Goal: Task Accomplishment & Management: Manage account settings

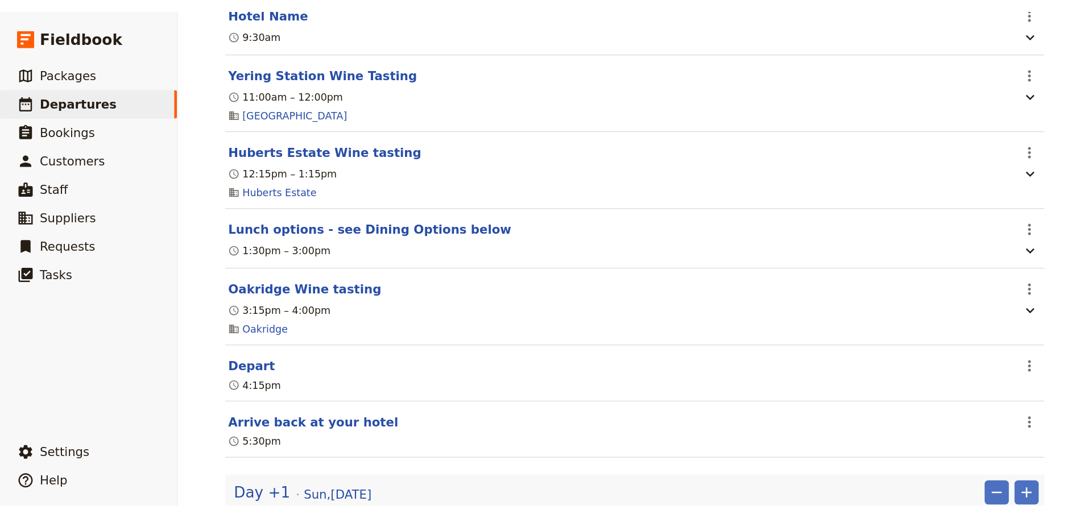
scroll to position [341, 0]
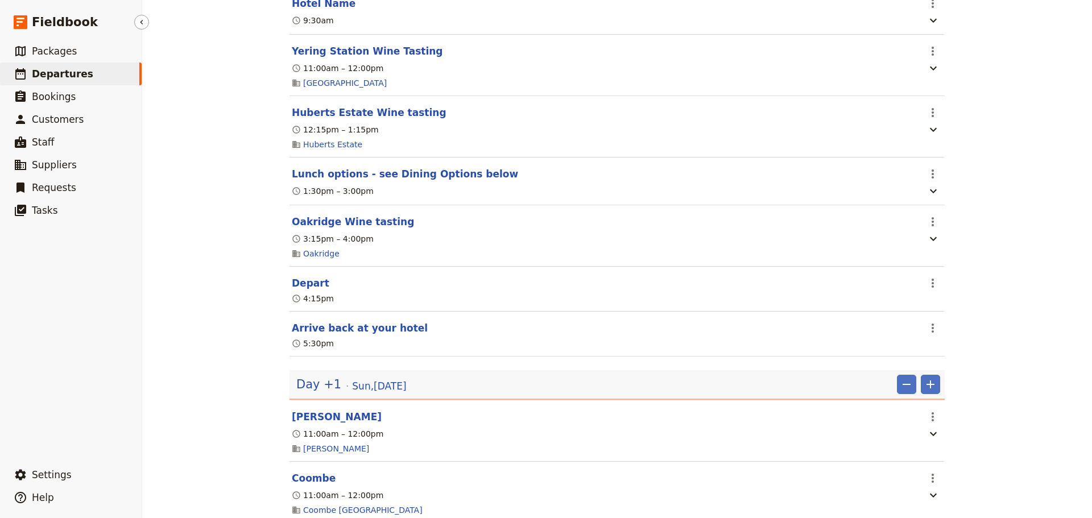
click at [62, 78] on span "Departures" at bounding box center [62, 73] width 61 height 11
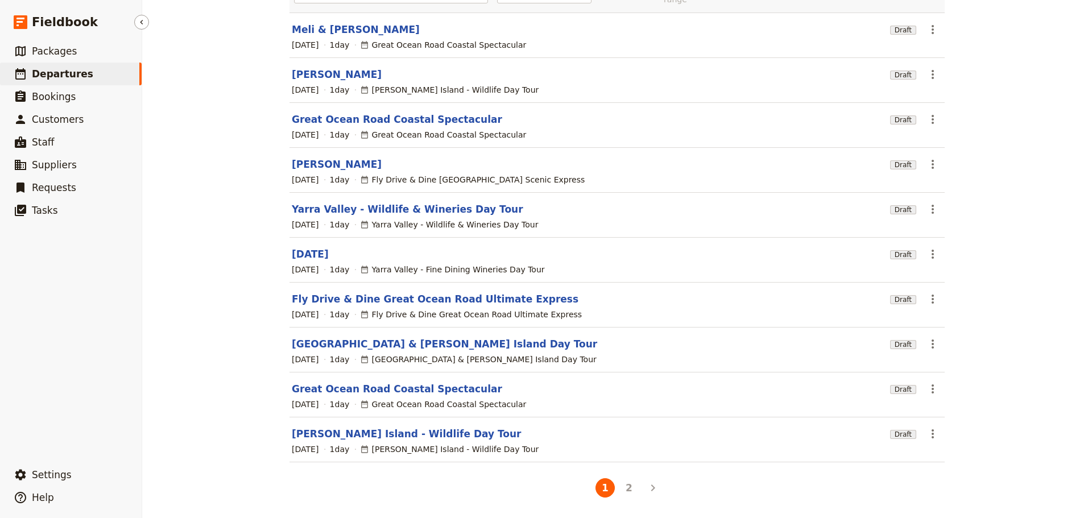
scroll to position [97, 0]
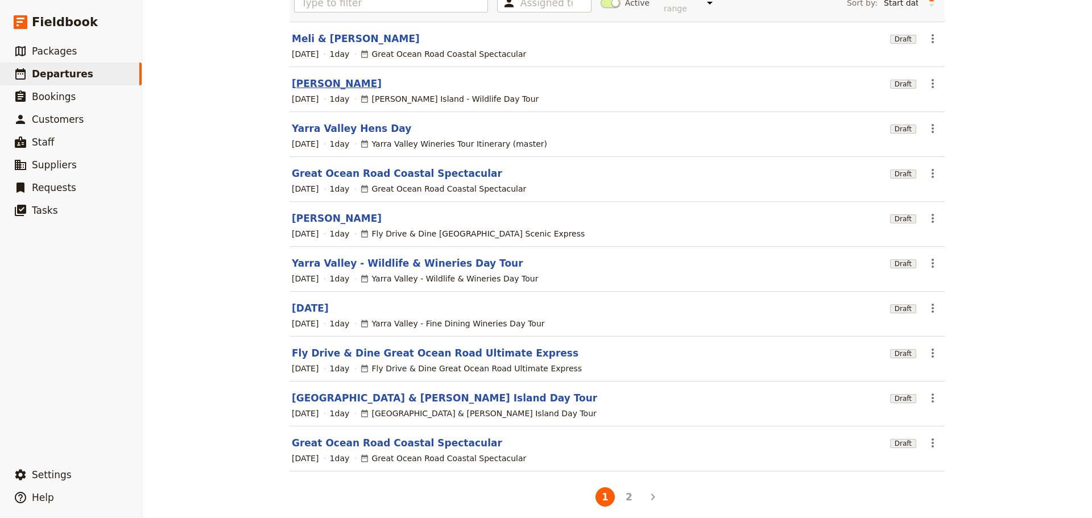
click at [331, 77] on link "[PERSON_NAME]" at bounding box center [337, 84] width 90 height 14
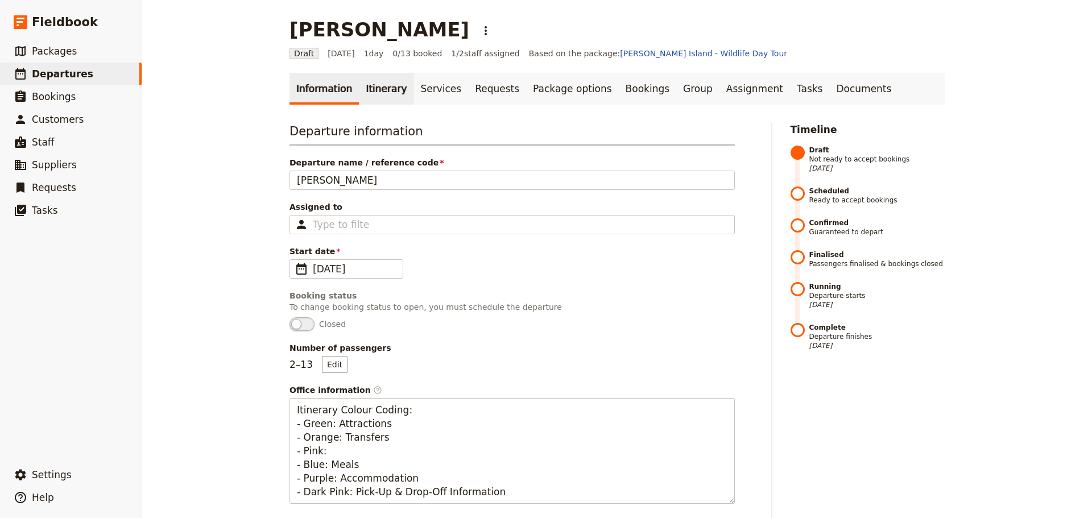
click at [375, 82] on link "Itinerary" at bounding box center [386, 89] width 55 height 32
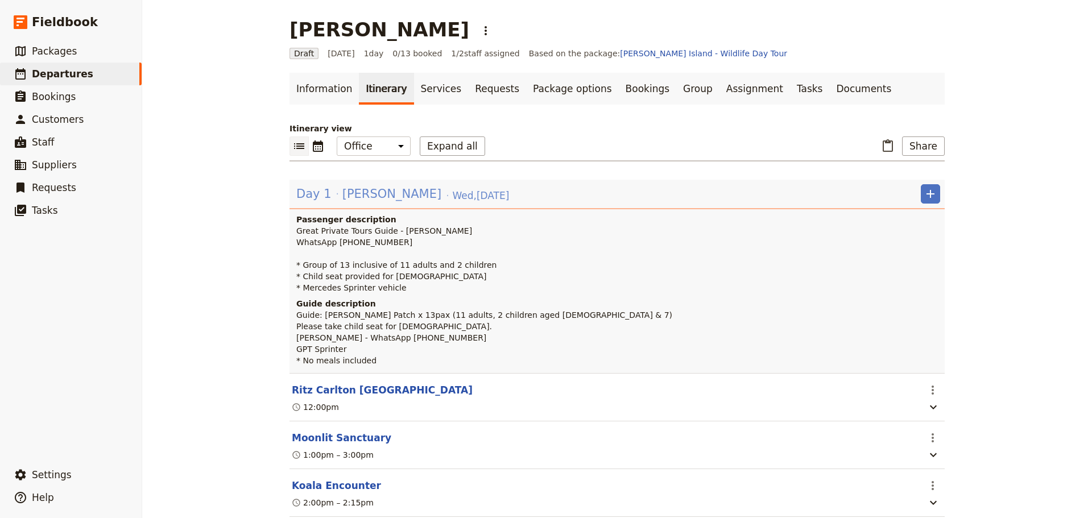
click at [342, 196] on span "[PERSON_NAME]" at bounding box center [391, 193] width 99 height 17
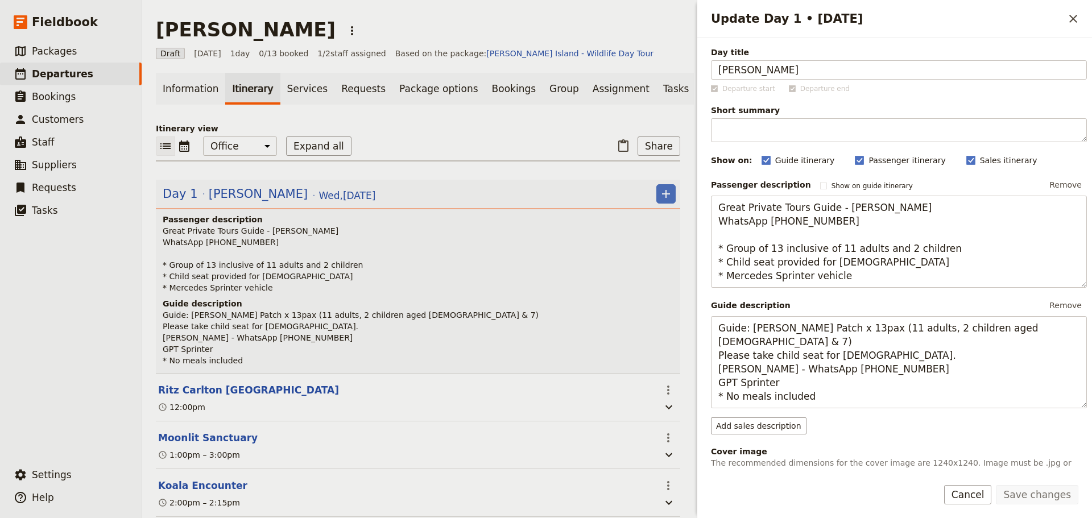
drag, startPoint x: 208, startPoint y: 273, endPoint x: 400, endPoint y: 186, distance: 211.5
click at [206, 269] on p "Great Private Tours Guide - [PERSON_NAME] WhatsApp [PHONE_NUMBER] * Group of 13…" at bounding box center [419, 259] width 513 height 68
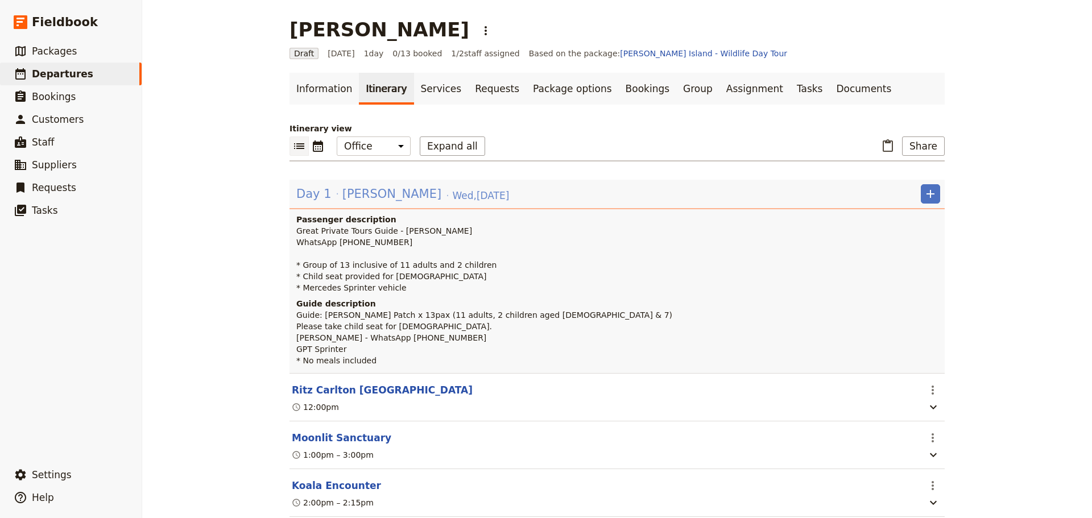
click at [393, 194] on span "[PERSON_NAME]" at bounding box center [391, 193] width 99 height 17
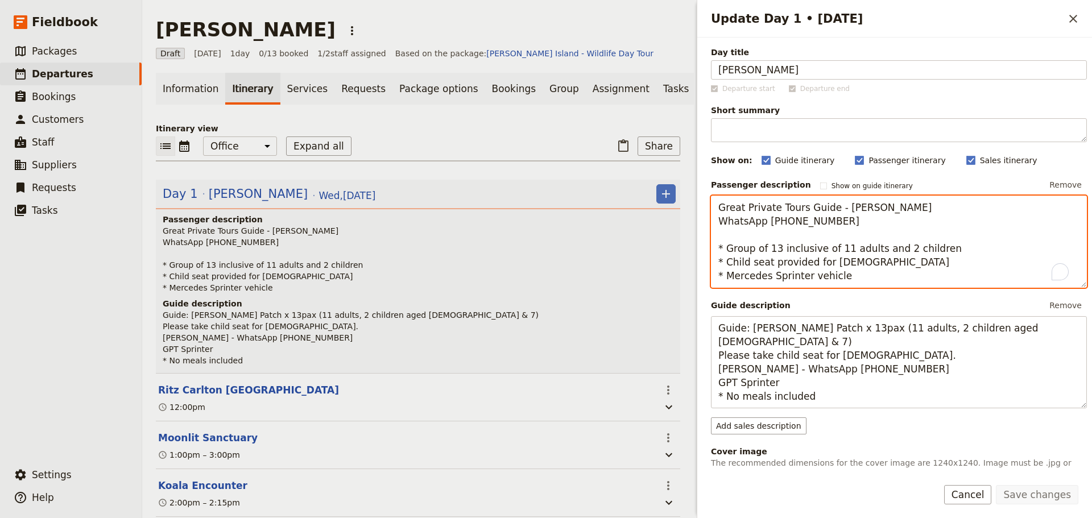
click at [775, 251] on textarea "Great Private Tours Guide - [PERSON_NAME] WhatsApp [PHONE_NUMBER] * Group of 13…" at bounding box center [899, 242] width 376 height 92
click at [835, 250] on textarea "Great Private Tours Guide - [PERSON_NAME] WhatsApp [PHONE_NUMBER] * Group of 14…" at bounding box center [899, 242] width 376 height 92
type textarea "Great Private Tours Guide - [PERSON_NAME] WhatsApp [PHONE_NUMBER] * Group of 14…"
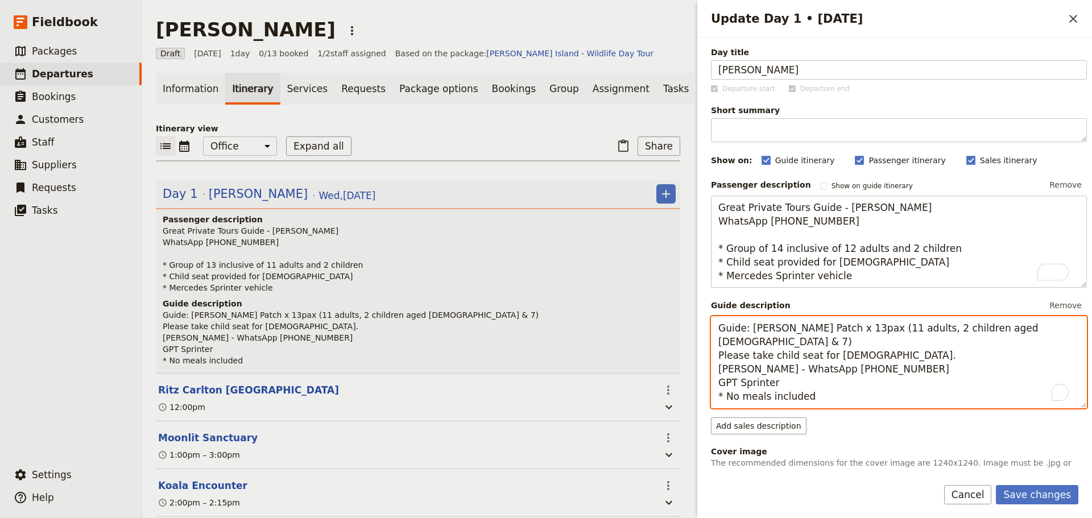
click at [790, 345] on textarea "Guide: [PERSON_NAME] Patch x 13pax (11 adults, 2 children aged [DEMOGRAPHIC_DAT…" at bounding box center [899, 362] width 376 height 92
click at [819, 347] on textarea "Guide: [PERSON_NAME] Patch x 14pax (11 adults, 2 children aged [DEMOGRAPHIC_DAT…" at bounding box center [899, 362] width 376 height 92
type textarea "Guide: [PERSON_NAME] Patch x 14pax (12 adults, 2 children aged [DEMOGRAPHIC_DAT…"
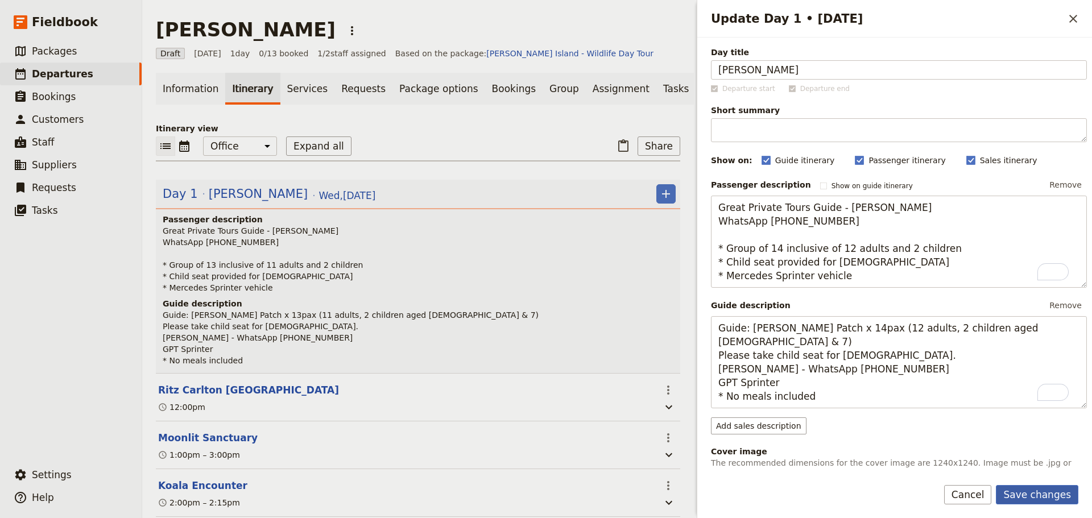
click at [873, 395] on button "Save changes" at bounding box center [1037, 494] width 82 height 19
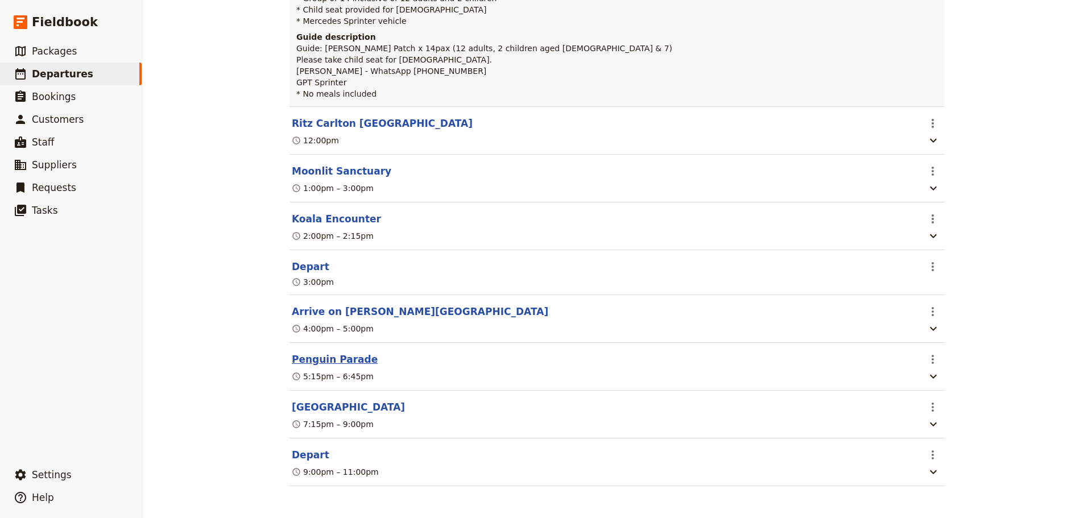
click at [311, 359] on button "Penguin Parade" at bounding box center [335, 360] width 86 height 14
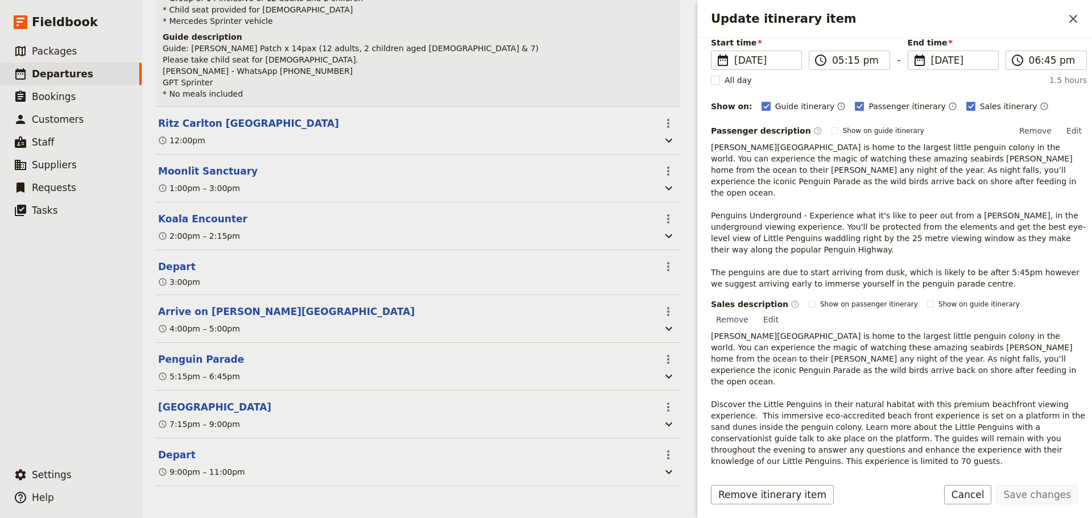
scroll to position [171, 0]
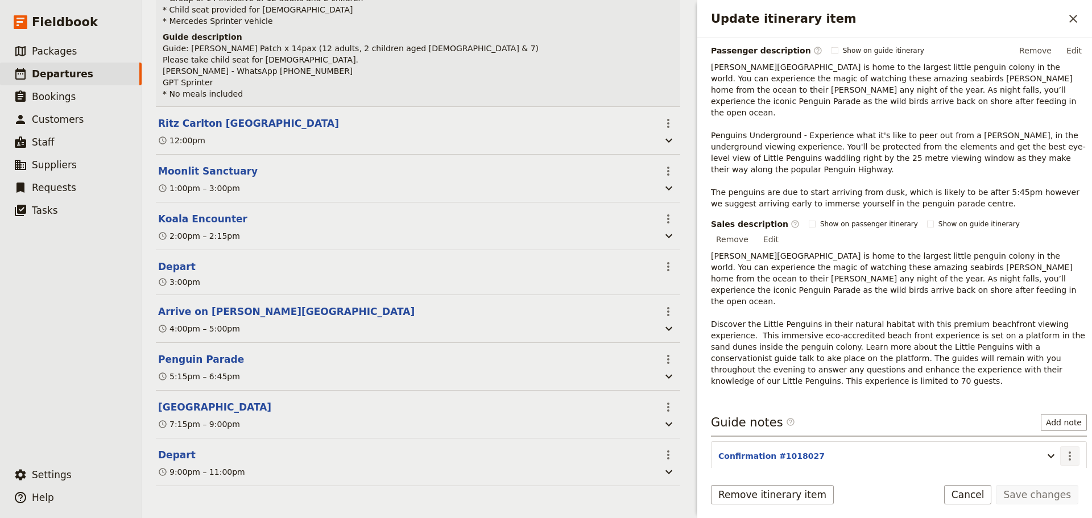
click at [873, 395] on icon "Actions" at bounding box center [1070, 456] width 14 height 14
click at [873, 395] on span "Edit note" at bounding box center [1028, 444] width 36 height 11
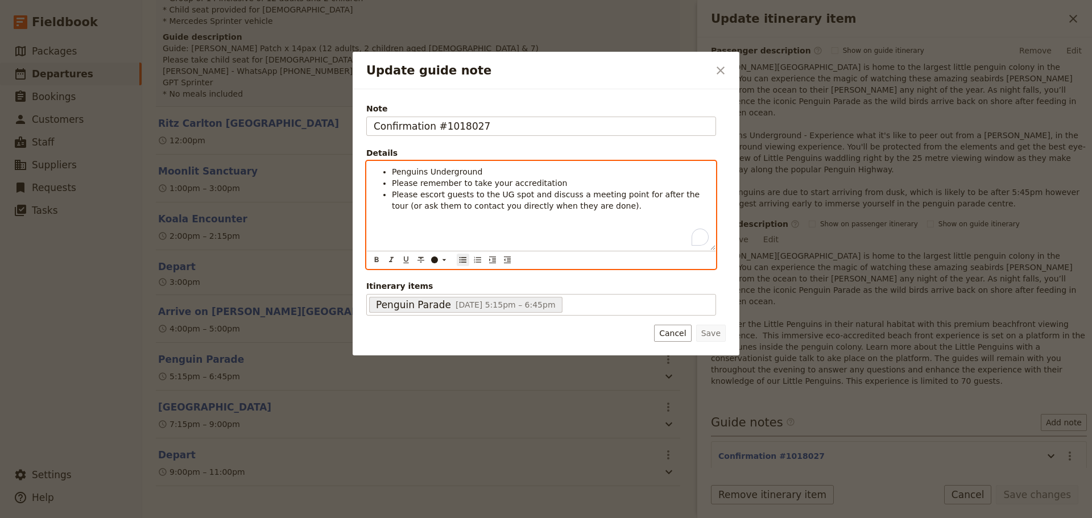
click at [620, 210] on li "Please escort guests to the UG spot and discuss a meeting point for after the t…" at bounding box center [550, 200] width 317 height 23
click at [522, 174] on li "Penguins Underground" at bounding box center [550, 171] width 317 height 11
click at [588, 203] on li "Please escort guests to the UG spot and discuss a meeting point for after the t…" at bounding box center [550, 200] width 317 height 23
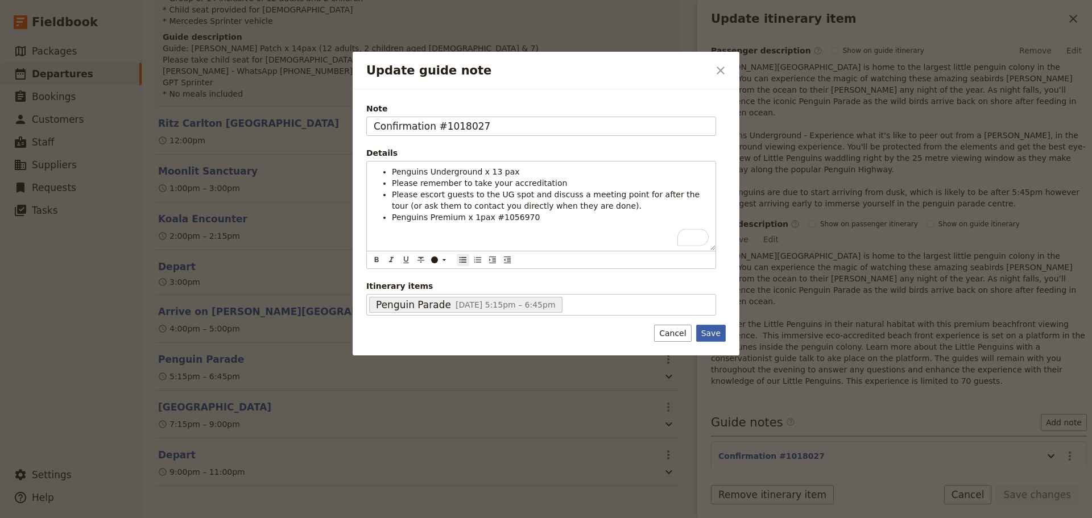
click at [716, 334] on button "Save" at bounding box center [711, 333] width 30 height 17
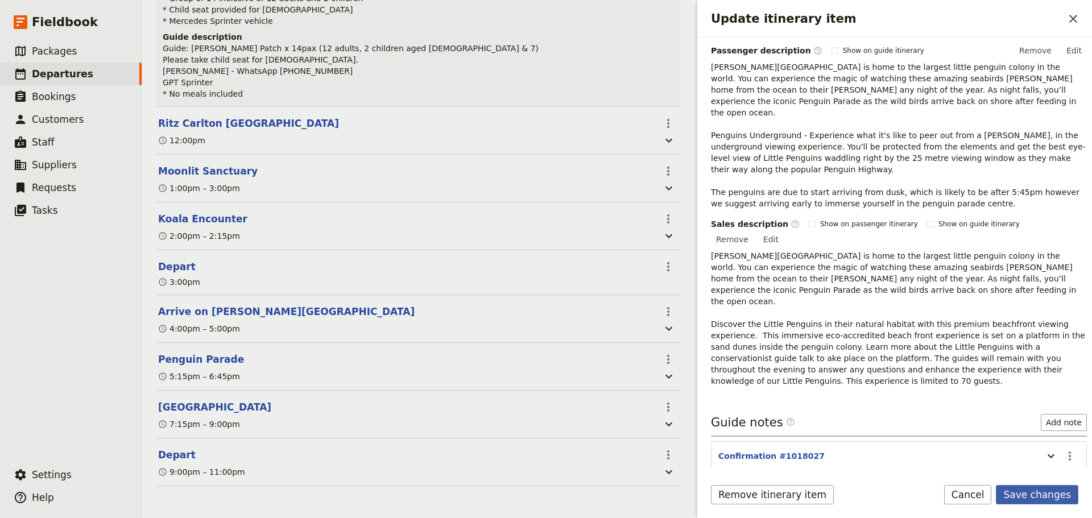
click at [873, 395] on button "Save changes" at bounding box center [1037, 494] width 82 height 19
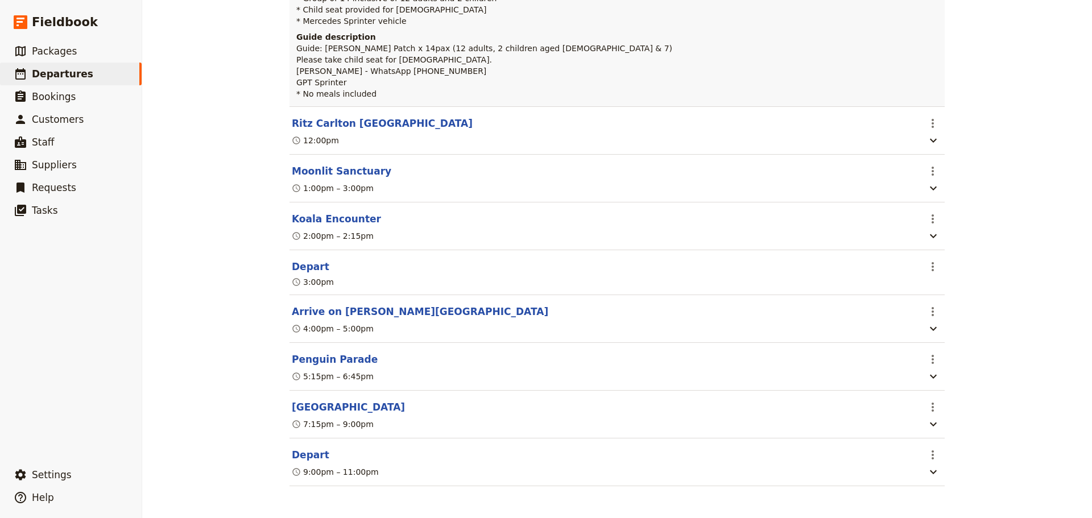
scroll to position [285, 0]
click at [325, 164] on button "Moonlit Sanctuary" at bounding box center [341, 171] width 99 height 14
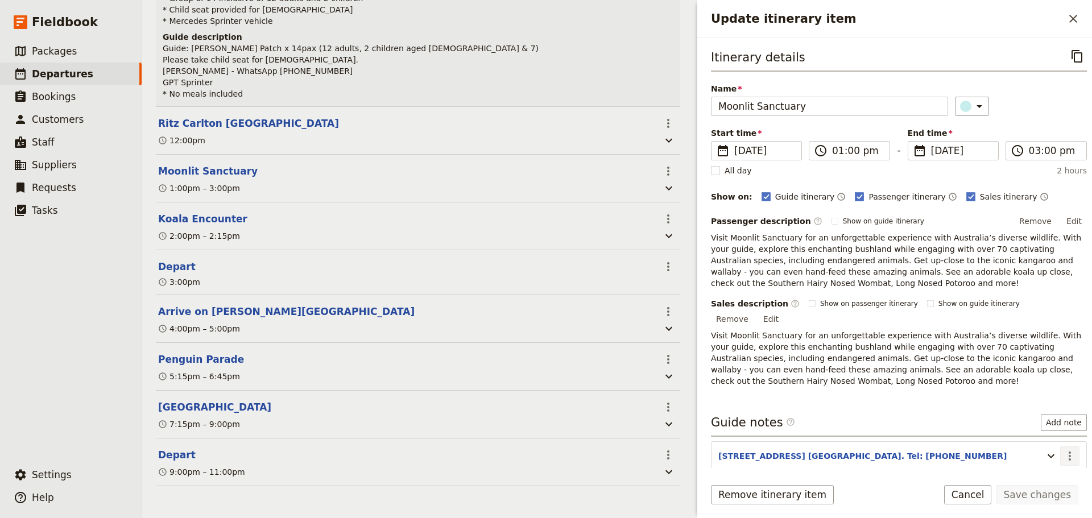
click at [873, 395] on button "​" at bounding box center [1069, 455] width 19 height 19
click at [873, 395] on span "Edit note" at bounding box center [1036, 467] width 53 height 11
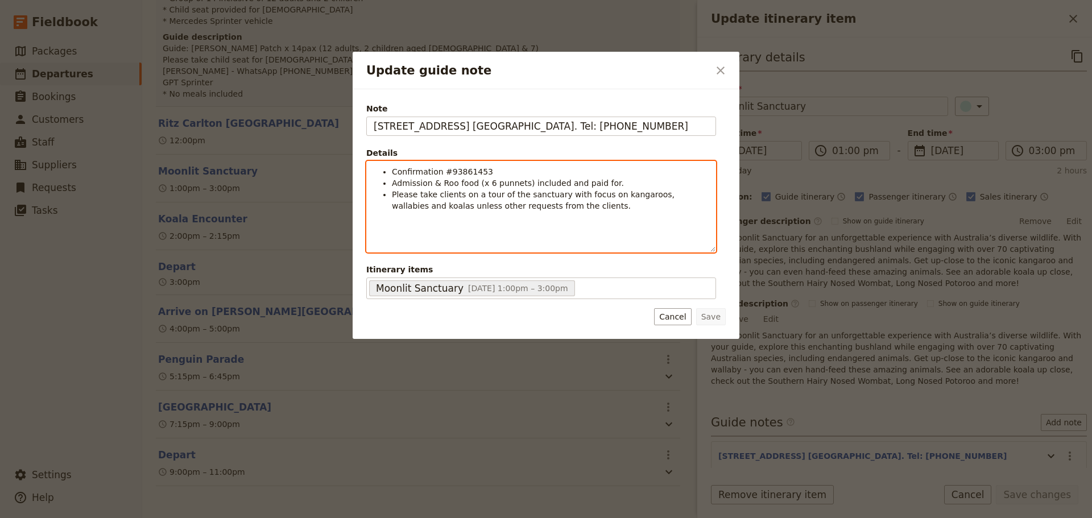
click at [501, 171] on li "Confirmation #93861453" at bounding box center [550, 171] width 317 height 11
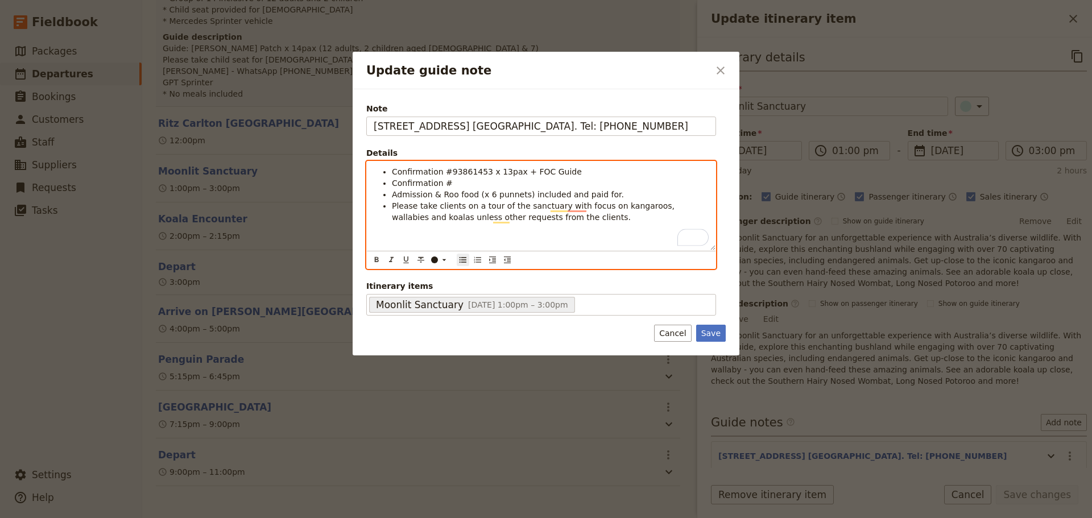
drag, startPoint x: 463, startPoint y: 176, endPoint x: 450, endPoint y: 184, distance: 15.0
click at [450, 184] on li "Confirmation #" at bounding box center [550, 182] width 317 height 11
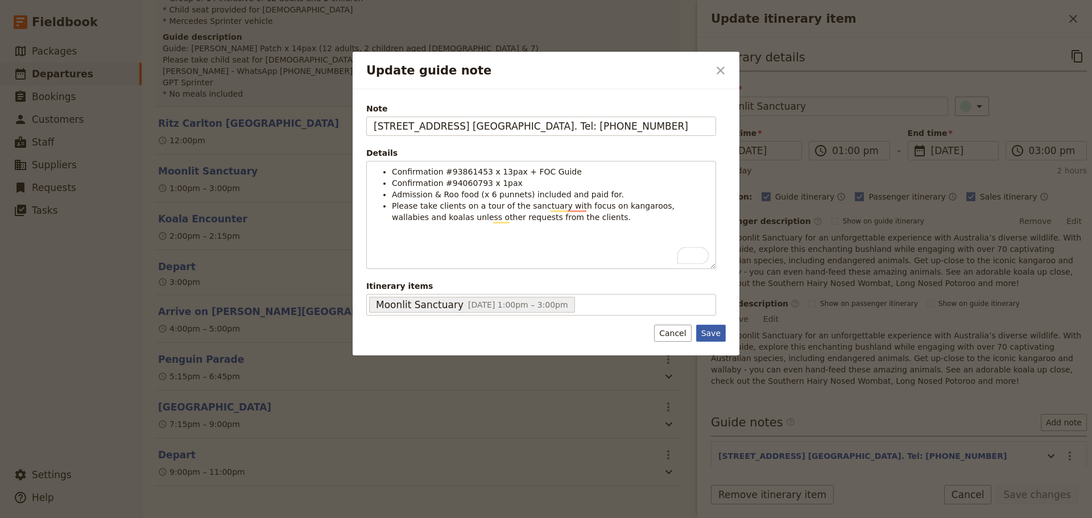
click at [717, 335] on button "Save" at bounding box center [711, 333] width 30 height 17
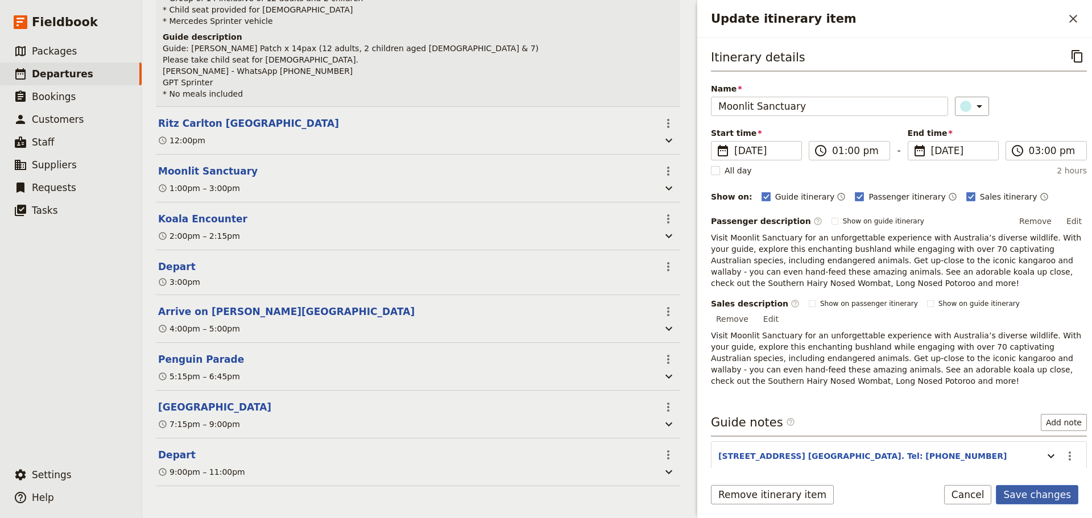
click at [873, 395] on button "Save changes" at bounding box center [1037, 494] width 82 height 19
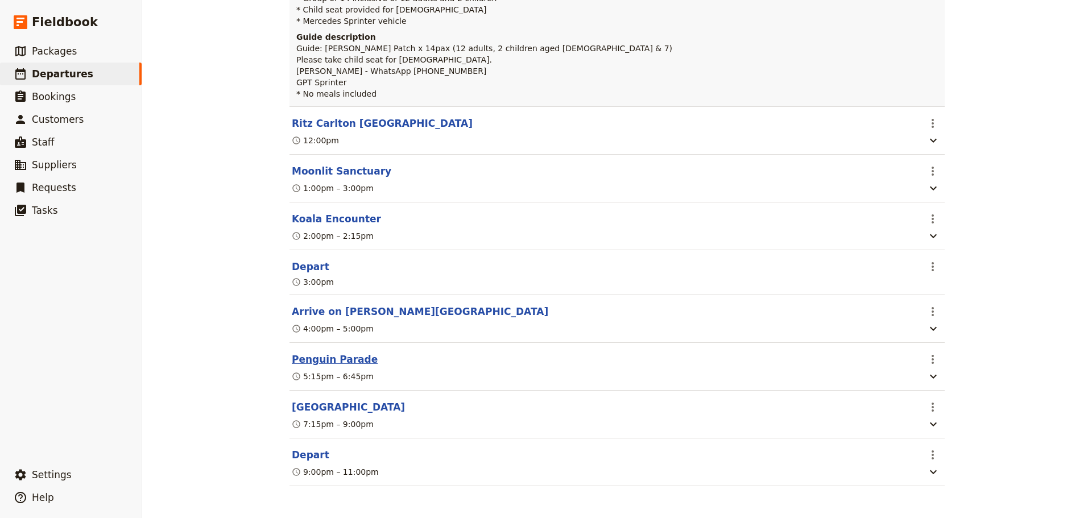
click at [337, 353] on button "Penguin Parade" at bounding box center [335, 360] width 86 height 14
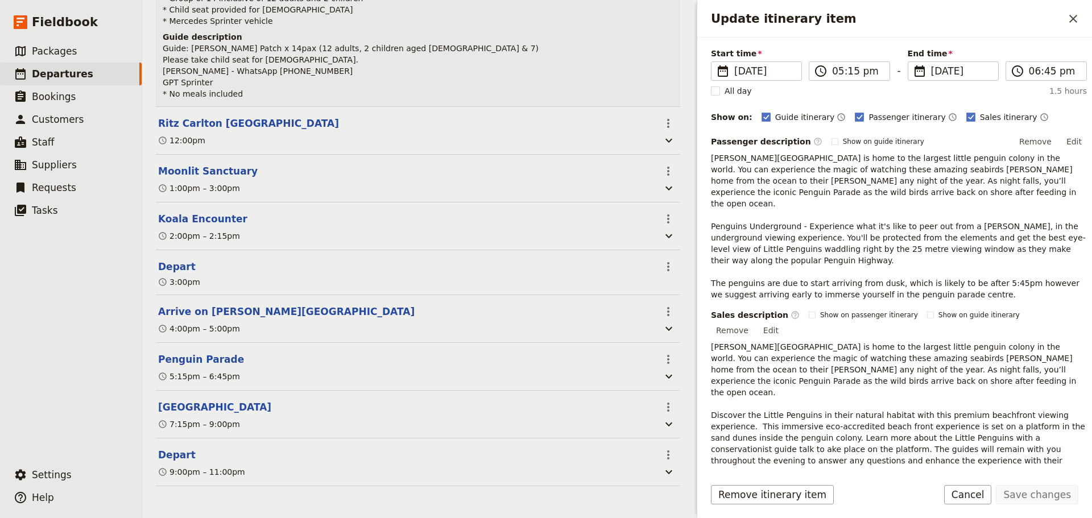
scroll to position [188, 0]
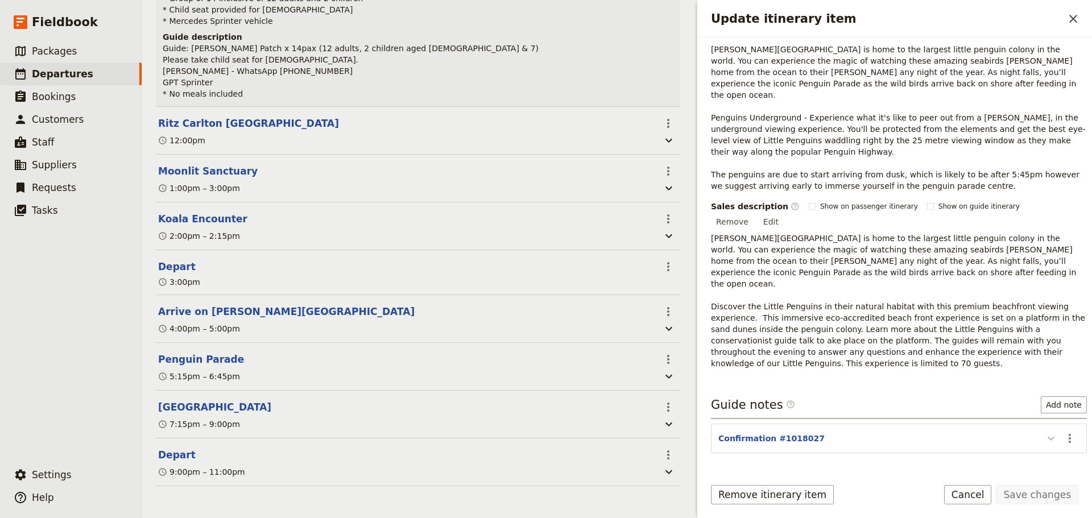
click at [873, 395] on icon "Update itinerary item" at bounding box center [1051, 439] width 14 height 14
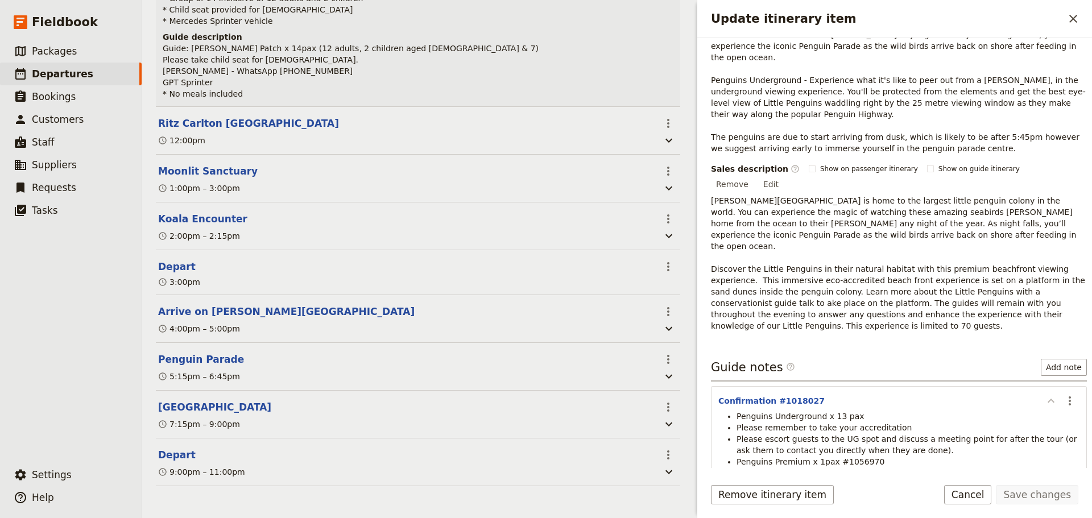
scroll to position [245, 0]
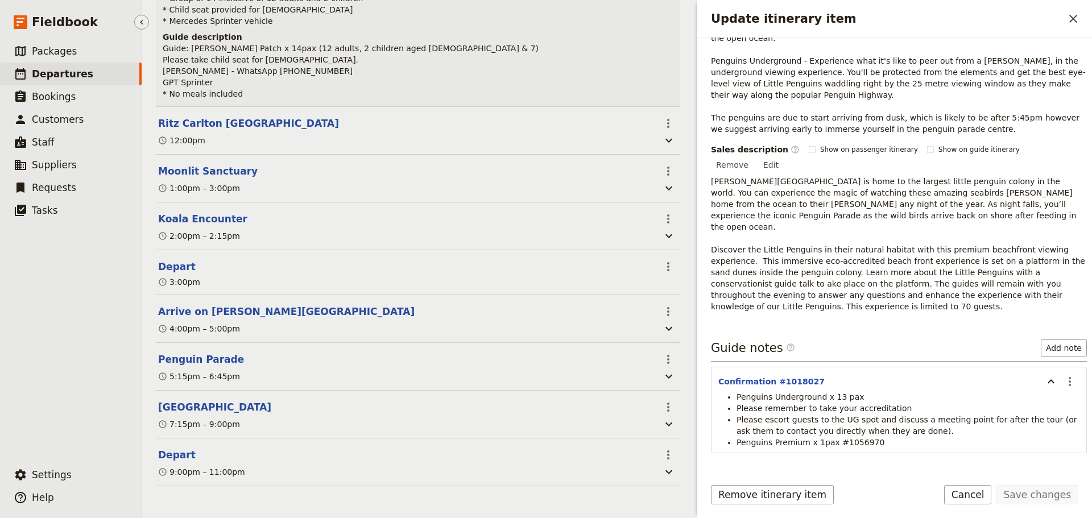
click at [58, 74] on span "Departures" at bounding box center [62, 73] width 61 height 11
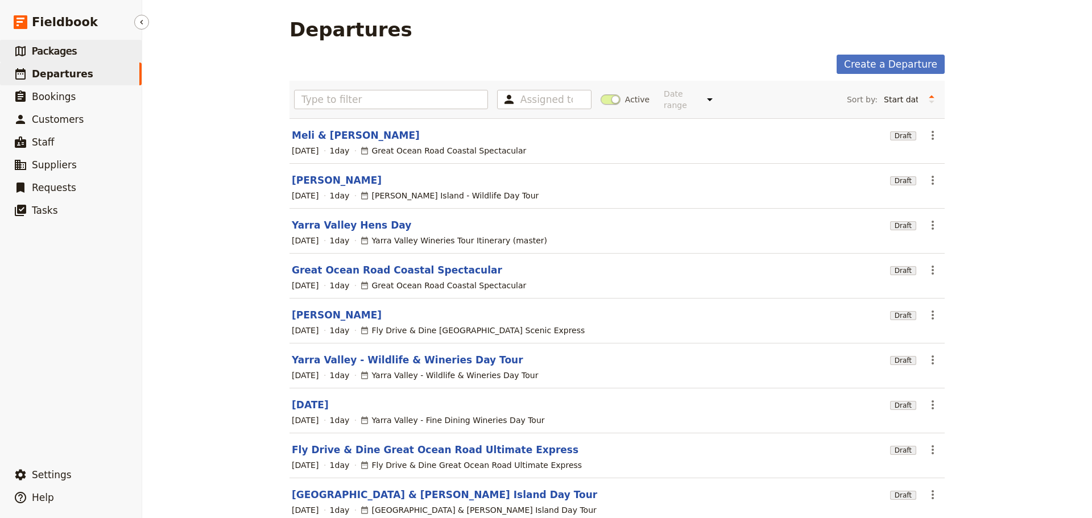
click at [55, 55] on span "Packages" at bounding box center [54, 50] width 45 height 11
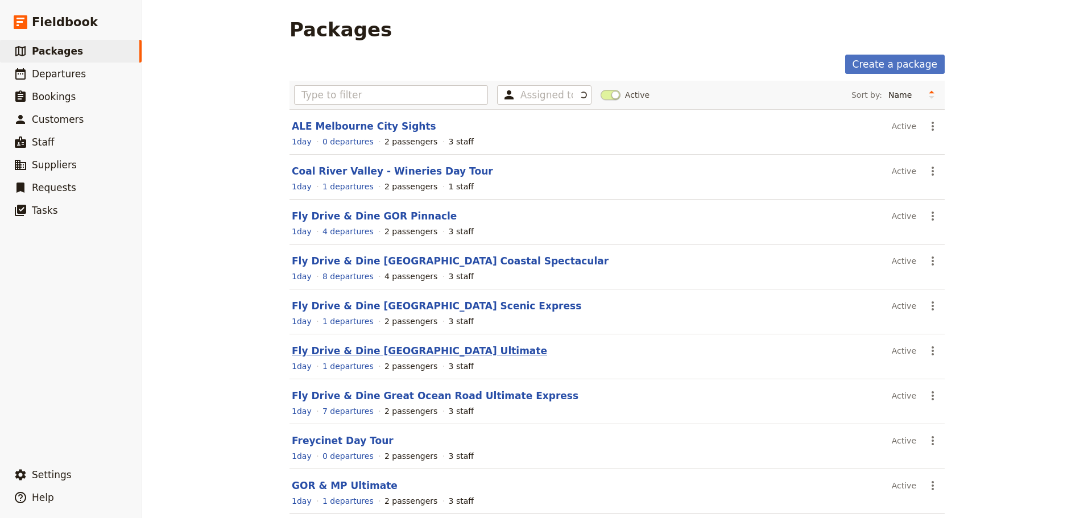
scroll to position [97, 0]
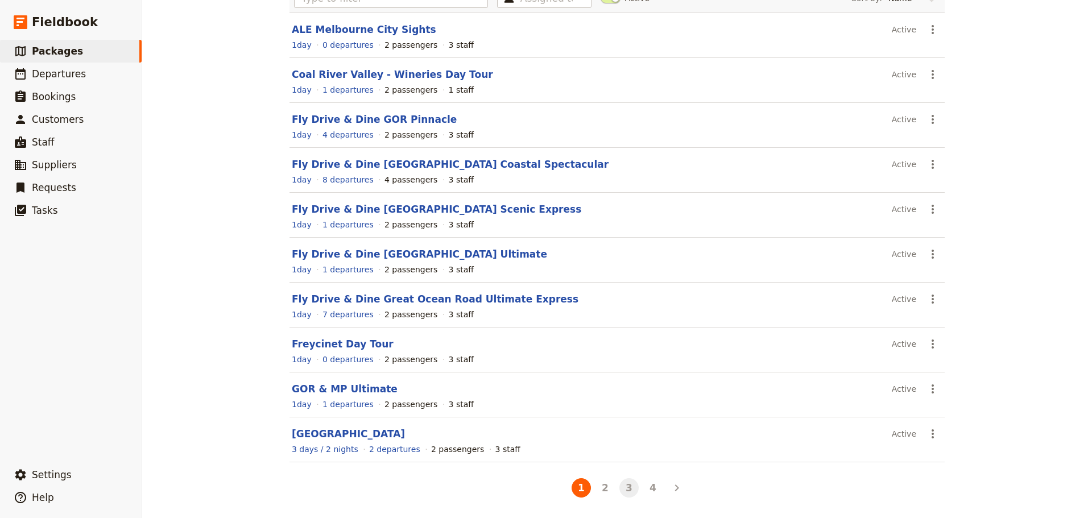
click at [626, 395] on button "3" at bounding box center [628, 487] width 19 height 19
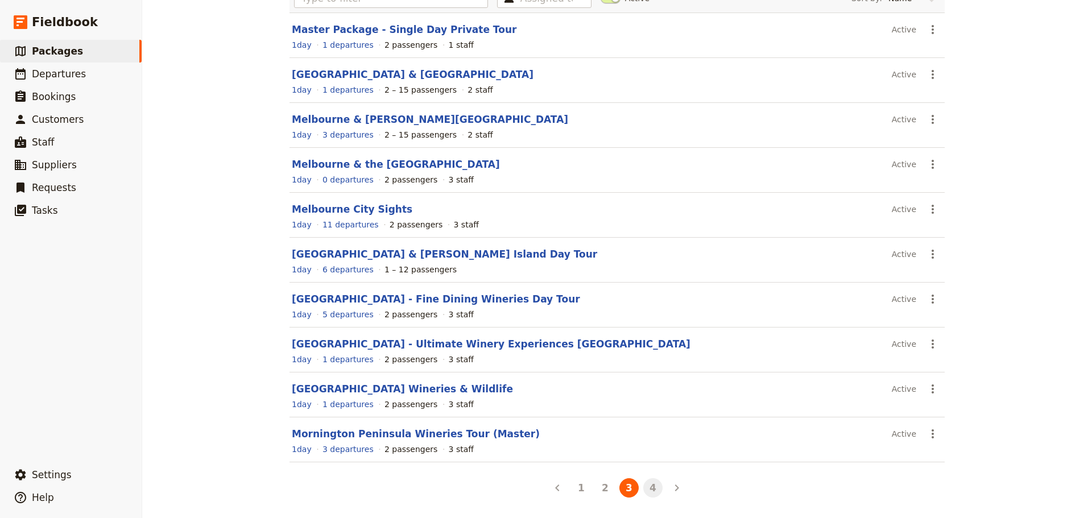
click at [646, 395] on button "4" at bounding box center [652, 487] width 19 height 19
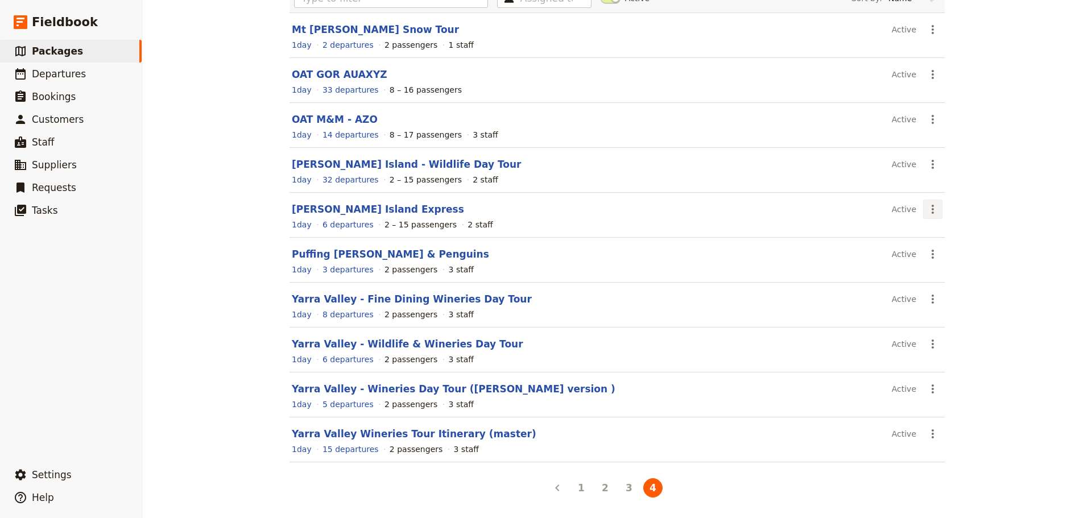
click at [873, 208] on icon "Actions" at bounding box center [933, 209] width 14 height 14
click at [873, 231] on span "View package" at bounding box center [953, 234] width 55 height 11
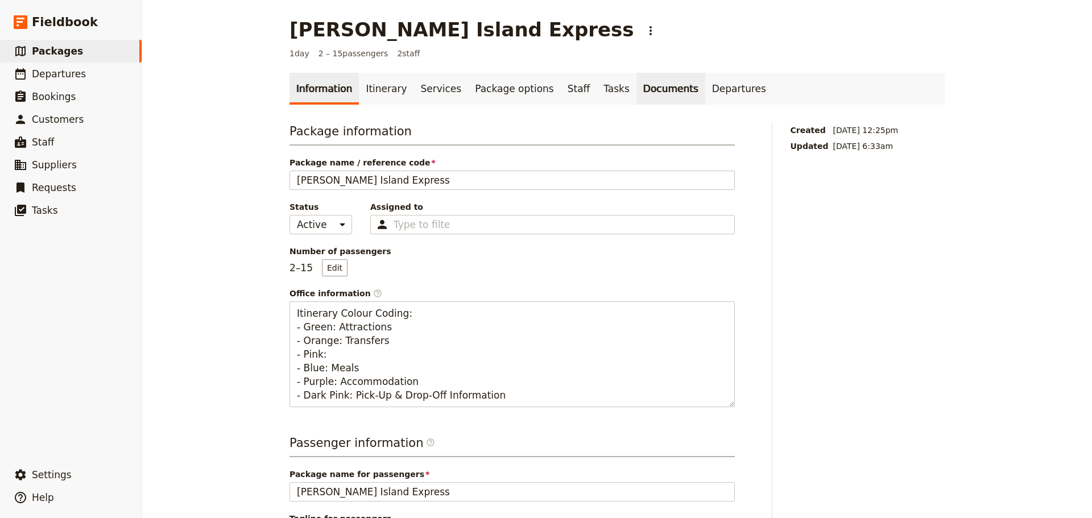
click at [636, 84] on link "Documents" at bounding box center [670, 89] width 69 height 32
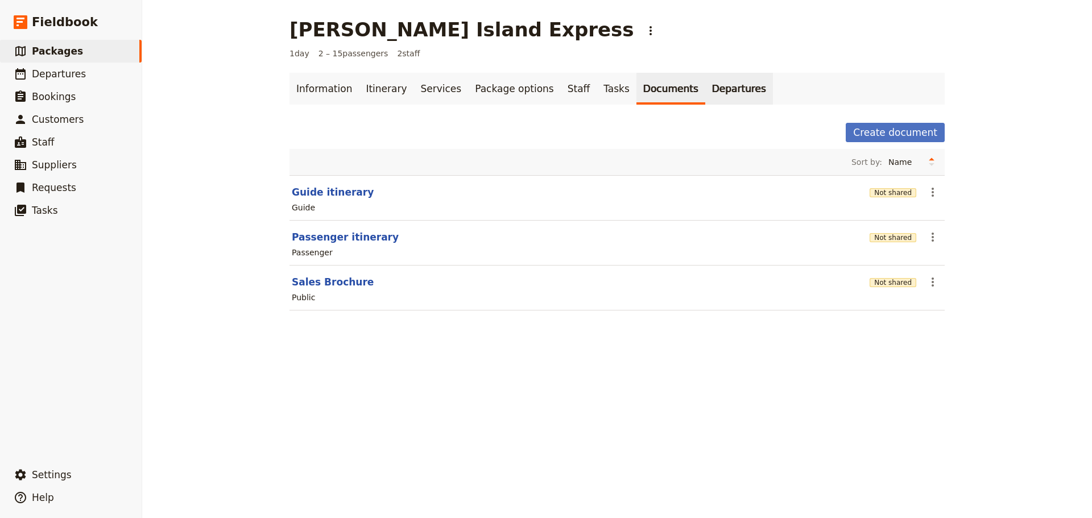
click at [705, 84] on link "Departures" at bounding box center [739, 89] width 68 height 32
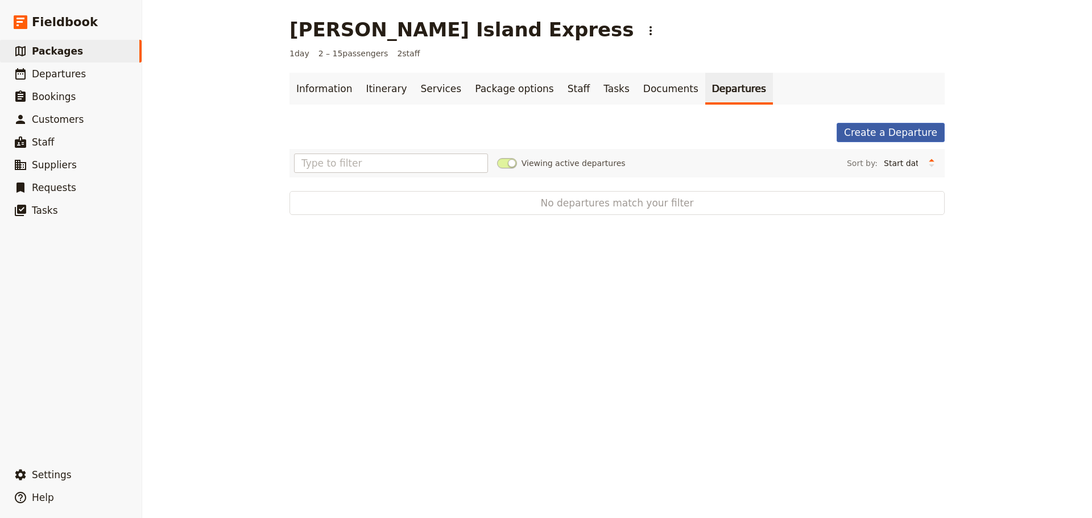
click at [873, 136] on link "Create a Departure" at bounding box center [890, 132] width 108 height 19
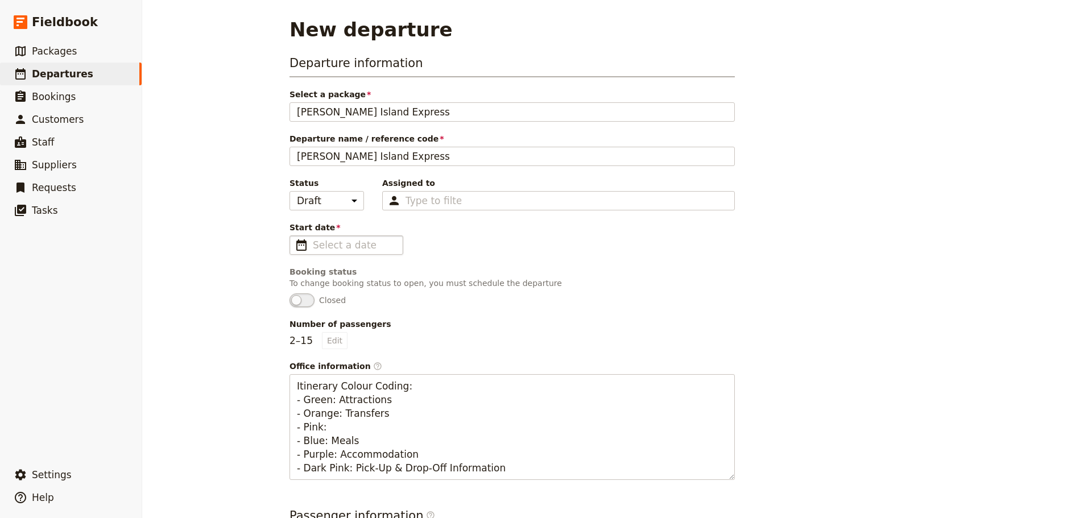
click at [302, 247] on span "​" at bounding box center [302, 245] width 14 height 14
click at [313, 247] on input "Start date ​" at bounding box center [354, 245] width 83 height 14
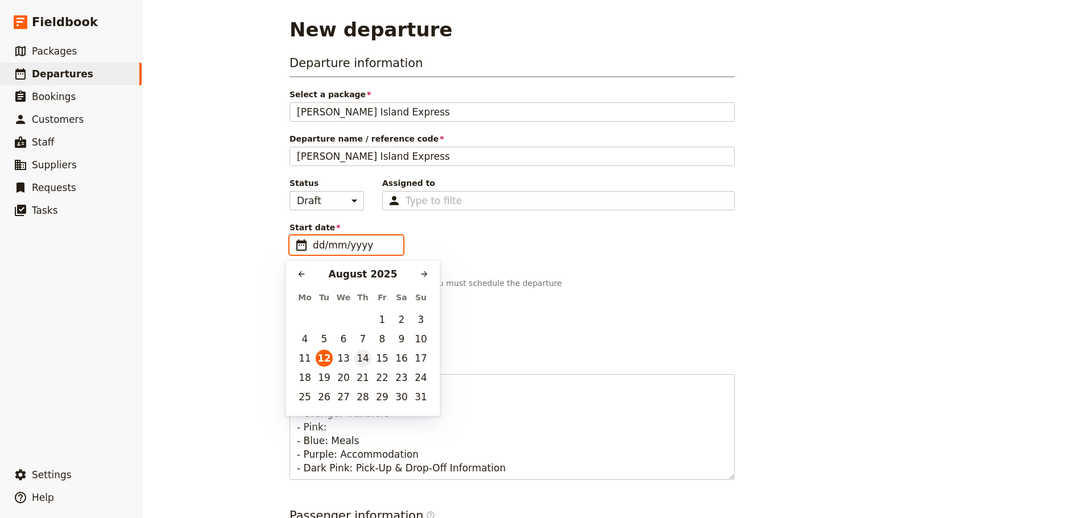
click at [364, 363] on button "14" at bounding box center [362, 358] width 17 height 17
type input "[DATE]"
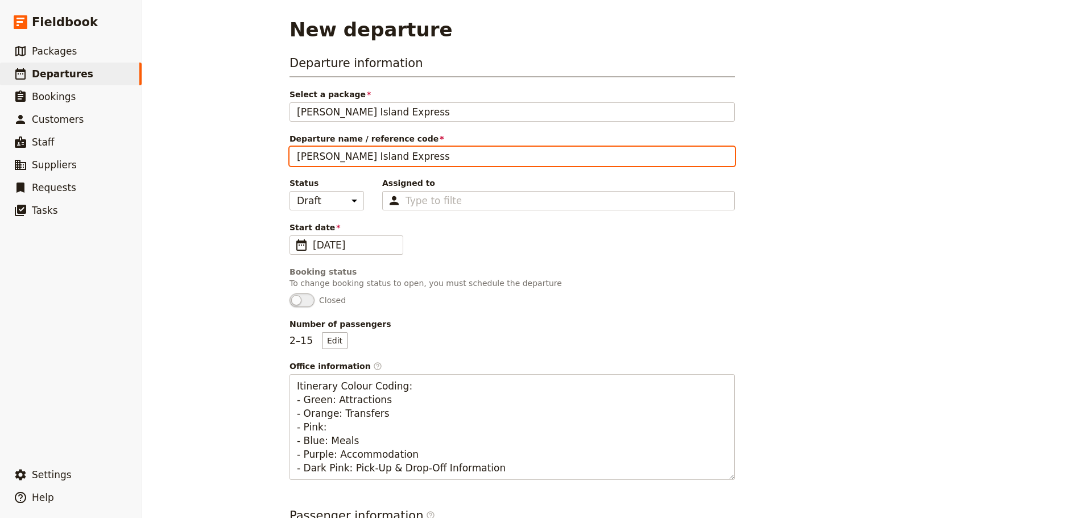
drag, startPoint x: 342, startPoint y: 157, endPoint x: 239, endPoint y: 160, distance: 102.9
click at [239, 160] on div "New departure Departure information Select a package [PERSON_NAME][GEOGRAPHIC_D…" at bounding box center [616, 259] width 949 height 518
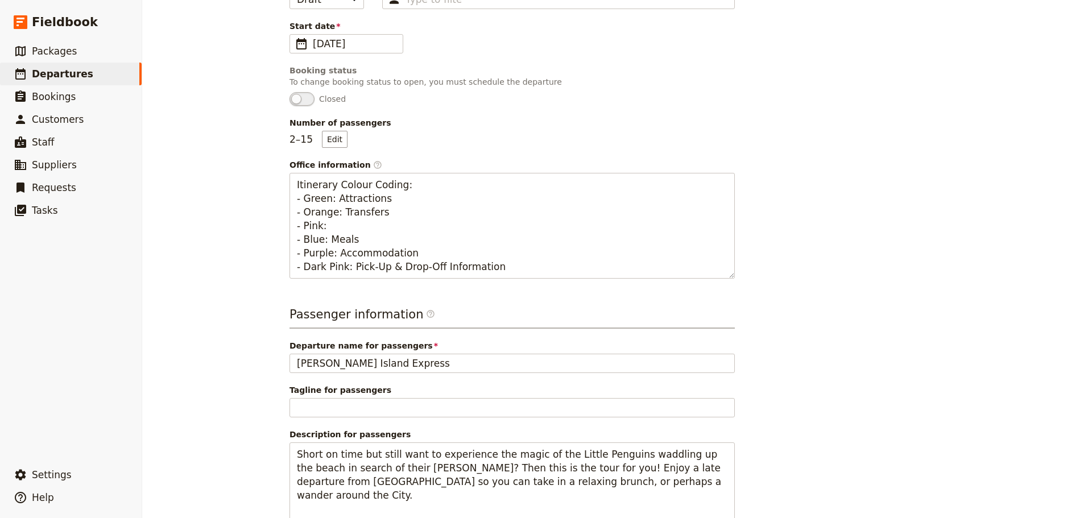
scroll to position [313, 0]
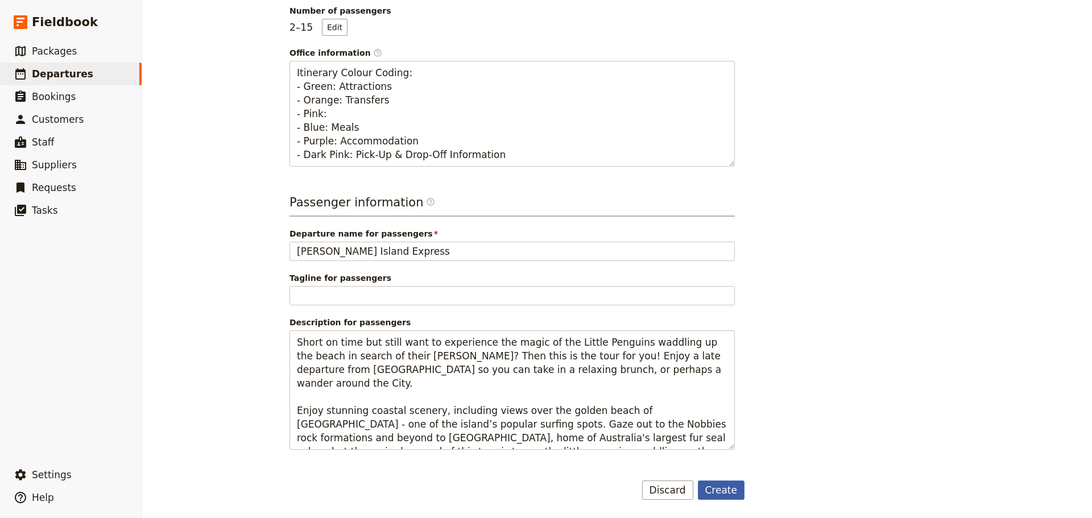
type input "Meli & [PERSON_NAME]"
click at [720, 395] on button "Create" at bounding box center [721, 489] width 47 height 19
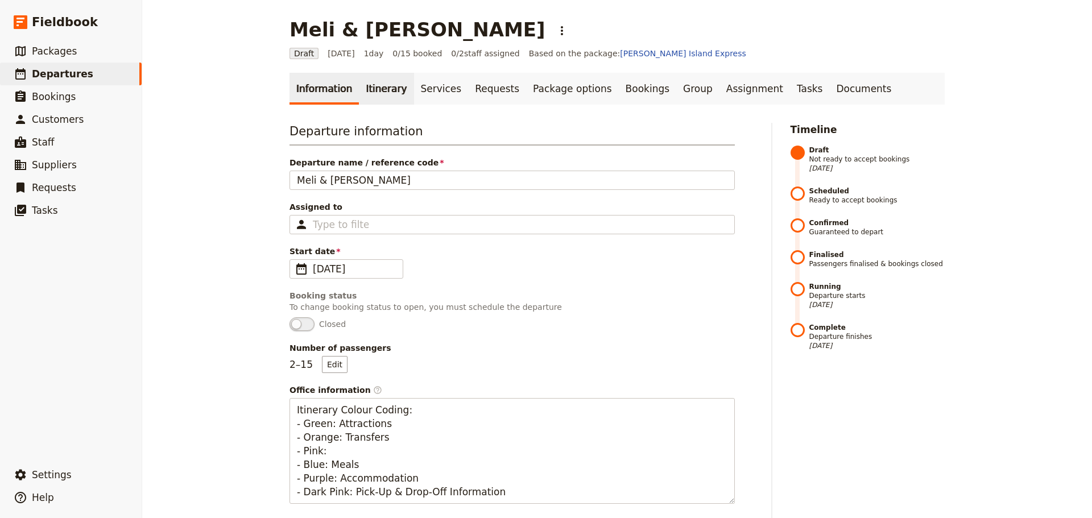
click at [359, 83] on link "Itinerary" at bounding box center [386, 89] width 55 height 32
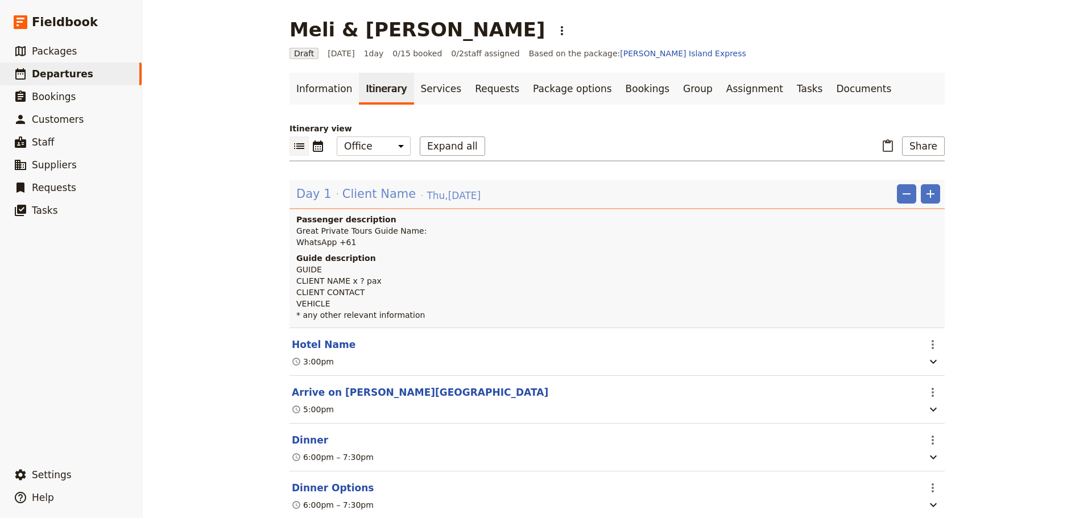
click at [364, 192] on span "Client Name" at bounding box center [378, 193] width 73 height 17
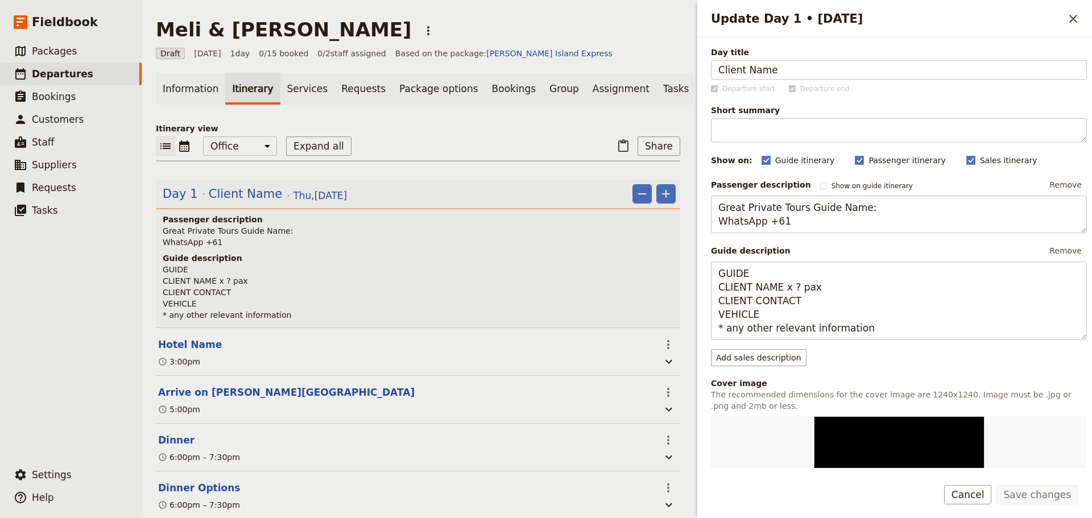
drag, startPoint x: 778, startPoint y: 65, endPoint x: 636, endPoint y: 67, distance: 142.7
click at [636, 67] on div "Meli & [PERSON_NAME] ​ Draft [DATE] 1 day 0/15 booked 0 / 2 staff assigned Base…" at bounding box center [616, 259] width 949 height 518
type input "Meli & [PERSON_NAME]"
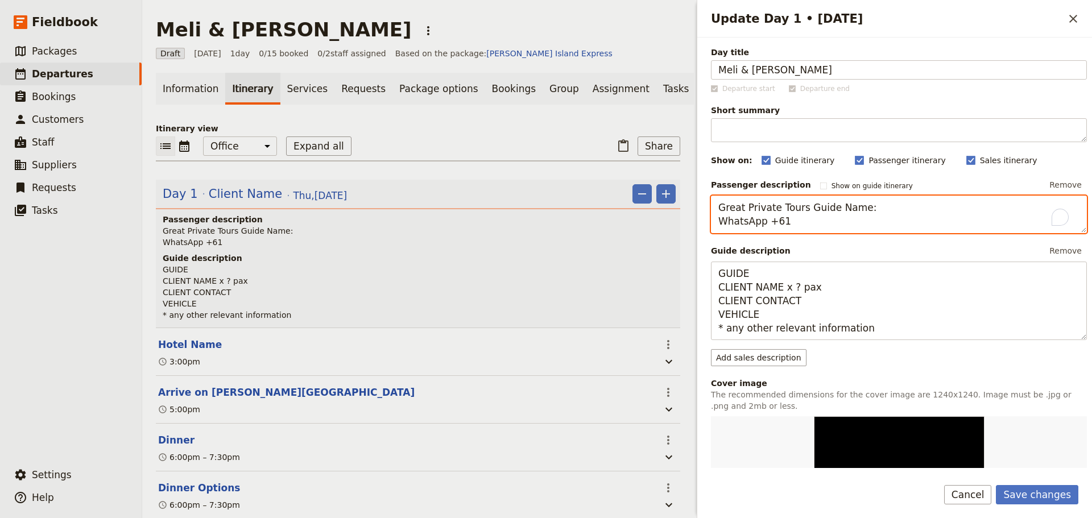
drag, startPoint x: 856, startPoint y: 207, endPoint x: 830, endPoint y: 210, distance: 26.3
click at [829, 208] on textarea "Great Private Tours Guide Name: WhatsApp +61" at bounding box center [899, 215] width 376 height 38
click at [835, 223] on textarea "Great Private Tours Guide - [PERSON_NAME] WhatsApp +61" at bounding box center [899, 215] width 376 height 38
type textarea "Great Private Tours Guide - [PERSON_NAME] WhatsApp [PHONE_NUMBER]"
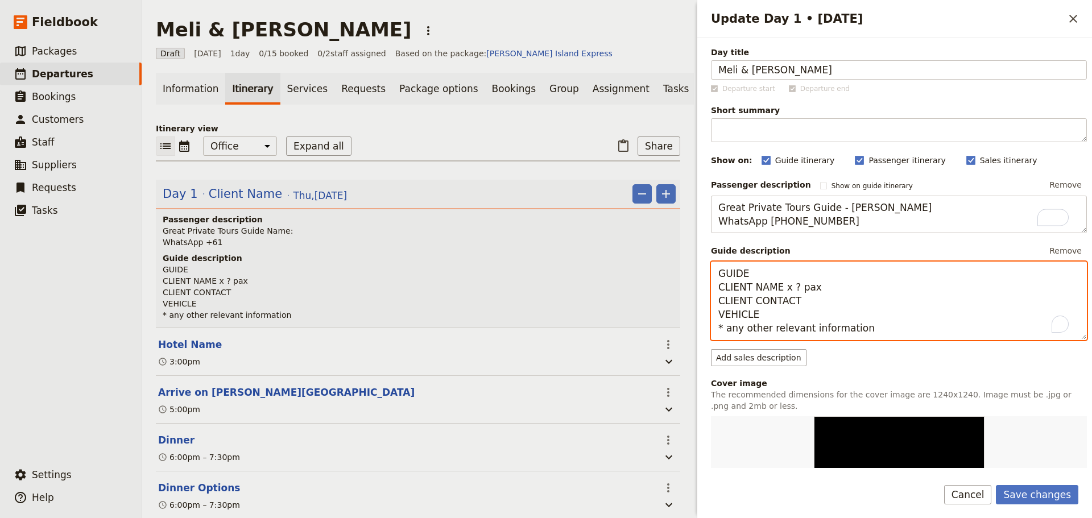
drag, startPoint x: 745, startPoint y: 275, endPoint x: 624, endPoint y: 277, distance: 121.1
click at [624, 277] on div "Meli & [PERSON_NAME] ​ Draft [DATE] 1 day 0/15 booked 0 / 2 staff assigned Base…" at bounding box center [616, 259] width 949 height 518
click at [789, 288] on textarea "[PERSON_NAME] L CLIENT NAME x ? pax CLIENT CONTACT VEHICLE * any other relevant…" at bounding box center [899, 301] width 376 height 78
click at [699, 281] on div "Update Day 1 • [DATE] ​ Day title [PERSON_NAME] & [PERSON_NAME] Departure start…" at bounding box center [893, 259] width 398 height 518
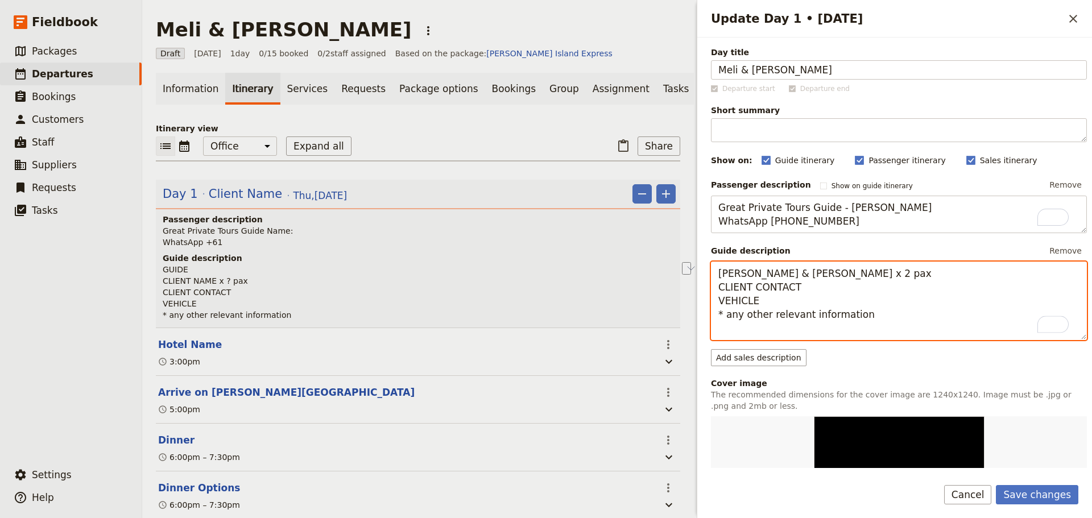
drag, startPoint x: 843, startPoint y: 304, endPoint x: 670, endPoint y: 294, distance: 173.1
click at [670, 294] on div "Meli & [PERSON_NAME] ​ Draft [DATE] 1 day 0/15 booked 0 / 2 staff assigned Base…" at bounding box center [616, 259] width 949 height 518
drag, startPoint x: 816, startPoint y: 318, endPoint x: 805, endPoint y: 300, distance: 21.9
click at [816, 318] on textarea "[PERSON_NAME] & [PERSON_NAME] x 2 pax CLIENT CONTACT VEHICLE * any other releva…" at bounding box center [899, 301] width 376 height 78
drag, startPoint x: 773, startPoint y: 300, endPoint x: 667, endPoint y: 300, distance: 106.3
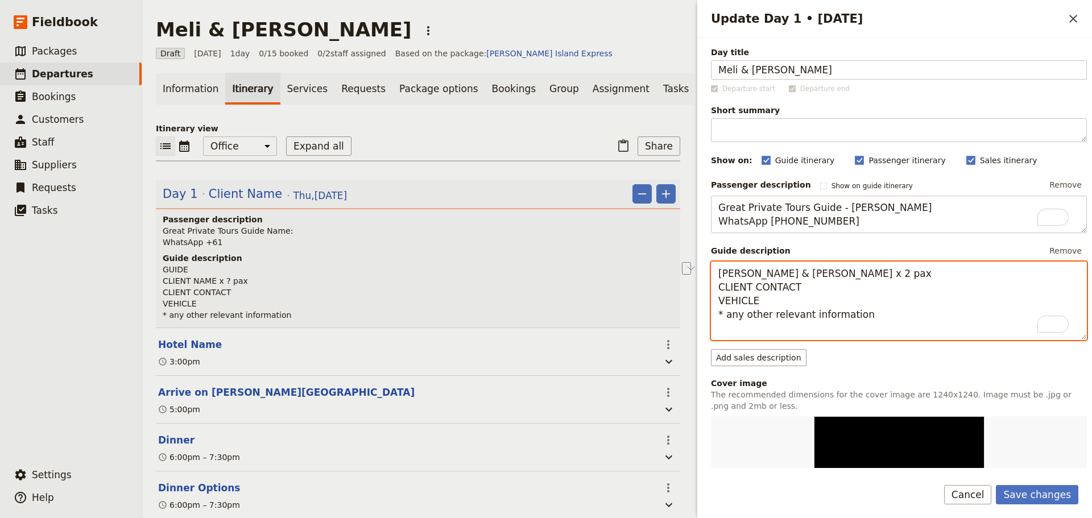
click at [667, 300] on div "Meli & [PERSON_NAME] ​ Draft [DATE] 1 day 0/15 booked 0 / 2 staff assigned Base…" at bounding box center [616, 259] width 949 height 518
drag, startPoint x: 866, startPoint y: 325, endPoint x: 650, endPoint y: 303, distance: 216.6
click at [650, 303] on div "Meli & [PERSON_NAME] ​ Draft [DATE] 1 day 0/15 booked 0 / 2 staff assigned Base…" at bounding box center [616, 259] width 949 height 518
paste textarea "Meli [PHONE_NUMBER] [PERSON_NAME] [PHONE_NUMBER] V250 * First time visitors to …"
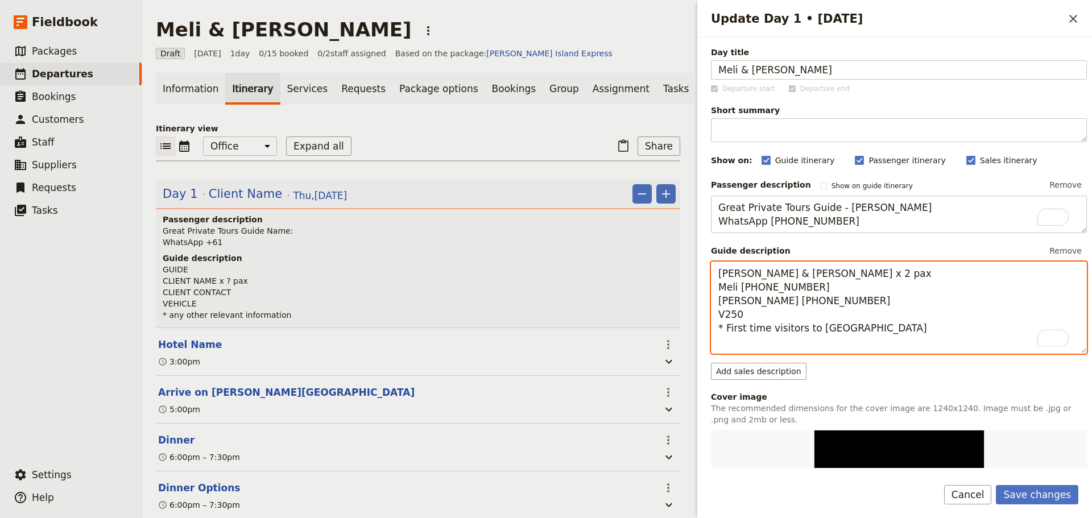
click at [858, 285] on textarea "[PERSON_NAME] & [PERSON_NAME] x 2 pax Meli [PHONE_NUMBER] [PERSON_NAME] [PHONE_…" at bounding box center [899, 308] width 376 height 92
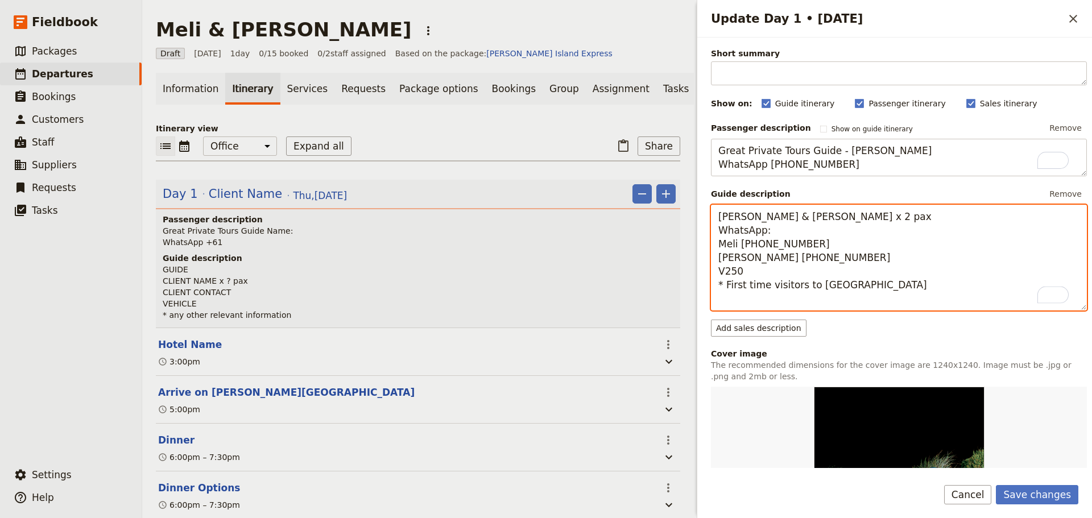
click at [860, 299] on textarea "[PERSON_NAME] & [PERSON_NAME] x 2 pax WhatsApp: Meli [PHONE_NUMBER] [PERSON_NAM…" at bounding box center [899, 258] width 376 height 106
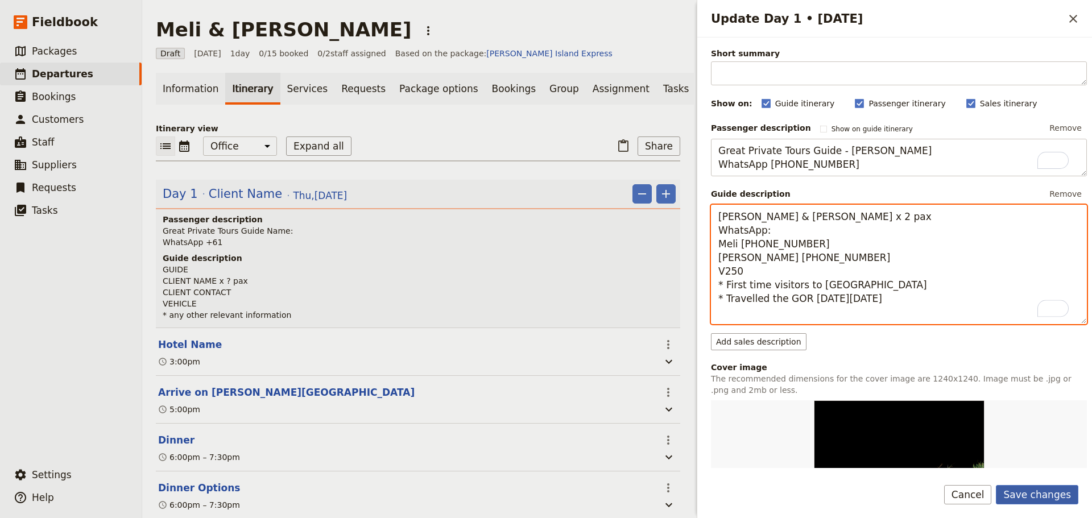
type textarea "[PERSON_NAME] & [PERSON_NAME] x 2 pax WhatsApp: Meli [PHONE_NUMBER] [PERSON_NAM…"
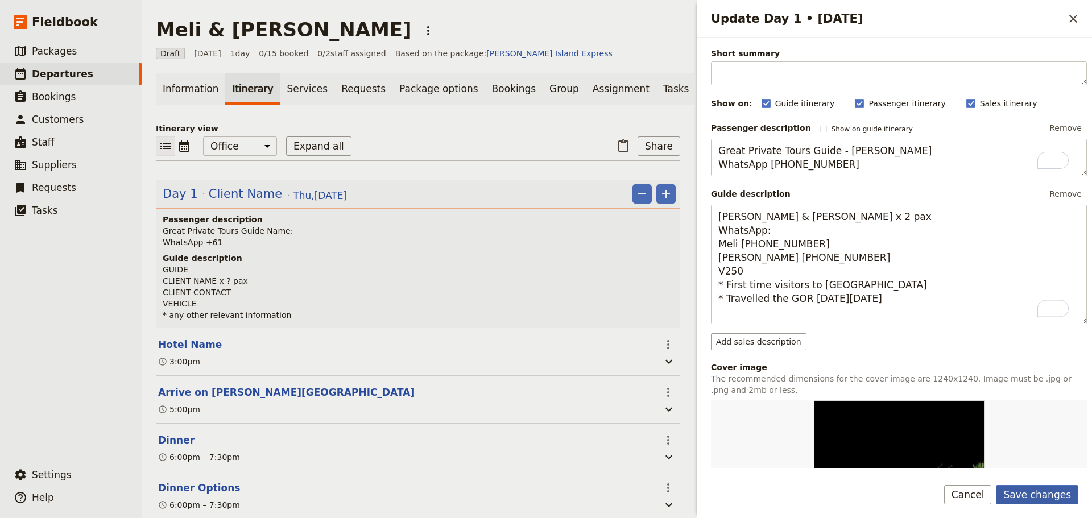
click at [873, 395] on button "Save changes" at bounding box center [1037, 494] width 82 height 19
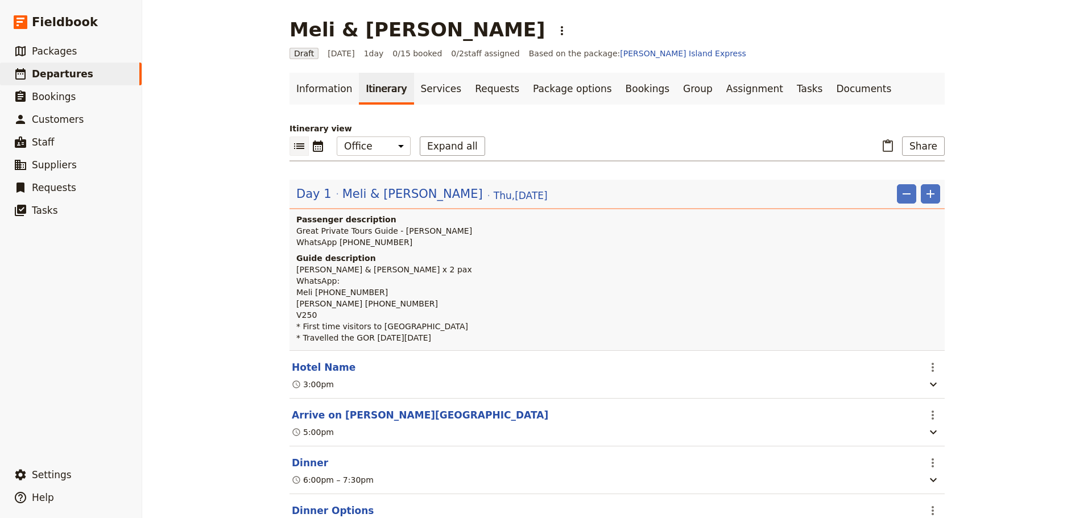
click at [305, 374] on button "Hotel Name" at bounding box center [324, 367] width 64 height 14
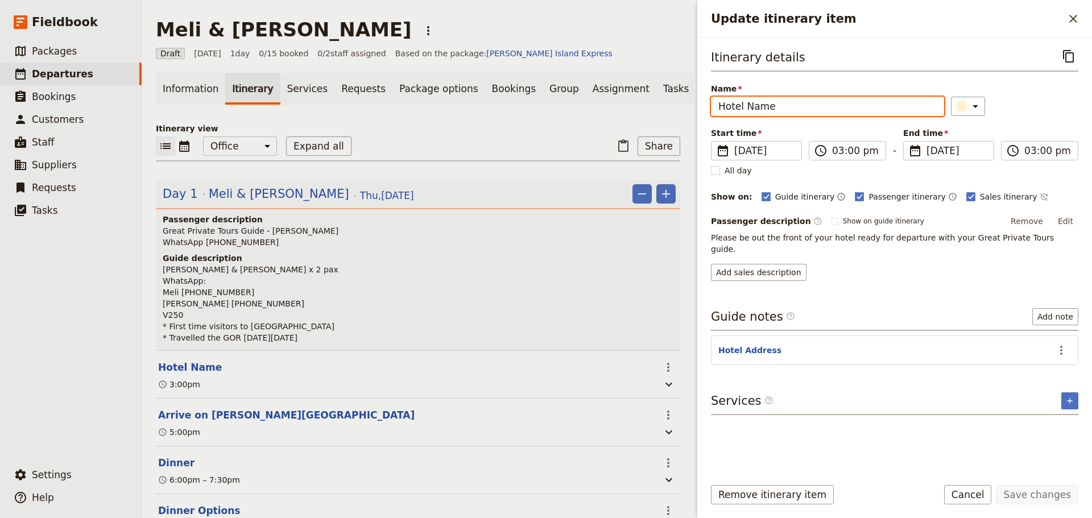
drag, startPoint x: 710, startPoint y: 106, endPoint x: 638, endPoint y: 106, distance: 71.6
click at [645, 106] on div "Meli & [PERSON_NAME] ​ Draft [DATE] 1 day 0/15 booked 0 / 2 staff assigned Base…" at bounding box center [616, 259] width 949 height 518
type input "Ritz Carlton [GEOGRAPHIC_DATA]"
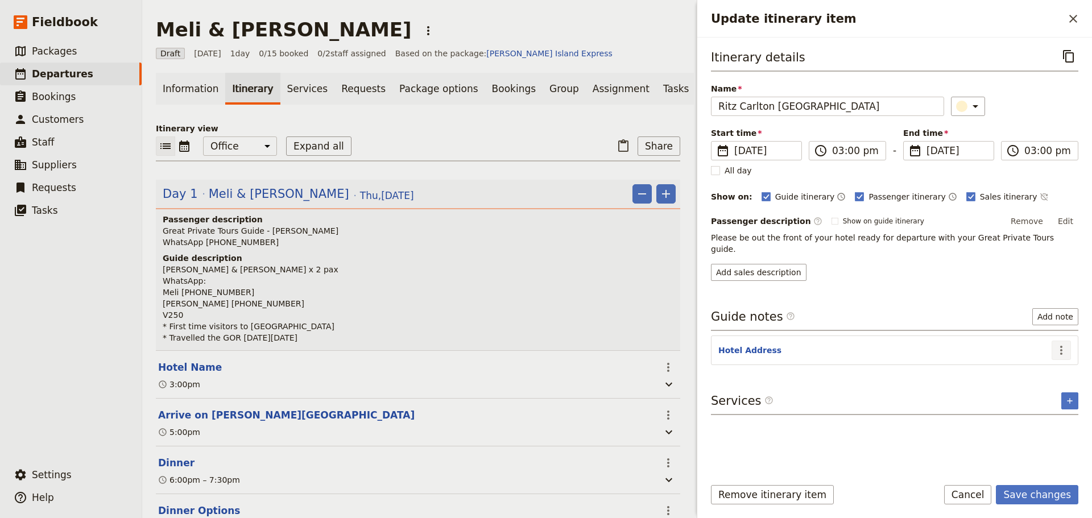
click at [873, 343] on icon "Actions" at bounding box center [1061, 350] width 14 height 14
click at [873, 365] on span "Edit note" at bounding box center [1028, 363] width 36 height 11
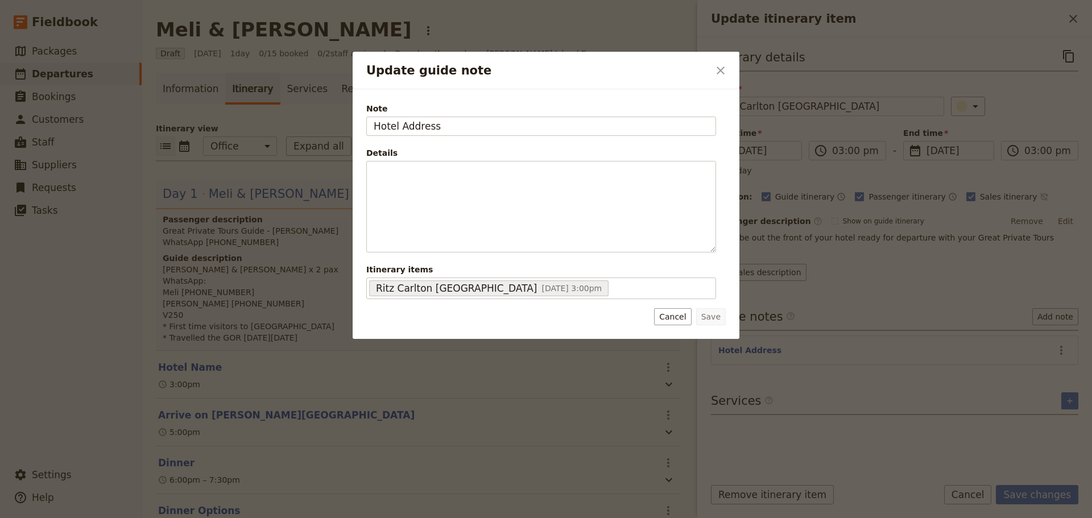
drag, startPoint x: 473, startPoint y: 126, endPoint x: 291, endPoint y: 115, distance: 182.3
click at [291, 395] on div "Update guide note ​ Note Hotel Address Details ​ ​ ​ ​ ​ ​ ​ ​ ​ Itinerary item…" at bounding box center [546, 518] width 1092 height 0
type input "[STREET_ADDRESS]"
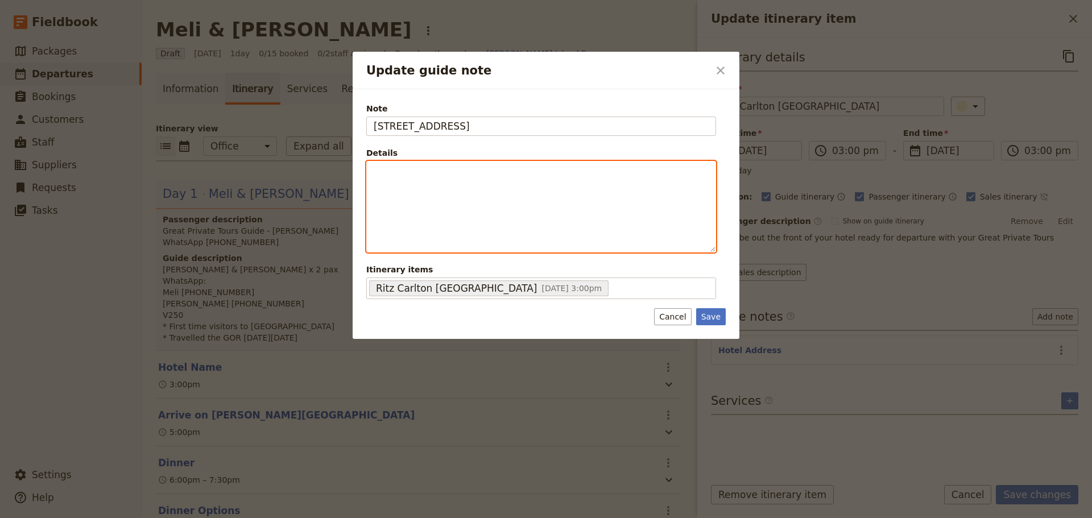
click at [399, 168] on p "Update guide note" at bounding box center [541, 171] width 335 height 11
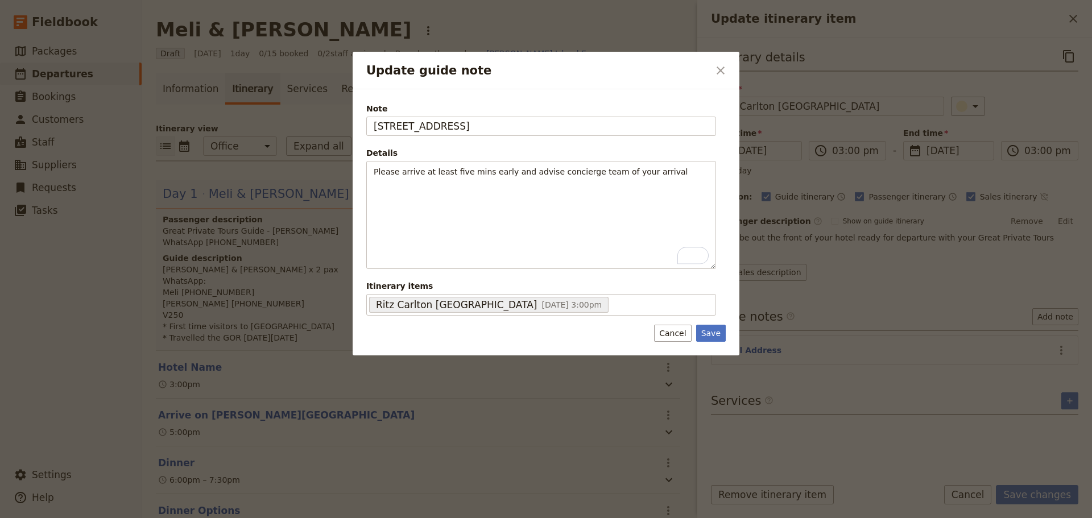
drag, startPoint x: 720, startPoint y: 333, endPoint x: 806, endPoint y: 356, distance: 88.4
click at [720, 333] on button "Save" at bounding box center [711, 333] width 30 height 17
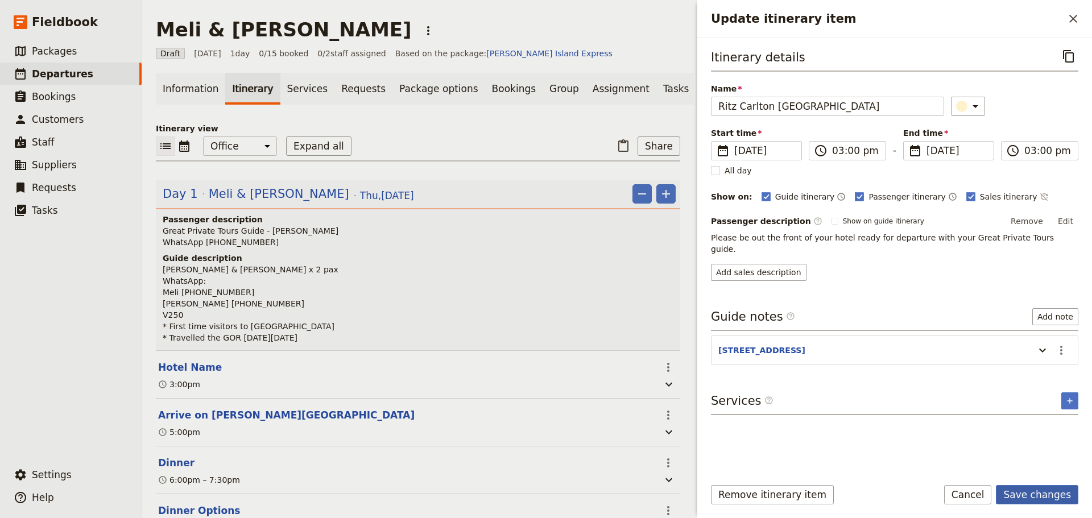
click at [873, 395] on button "Save changes" at bounding box center [1037, 494] width 82 height 19
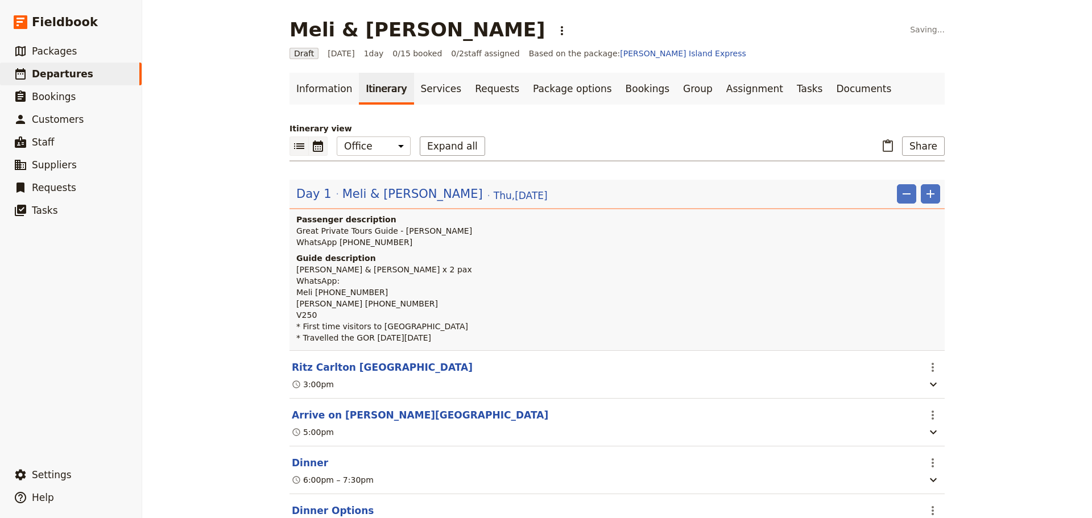
click at [311, 146] on icon "Calendar view" at bounding box center [318, 146] width 14 height 14
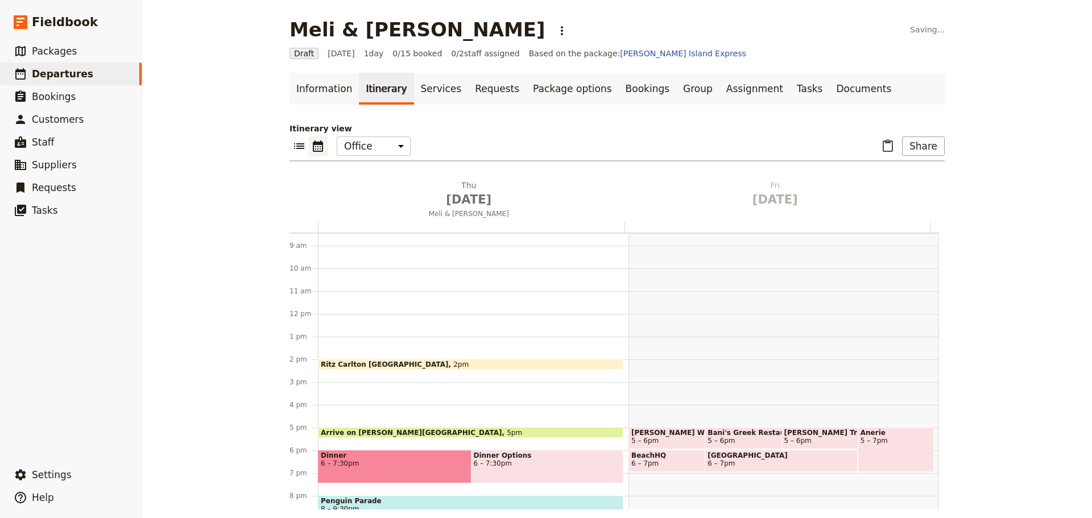
scroll to position [205, 0]
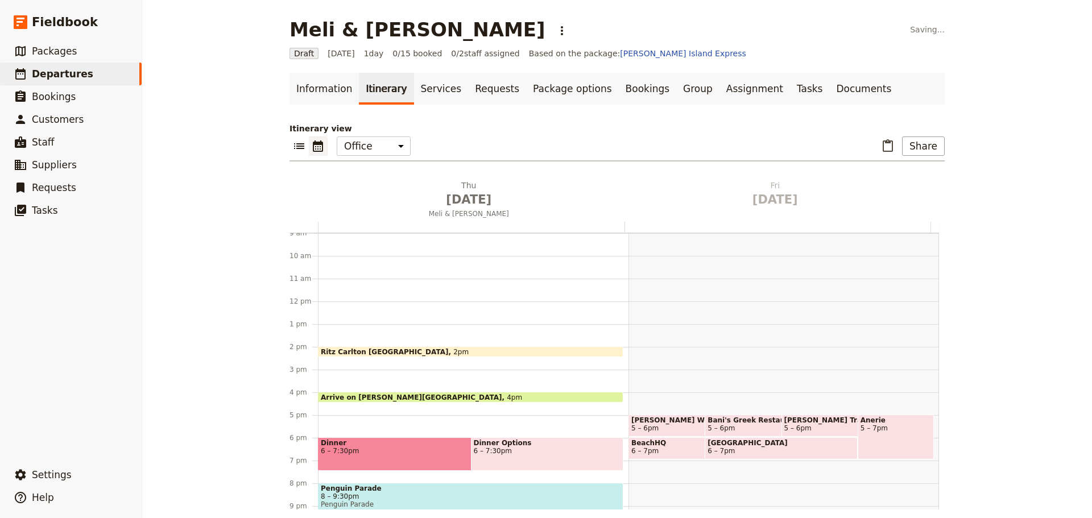
click at [408, 393] on div "Arrive on [PERSON_NAME][GEOGRAPHIC_DATA] 4pm" at bounding box center [470, 397] width 305 height 11
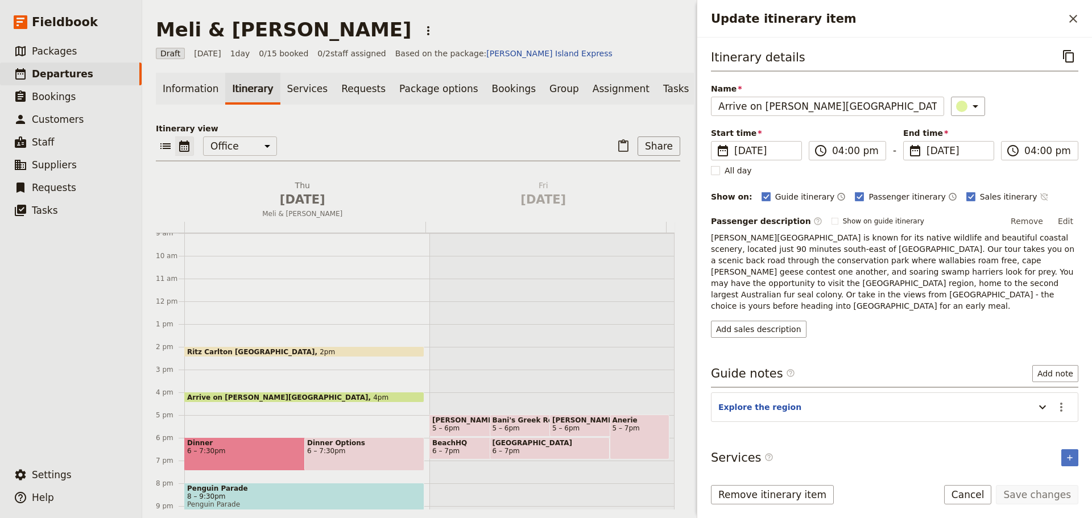
click at [873, 191] on button "​" at bounding box center [1043, 197] width 9 height 14
click at [873, 395] on icon "Update itinerary item" at bounding box center [1042, 407] width 14 height 14
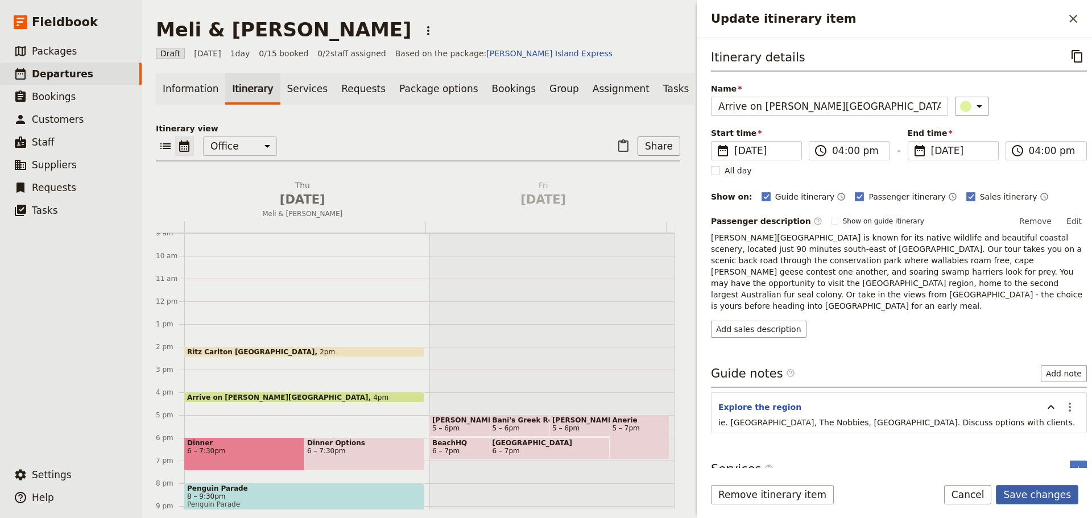
click at [873, 395] on button "Save changes" at bounding box center [1037, 494] width 82 height 19
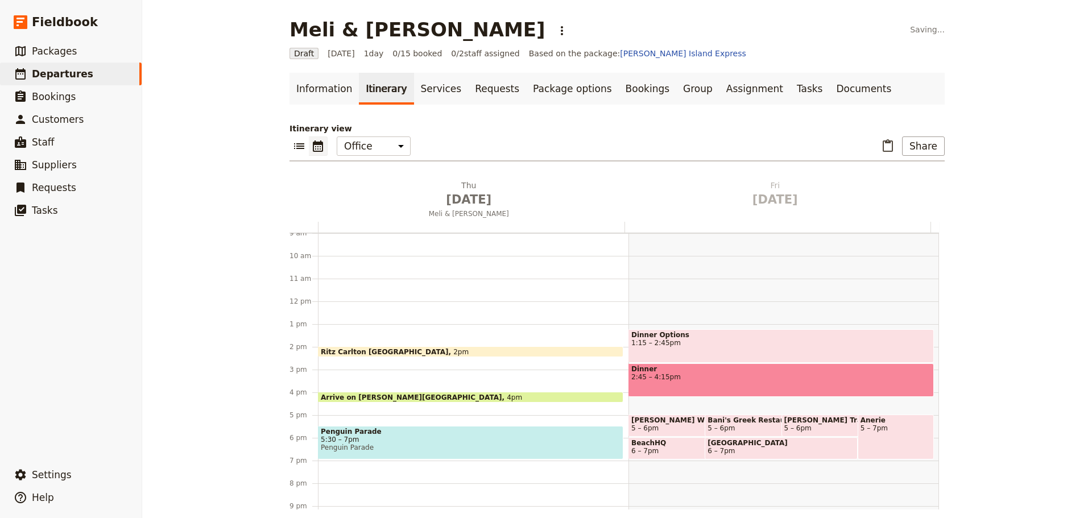
click at [370, 395] on span "Penguin Parade" at bounding box center [471, 432] width 300 height 8
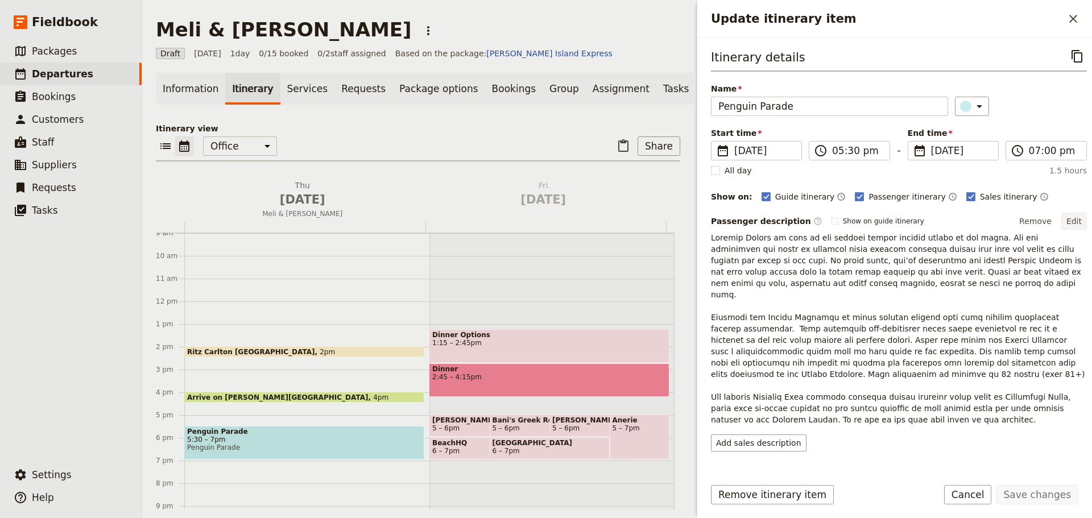
click at [873, 218] on button "Edit" at bounding box center [1074, 221] width 26 height 17
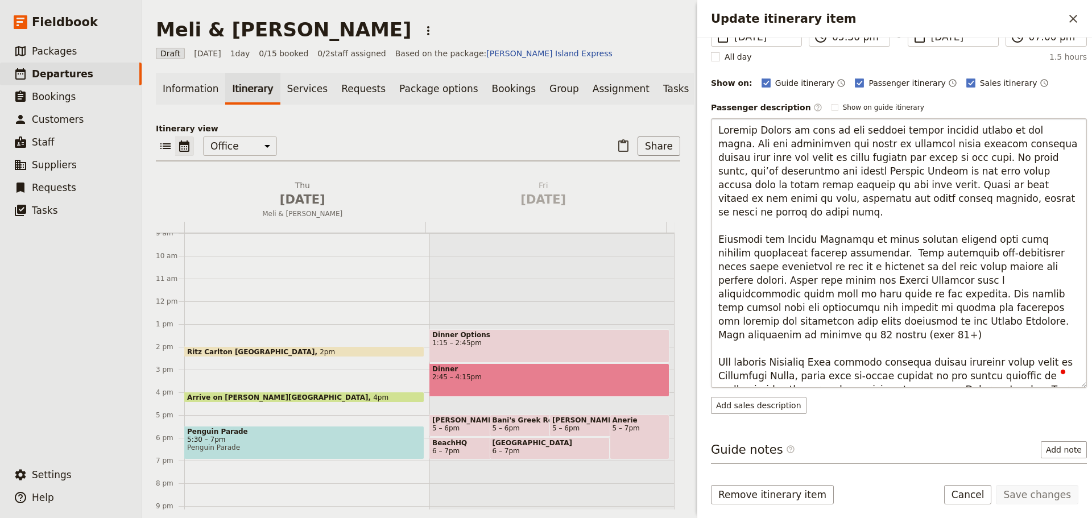
scroll to position [114, 0]
drag, startPoint x: 867, startPoint y: 374, endPoint x: 696, endPoint y: 336, distance: 174.8
click at [696, 336] on div "Update itinerary item ​ Itinerary details ​ Name Penguin Parade ​ Start time ​ …" at bounding box center [893, 259] width 398 height 518
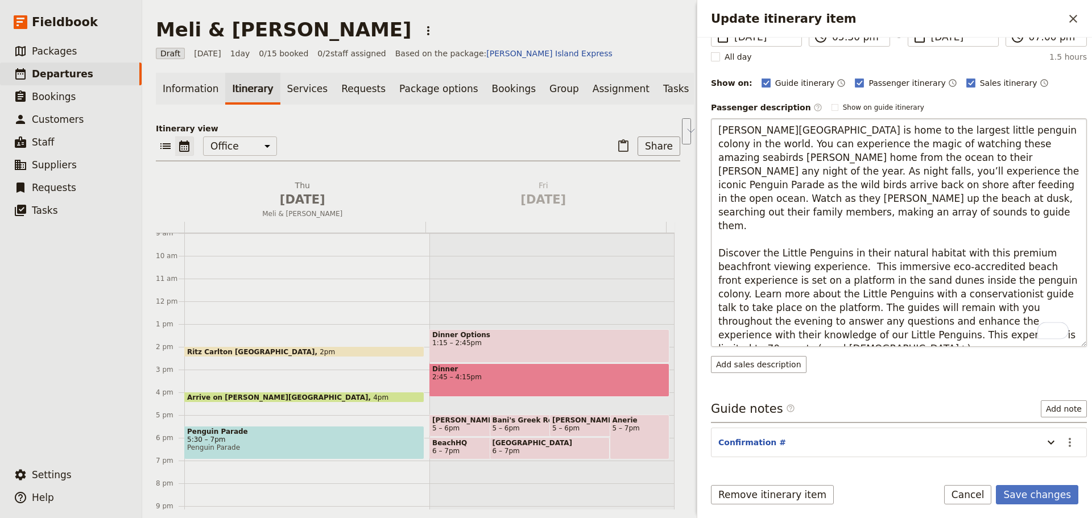
drag, startPoint x: 1001, startPoint y: 318, endPoint x: 1010, endPoint y: 293, distance: 26.8
click at [873, 293] on textarea "[PERSON_NAME][GEOGRAPHIC_DATA] is home to the largest little penguin colony in …" at bounding box center [899, 232] width 376 height 229
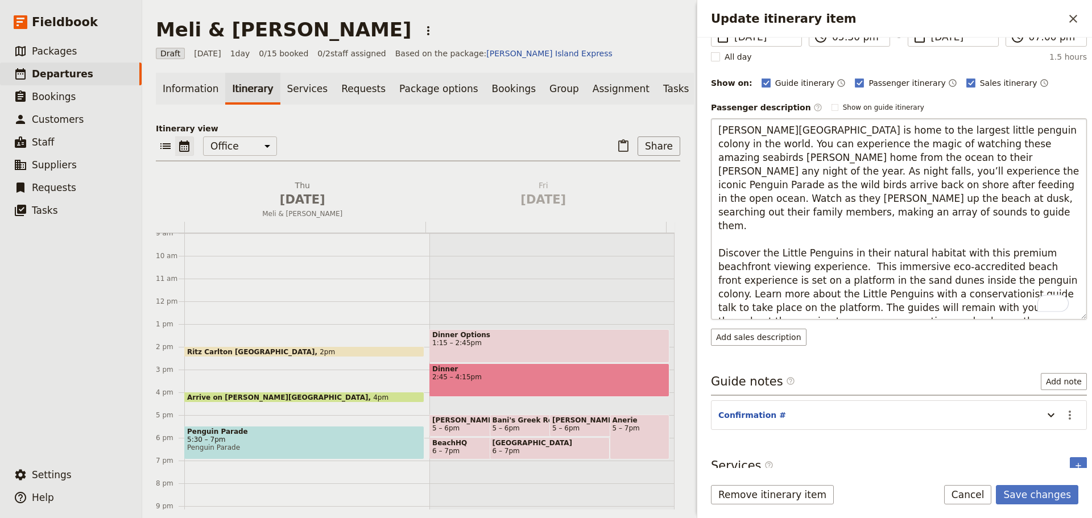
click at [793, 310] on textarea "[PERSON_NAME][GEOGRAPHIC_DATA] is home to the largest little penguin colony in …" at bounding box center [899, 218] width 376 height 201
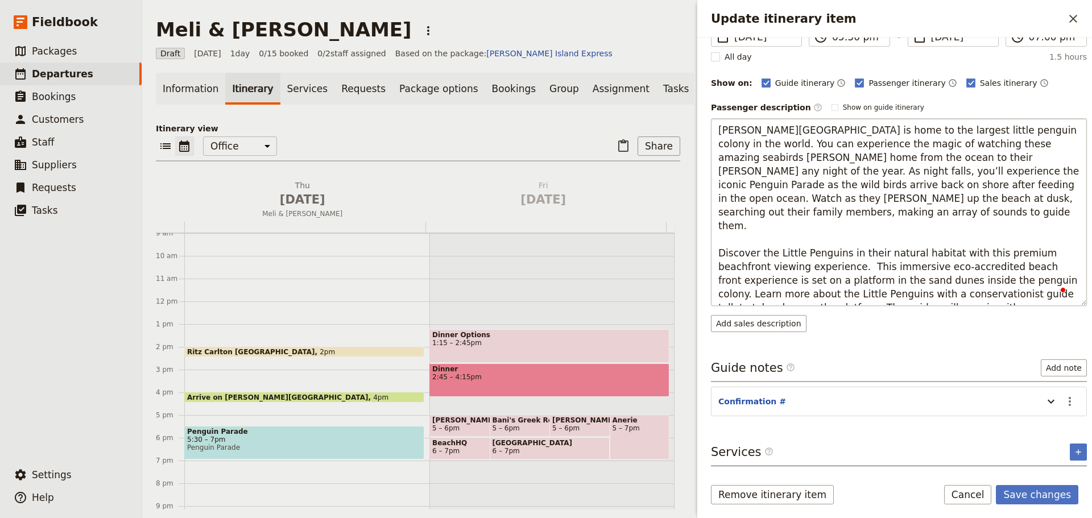
click at [797, 239] on textarea "[PERSON_NAME][GEOGRAPHIC_DATA] is home to the largest little penguin colony in …" at bounding box center [899, 212] width 376 height 188
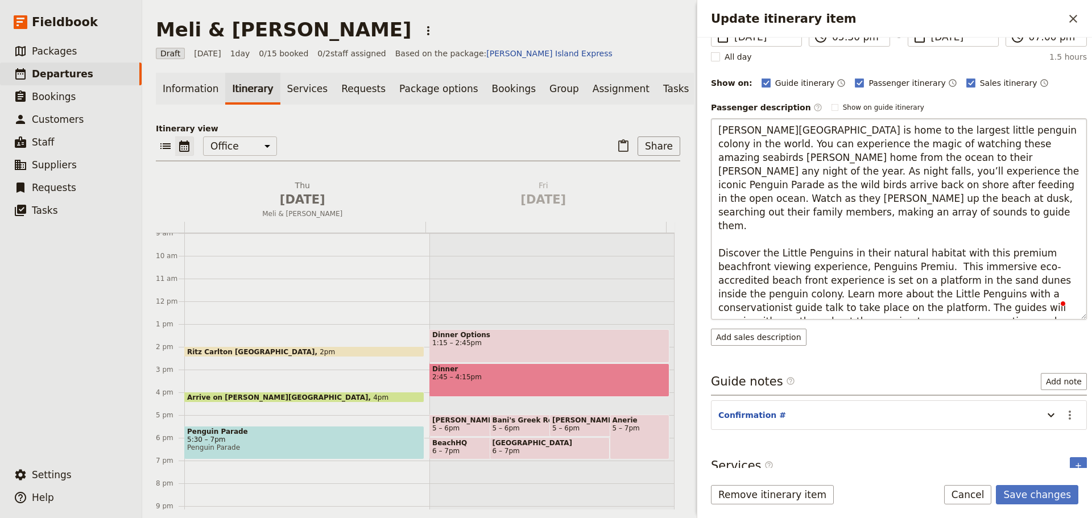
type textarea "[PERSON_NAME][GEOGRAPHIC_DATA] is home to the largest little penguin colony in …"
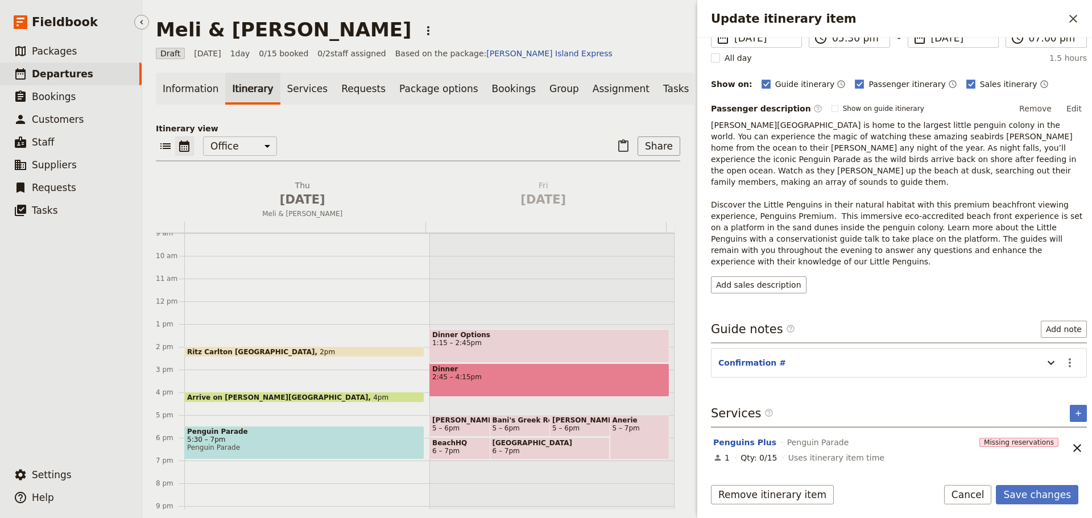
scroll to position [90, 0]
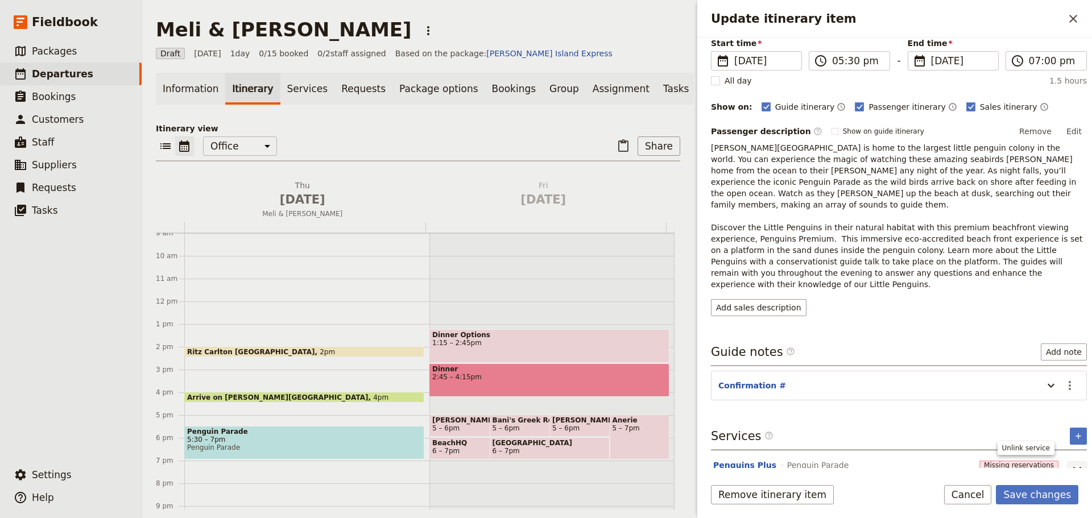
drag, startPoint x: 1064, startPoint y: 445, endPoint x: 1082, endPoint y: 396, distance: 52.5
click at [873, 395] on icon "Unlink service" at bounding box center [1077, 471] width 14 height 14
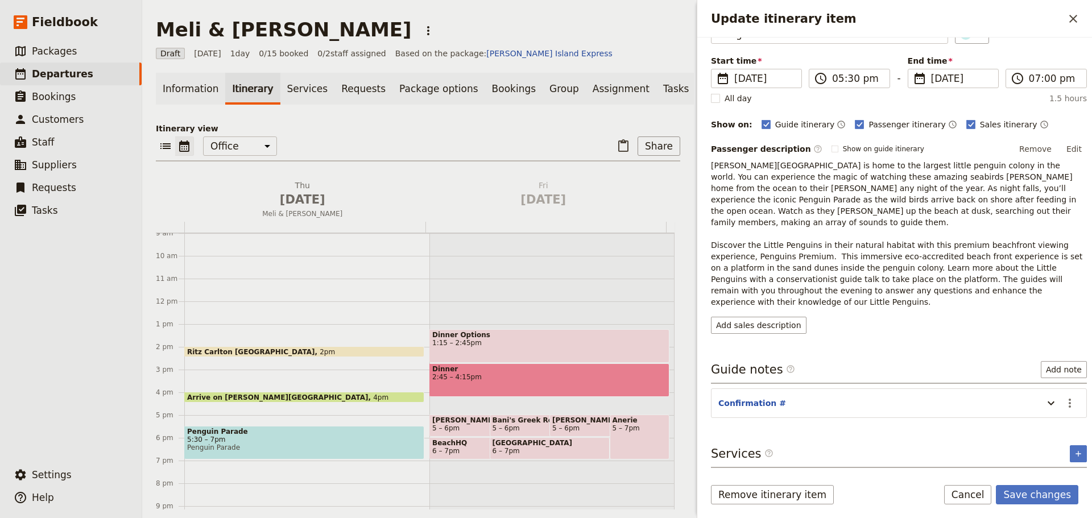
scroll to position [0, 0]
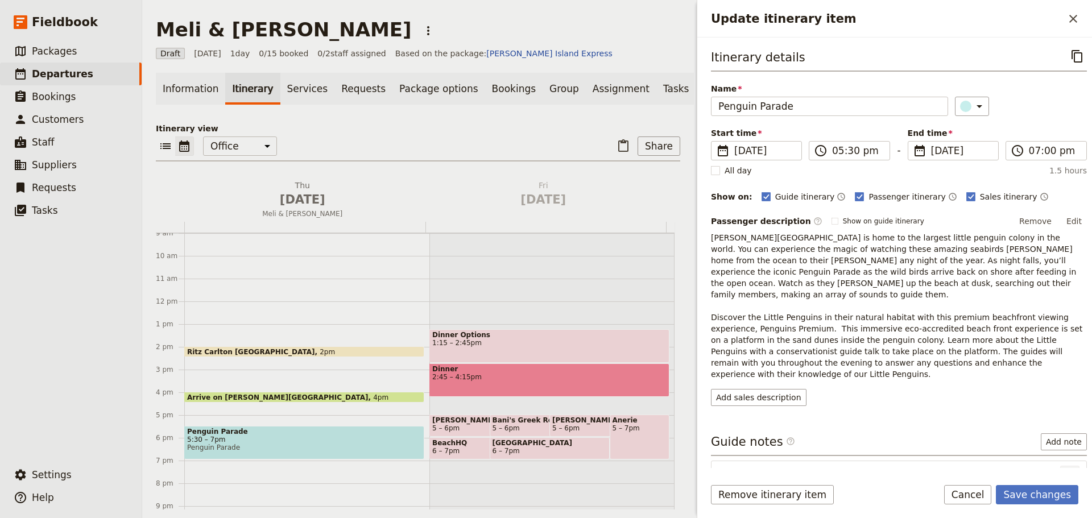
click at [873, 395] on icon "Actions" at bounding box center [1070, 475] width 14 height 14
click at [873, 395] on span "Edit note" at bounding box center [1028, 476] width 36 height 11
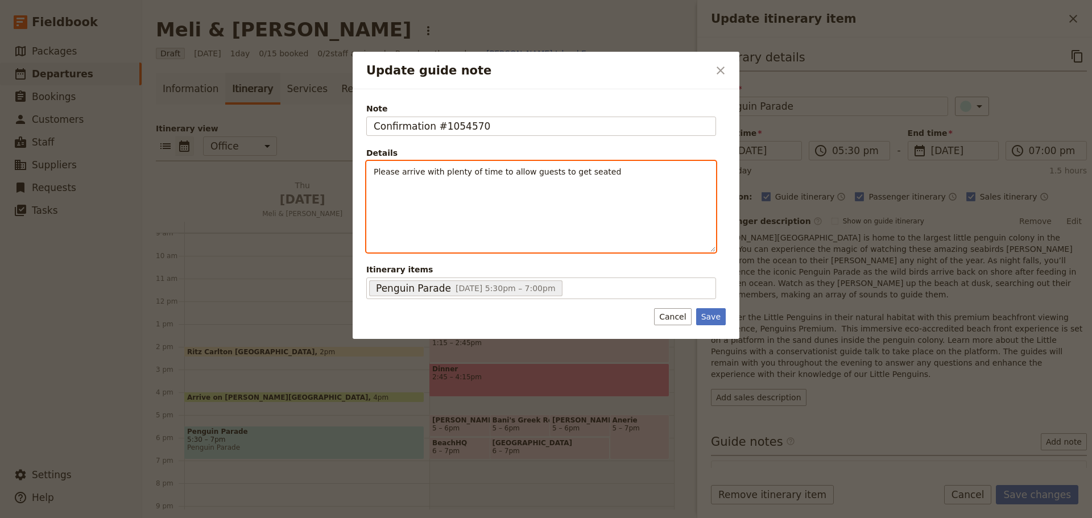
click at [375, 171] on span "Please arrive with plenty of time to allow guests to get seated" at bounding box center [497, 171] width 247 height 9
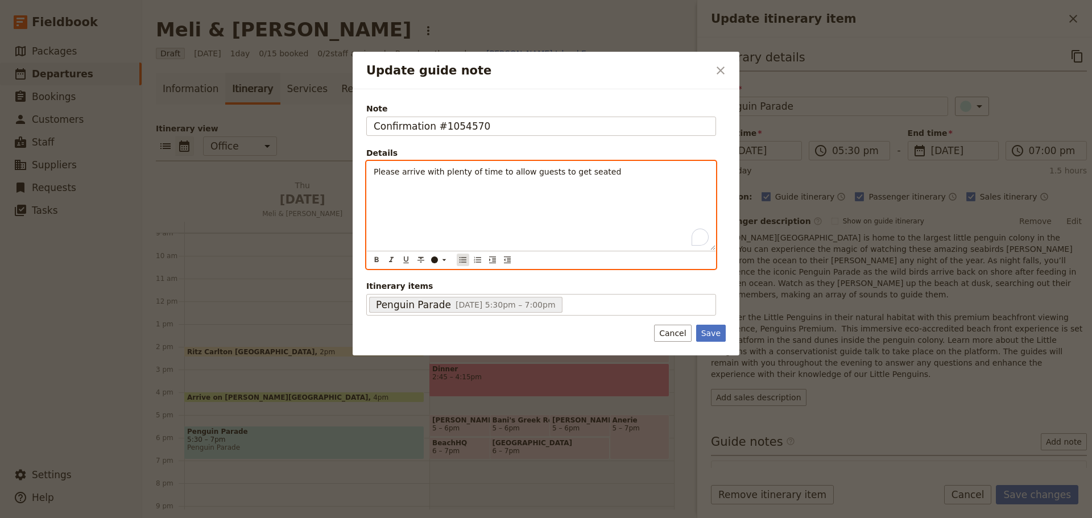
click at [464, 263] on icon "Bulleted list" at bounding box center [462, 259] width 9 height 9
click at [638, 175] on li "Please arrive with plenty of time to allow guests to get seated" at bounding box center [550, 171] width 317 height 11
click at [394, 171] on span "Please arrive with plenty of time to allow guests to get seated" at bounding box center [515, 171] width 247 height 9
click at [392, 172] on span "Please arrive with plenty of time to allow guests to get seated" at bounding box center [515, 171] width 247 height 9
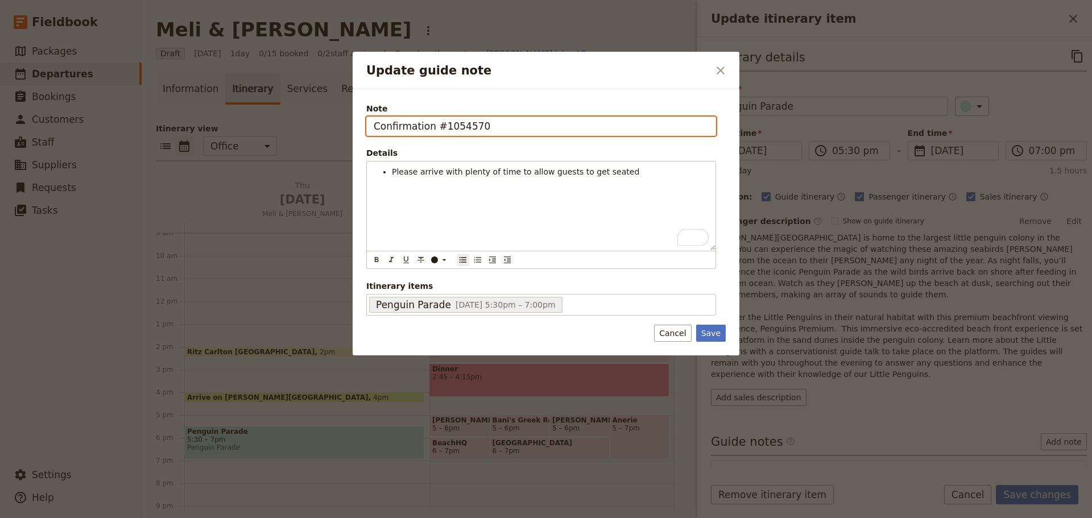
click at [374, 130] on input "Confirmation #1054570" at bounding box center [541, 126] width 350 height 19
type input "Penguins Premium - Confirmation #1054570"
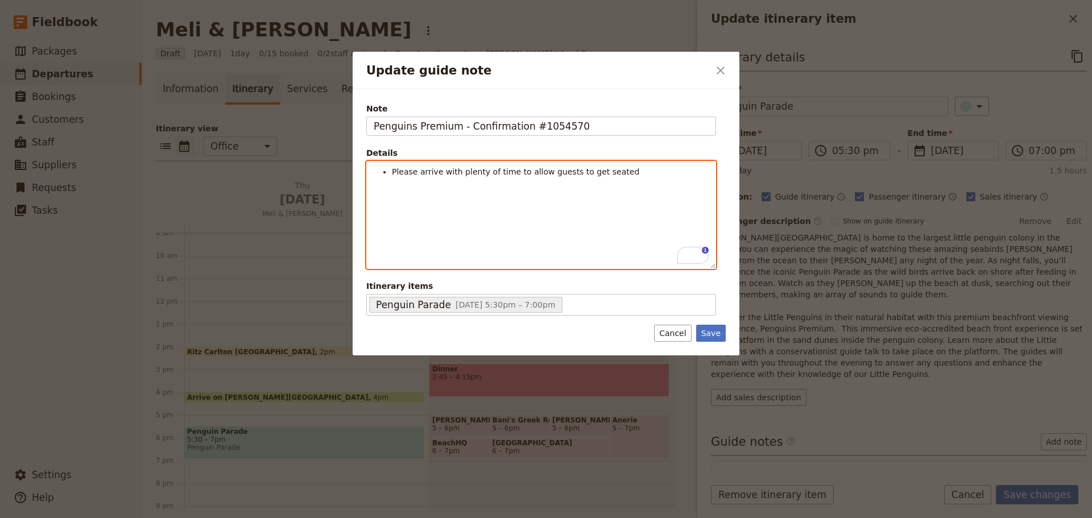
click at [633, 176] on li "Please arrive with plenty of time to allow guests to get seated" at bounding box center [550, 171] width 317 height 11
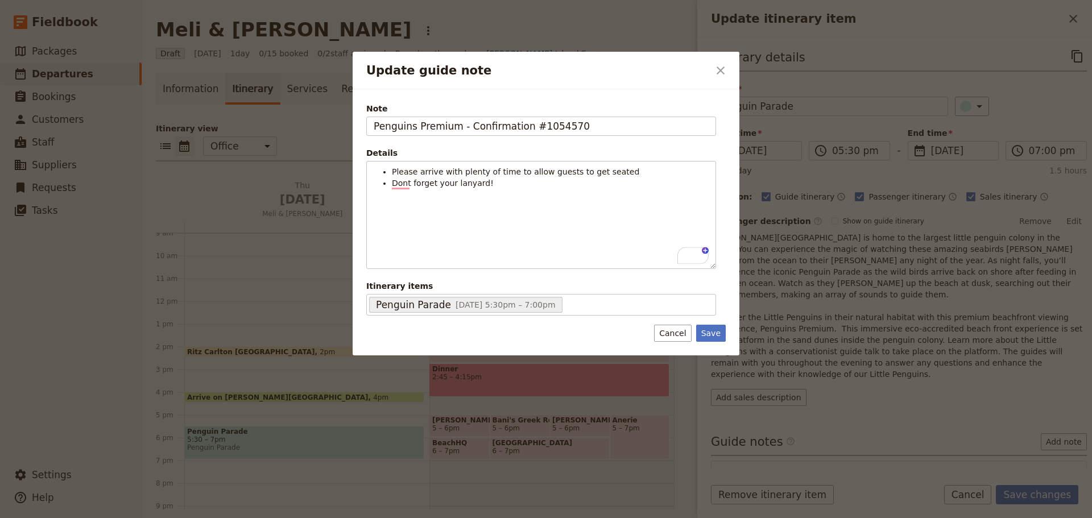
drag, startPoint x: 710, startPoint y: 330, endPoint x: 952, endPoint y: 412, distance: 255.1
click at [710, 330] on button "Save" at bounding box center [711, 333] width 30 height 17
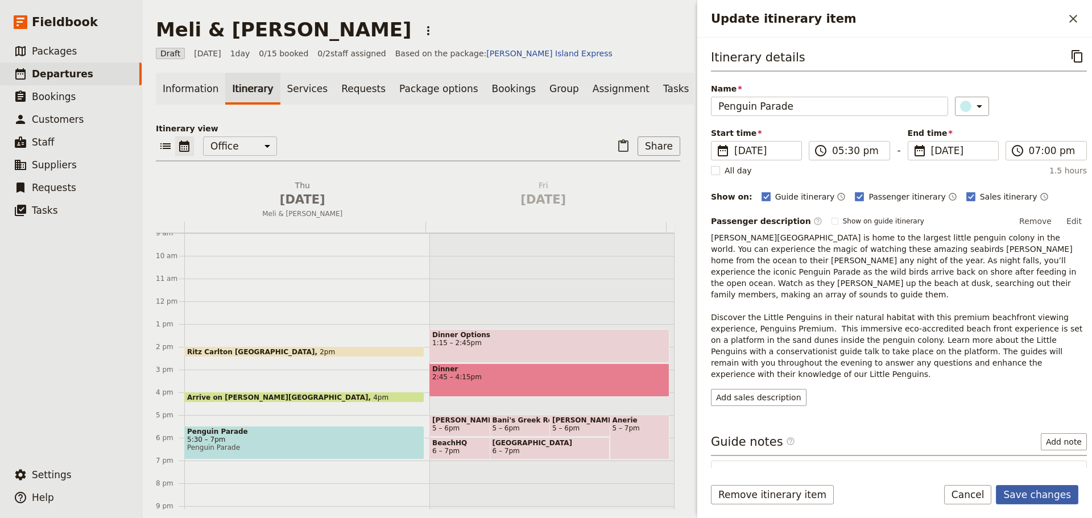
click at [873, 395] on button "Save changes" at bounding box center [1037, 494] width 82 height 19
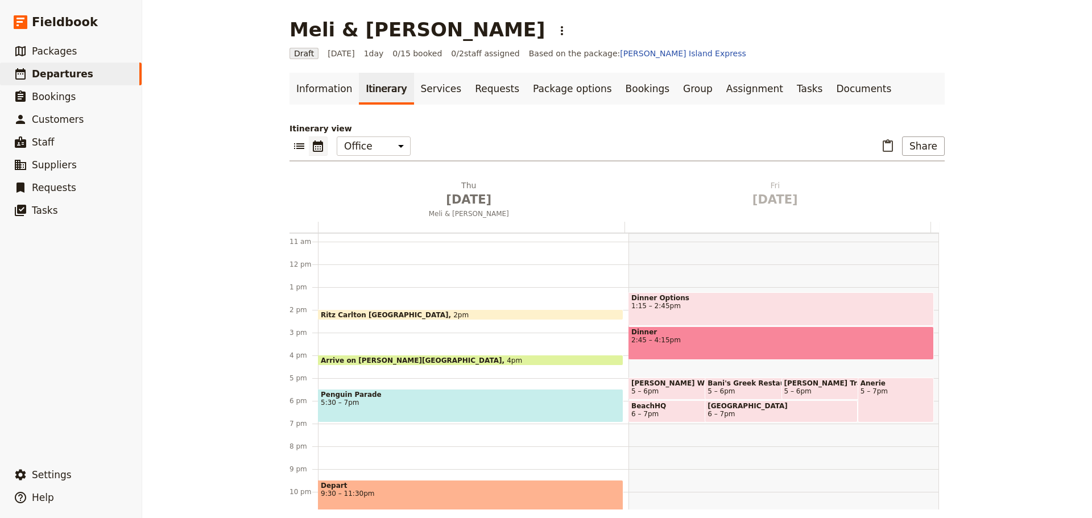
scroll to position [262, 0]
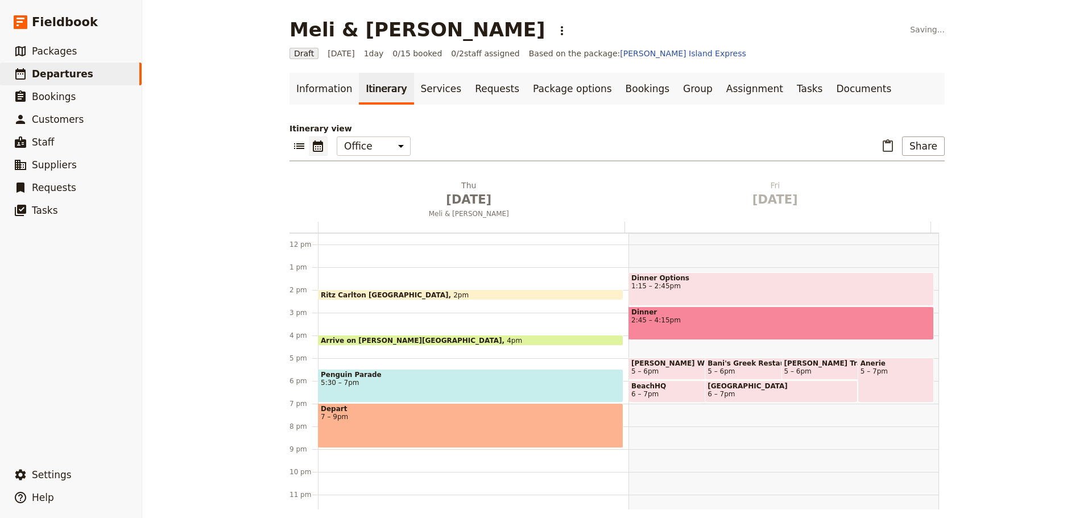
click at [365, 395] on span "7 – 9pm" at bounding box center [471, 417] width 300 height 8
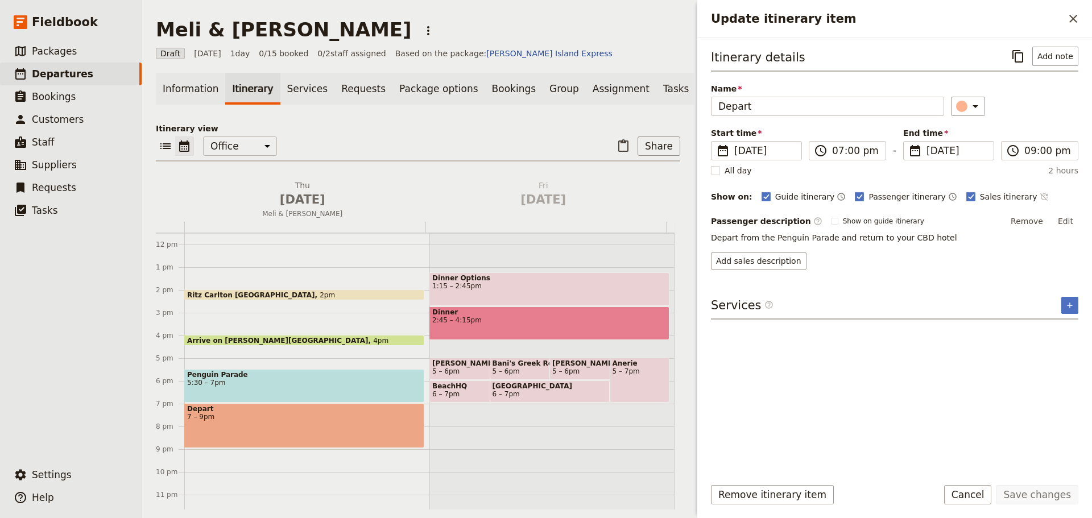
click at [873, 194] on icon "Time not shown on sales itinerary" at bounding box center [1043, 196] width 9 height 9
click at [873, 219] on button "Edit" at bounding box center [1065, 221] width 26 height 17
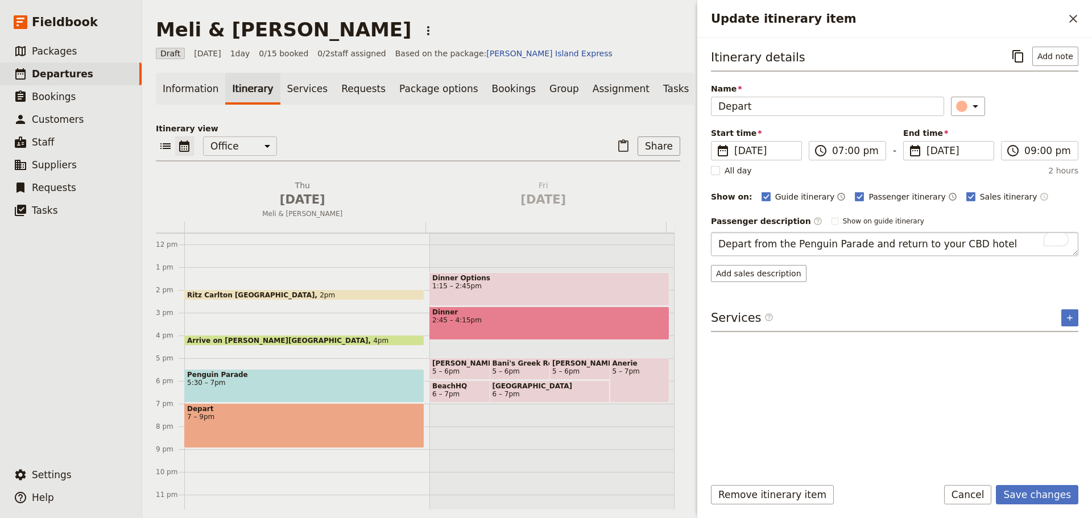
drag, startPoint x: 993, startPoint y: 243, endPoint x: 918, endPoint y: 242, distance: 74.5
click at [873, 242] on textarea "Depart from the Penguin Parade and return to your CBD hotel" at bounding box center [894, 244] width 367 height 24
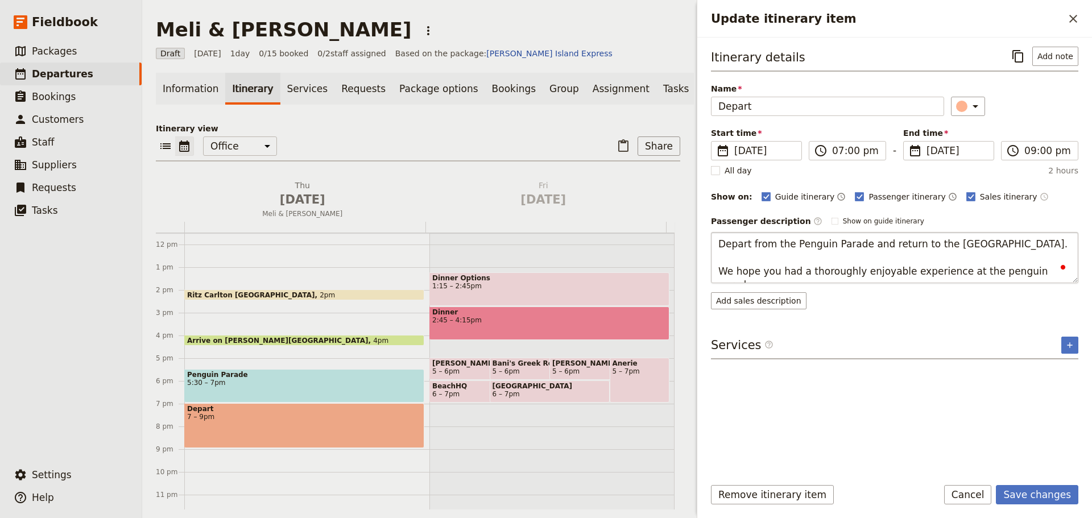
type textarea "Depart from the Penguin Parade and return to the [GEOGRAPHIC_DATA]. We hope you…"
click at [873, 395] on button "Save changes" at bounding box center [1037, 494] width 82 height 19
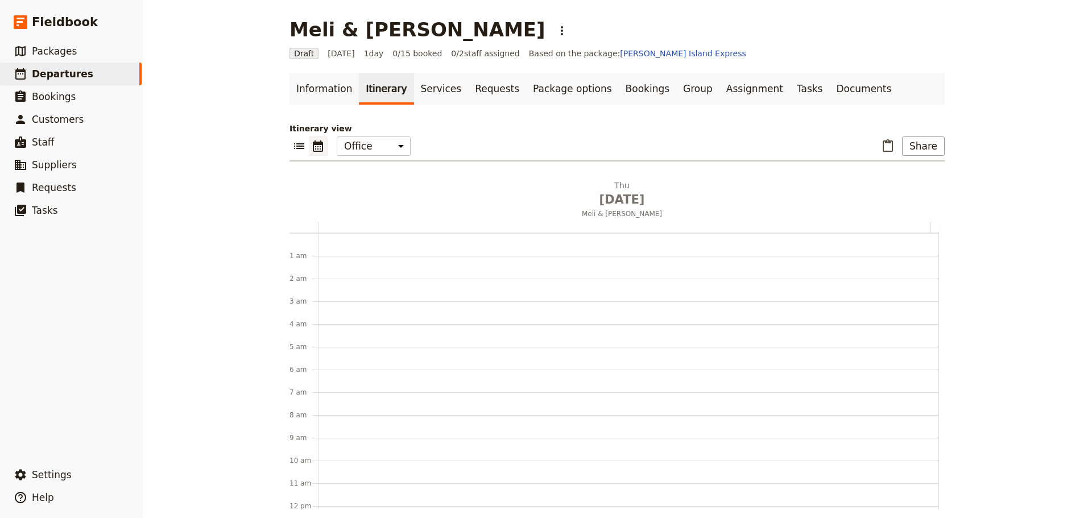
scroll to position [262, 0]
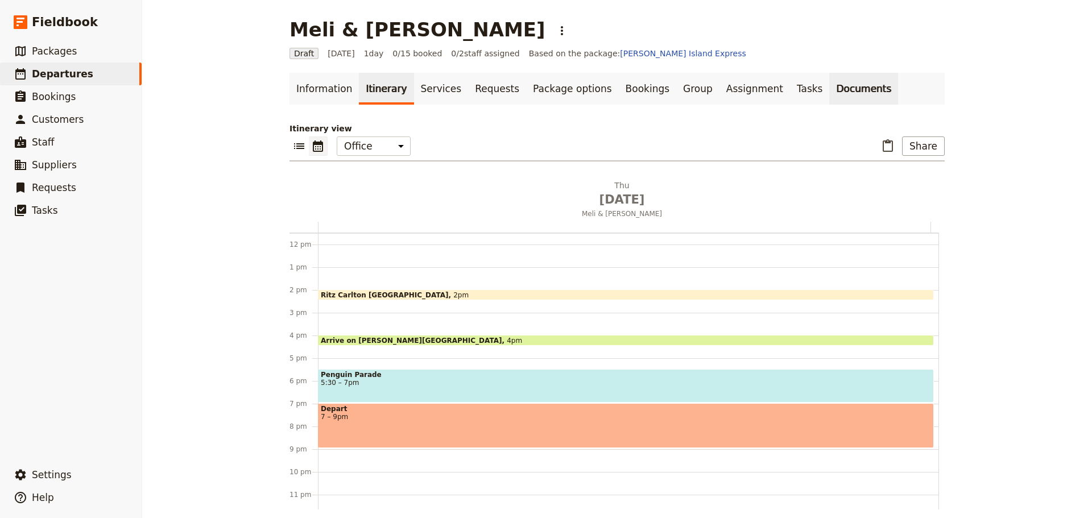
click at [829, 84] on link "Documents" at bounding box center [863, 89] width 69 height 32
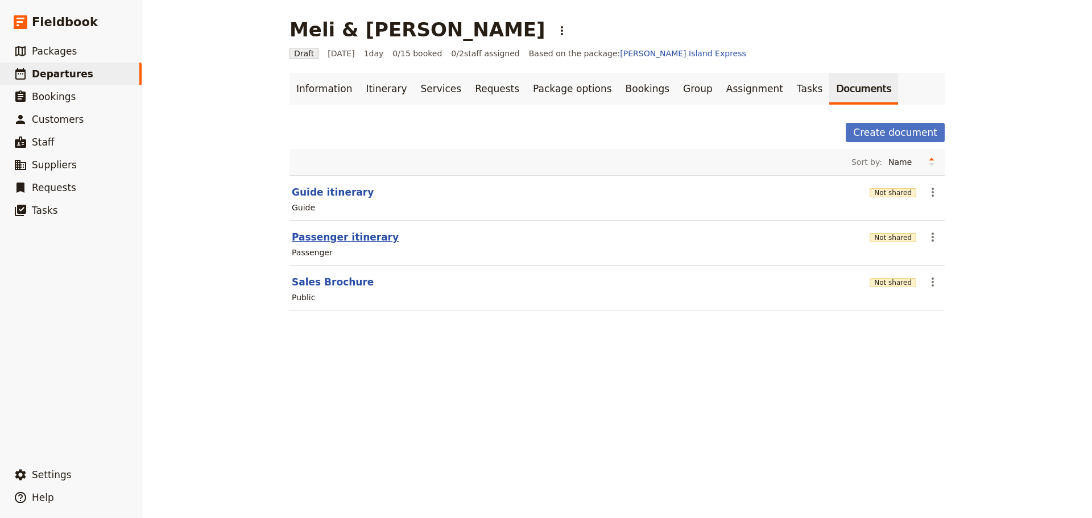
click at [348, 232] on button "Passenger itinerary" at bounding box center [345, 237] width 107 height 14
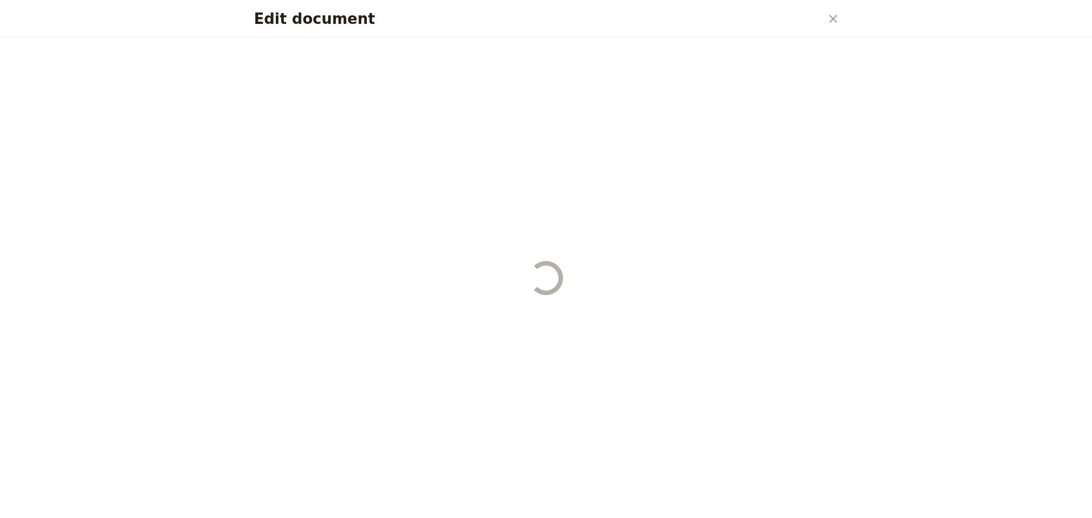
select select "PASSENGER"
select select "RUN_SHEET"
select select "DEFAULT"
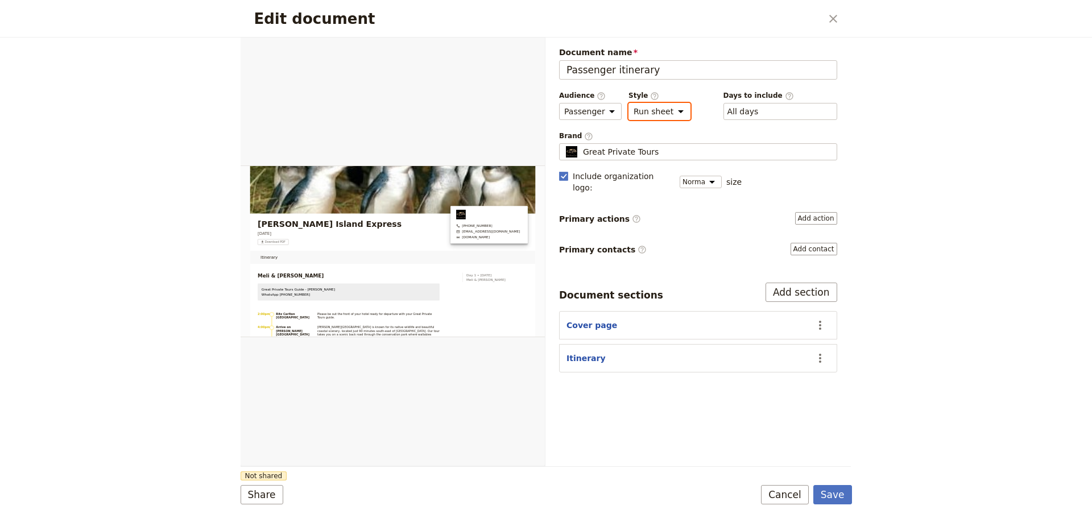
click at [667, 108] on select "Brochure Run sheet" at bounding box center [659, 111] width 62 height 17
select select "BROCHURE"
click at [628, 103] on select "Brochure Run sheet" at bounding box center [659, 111] width 62 height 17
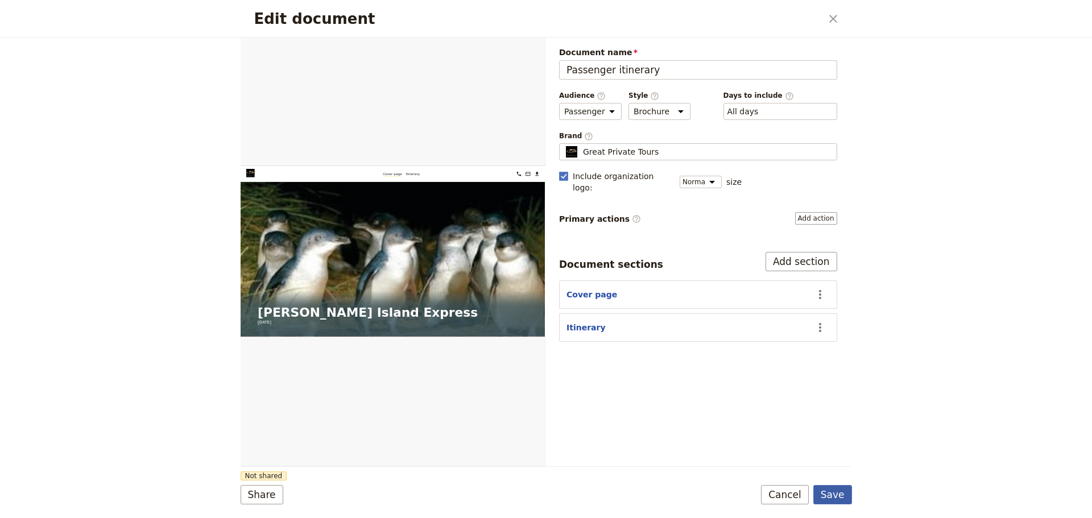
click at [833, 495] on button "Save" at bounding box center [832, 494] width 39 height 19
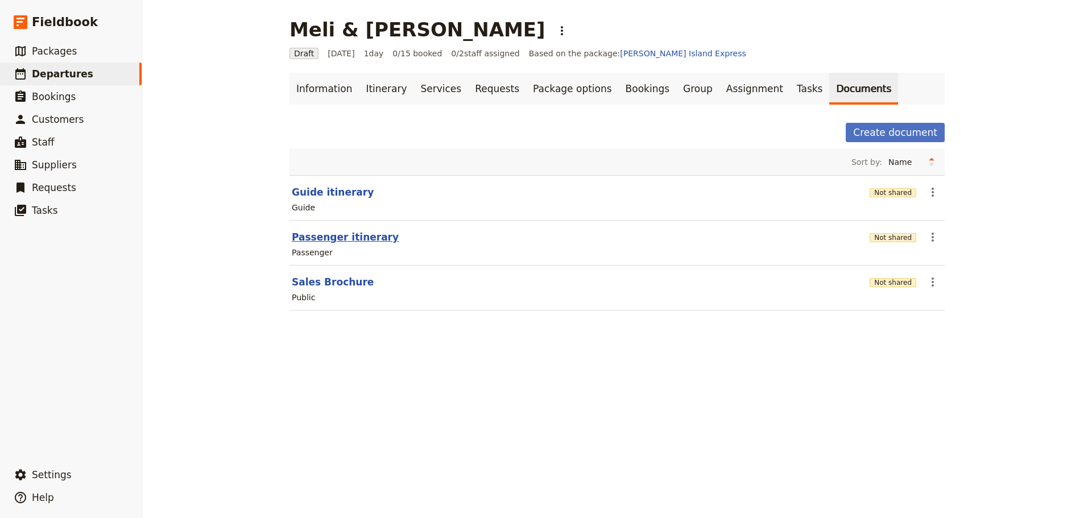
click at [331, 239] on button "Passenger itinerary" at bounding box center [345, 237] width 107 height 14
select select "PASSENGER"
select select "DEFAULT"
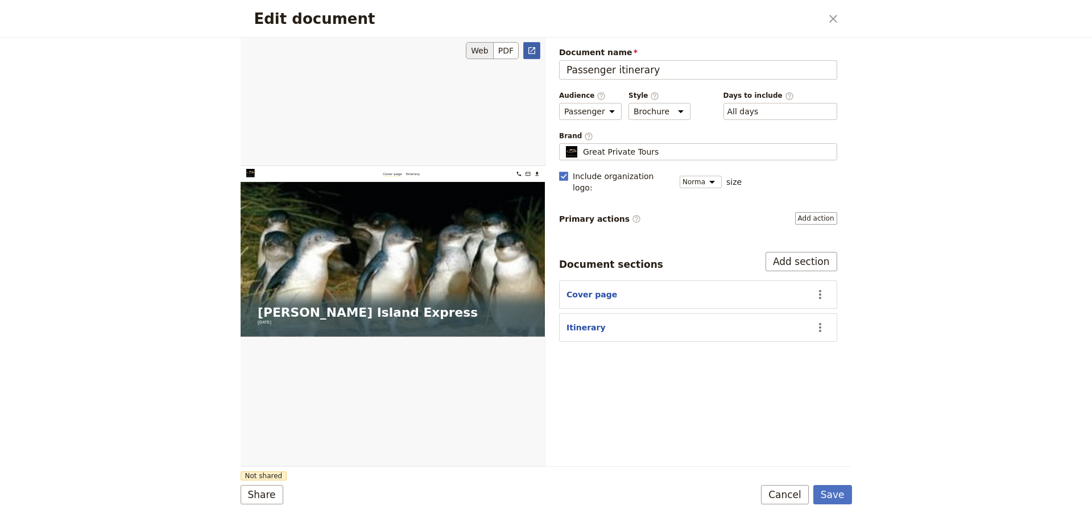
click at [526, 51] on link "​" at bounding box center [531, 50] width 17 height 17
click at [786, 491] on button "Cancel" at bounding box center [785, 494] width 48 height 19
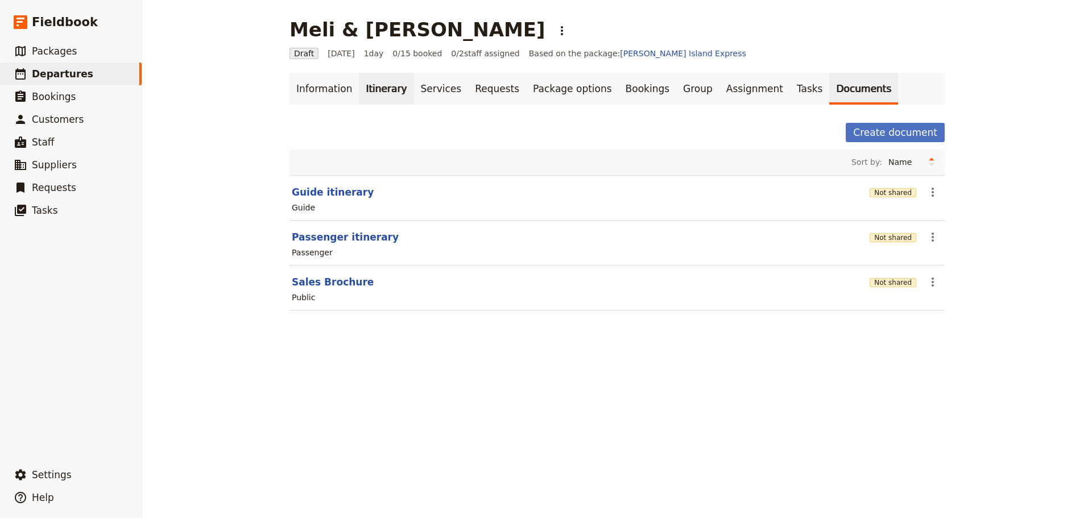
click at [361, 90] on link "Itinerary" at bounding box center [386, 89] width 55 height 32
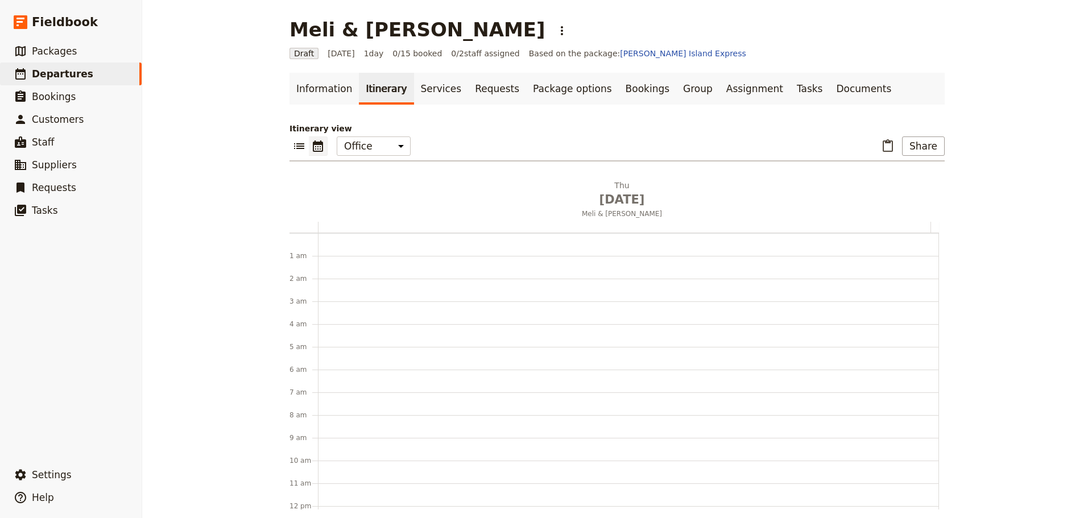
scroll to position [148, 0]
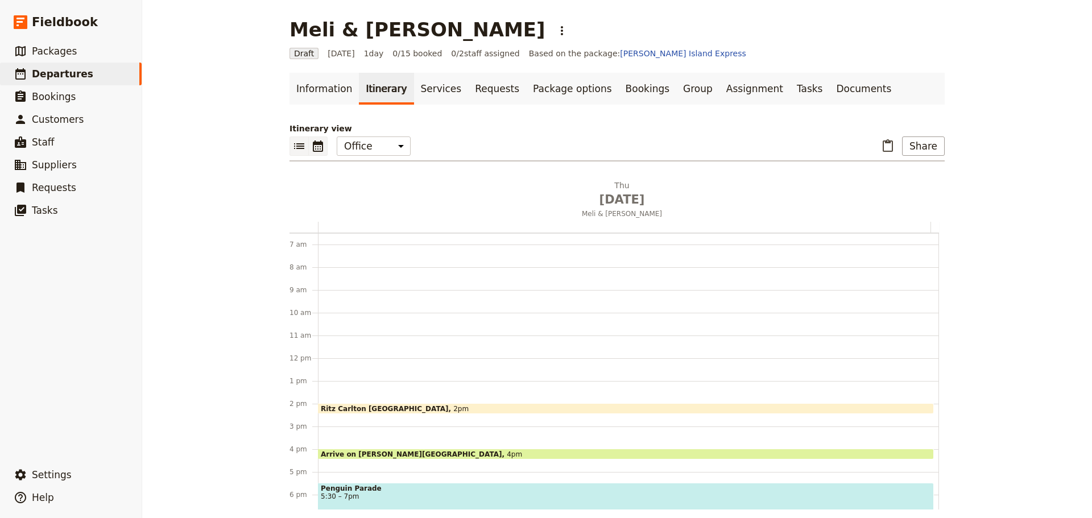
click at [294, 144] on icon "List view" at bounding box center [299, 146] width 10 height 6
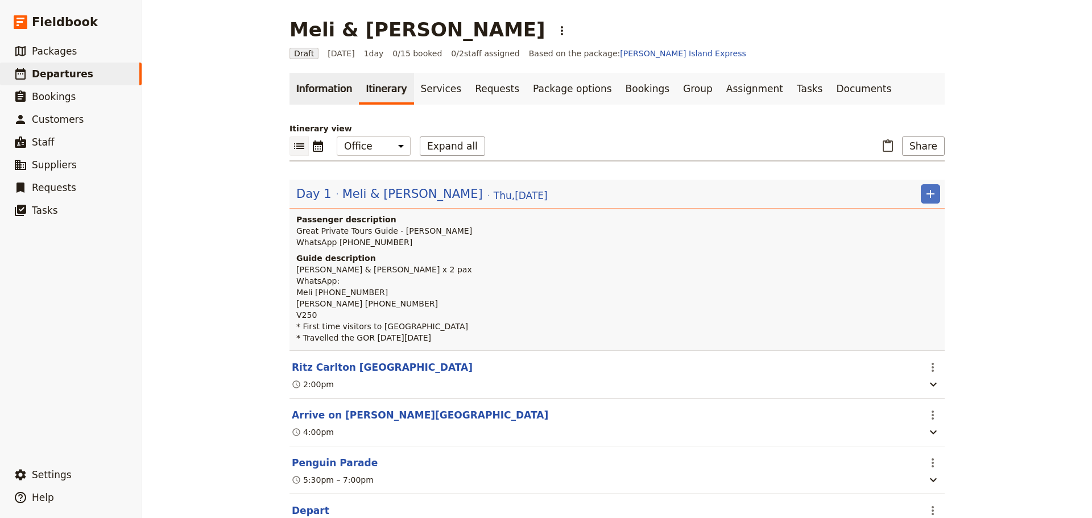
click at [305, 94] on link "Information" at bounding box center [323, 89] width 69 height 32
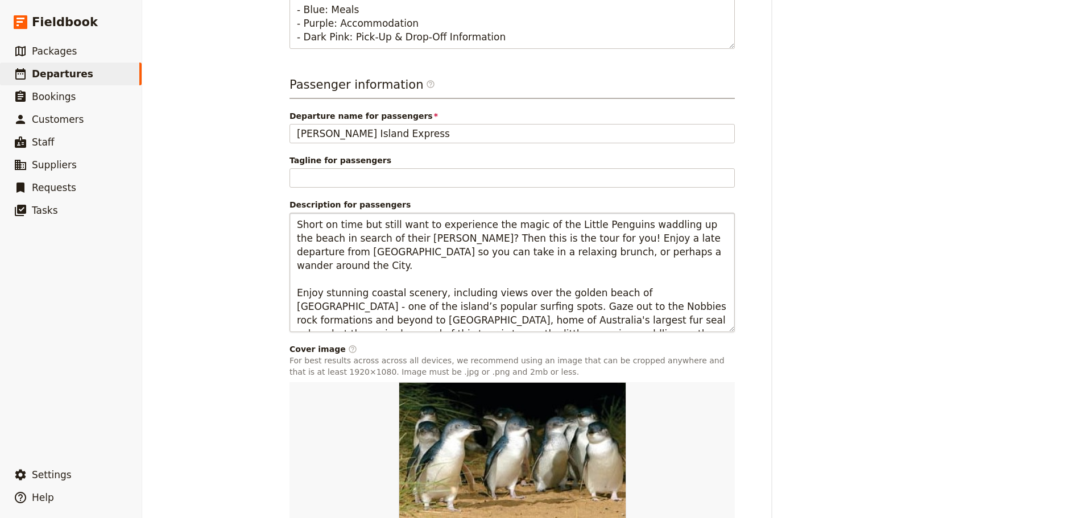
scroll to position [535, 0]
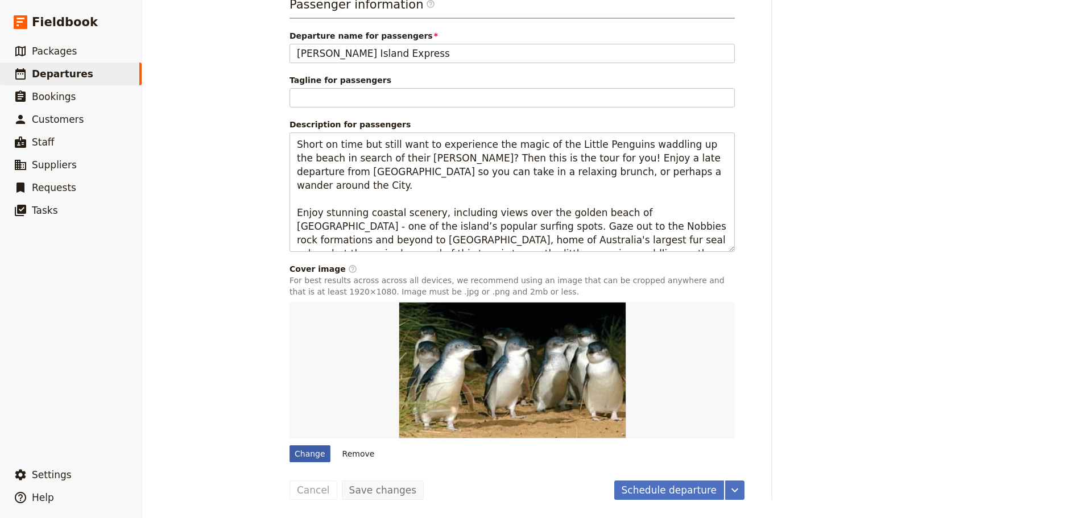
click at [299, 455] on div "Change" at bounding box center [309, 453] width 41 height 17
click at [289, 445] on input "Change" at bounding box center [289, 445] width 1 height 1
type input "C:\fakepath\146051-57.jpg"
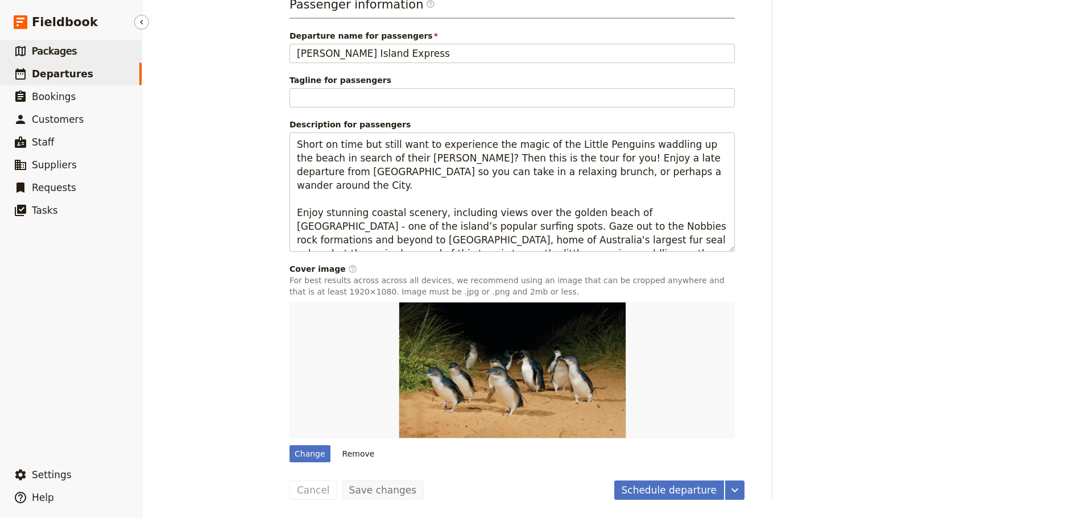
click at [55, 52] on span "Packages" at bounding box center [54, 50] width 45 height 11
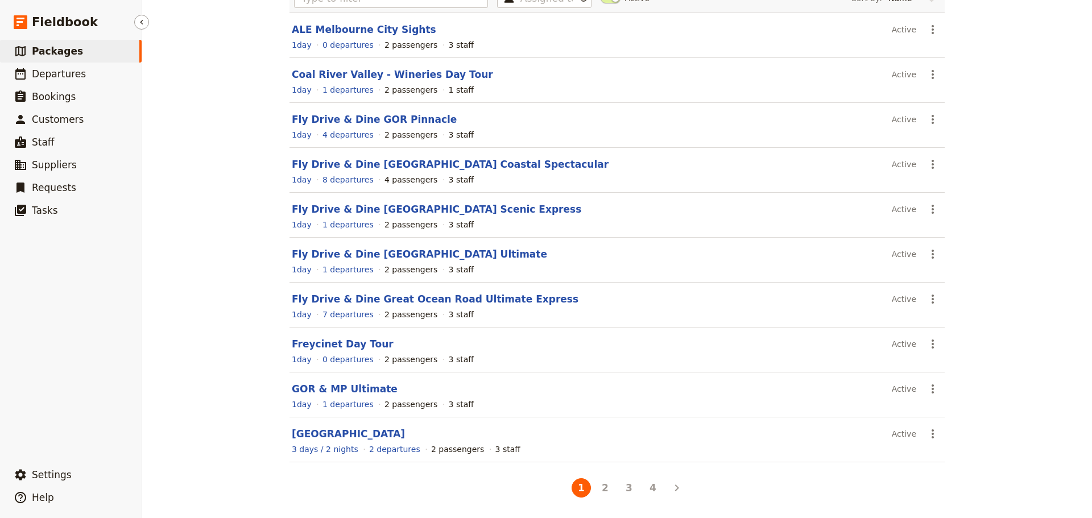
scroll to position [97, 0]
click at [649, 489] on button "4" at bounding box center [652, 487] width 19 height 19
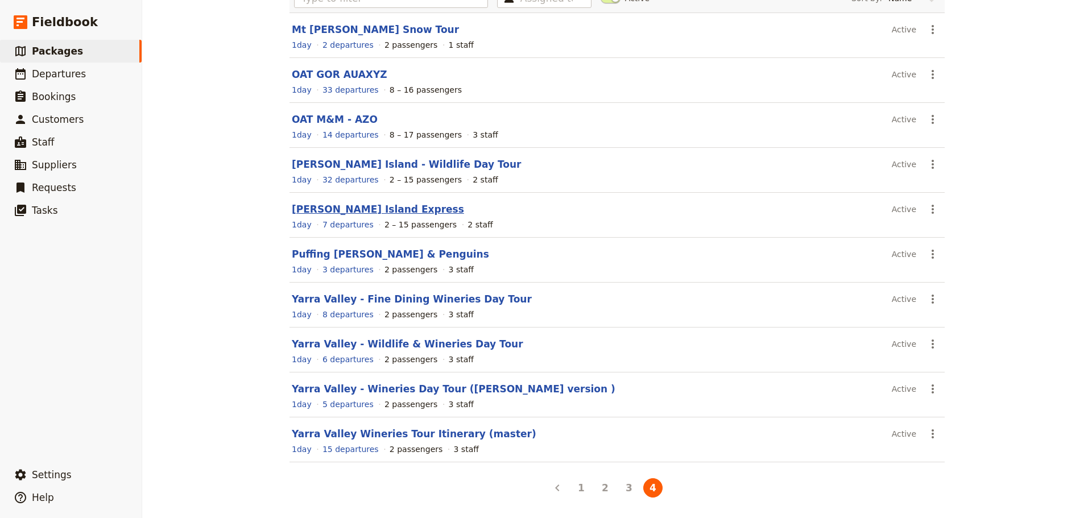
click at [353, 209] on link "[PERSON_NAME] Island Express" at bounding box center [378, 209] width 172 height 11
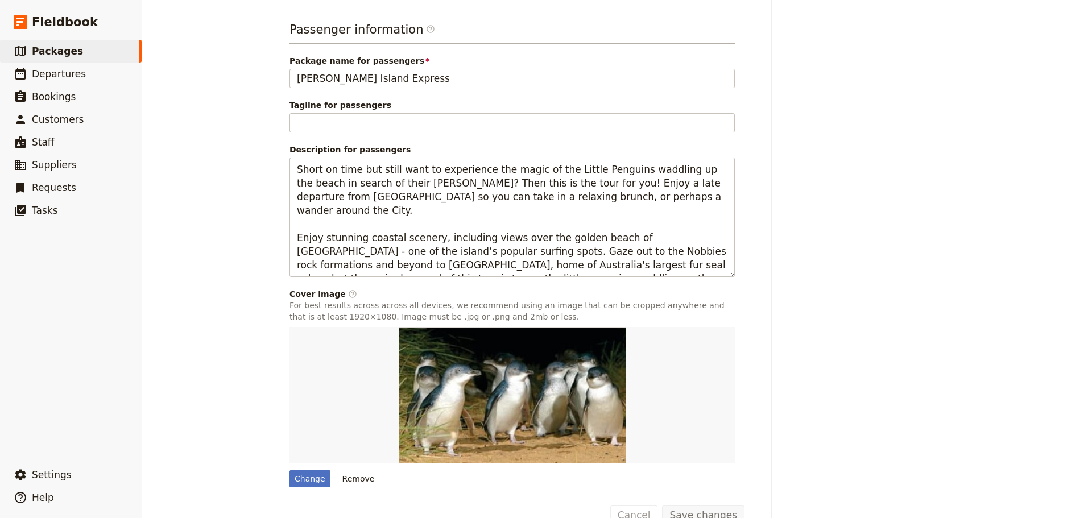
scroll to position [438, 0]
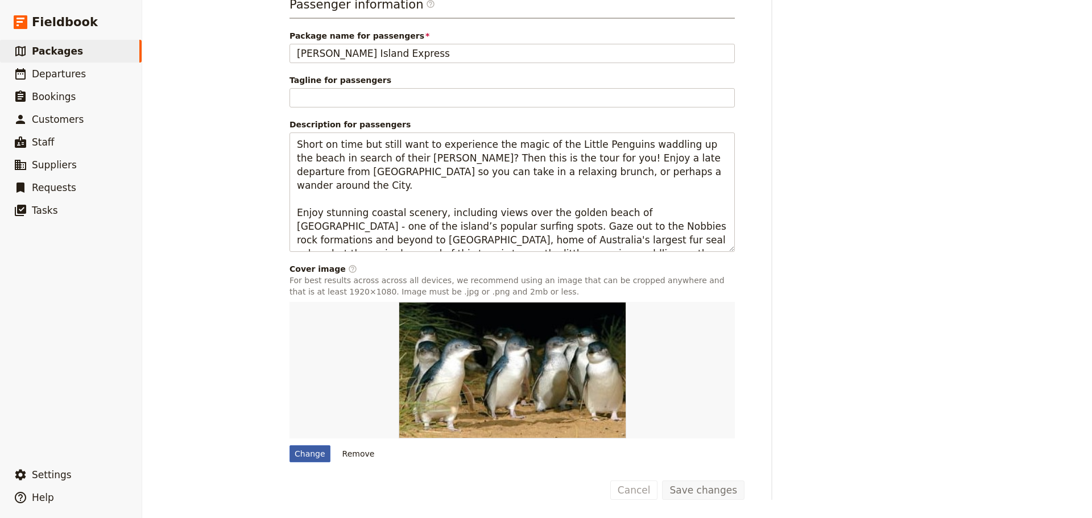
click at [291, 453] on div "Change" at bounding box center [309, 453] width 41 height 17
click at [289, 445] on input "Change" at bounding box center [289, 445] width 1 height 1
type input "C:\fakepath\146051-57.jpg"
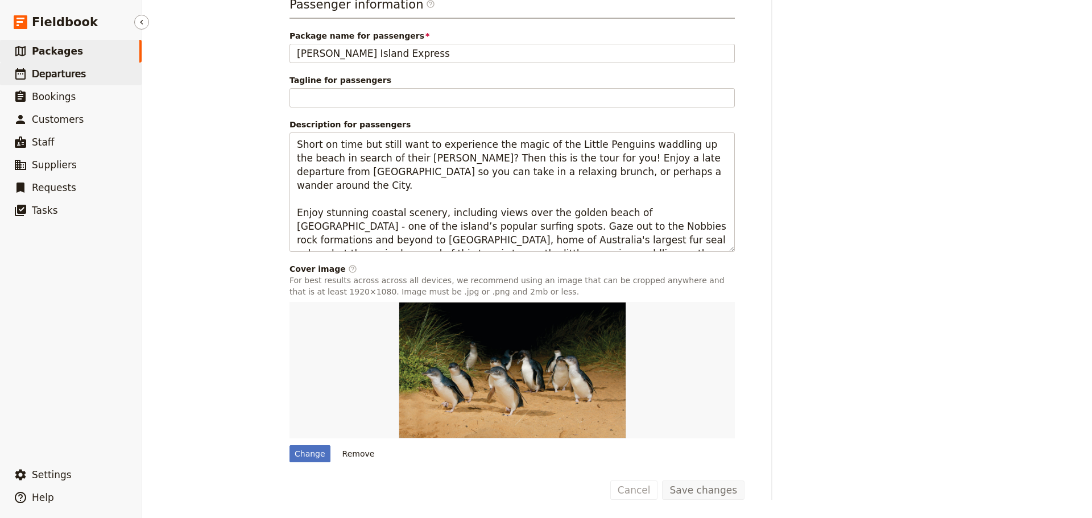
click at [65, 72] on span "Departures" at bounding box center [59, 73] width 54 height 11
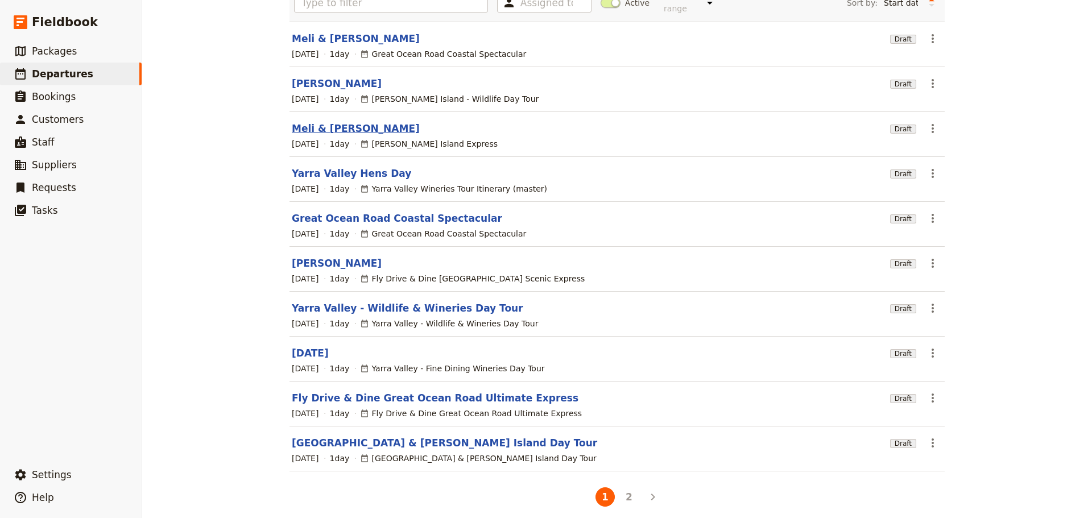
click at [339, 123] on link "Meli & [PERSON_NAME]" at bounding box center [356, 129] width 128 height 14
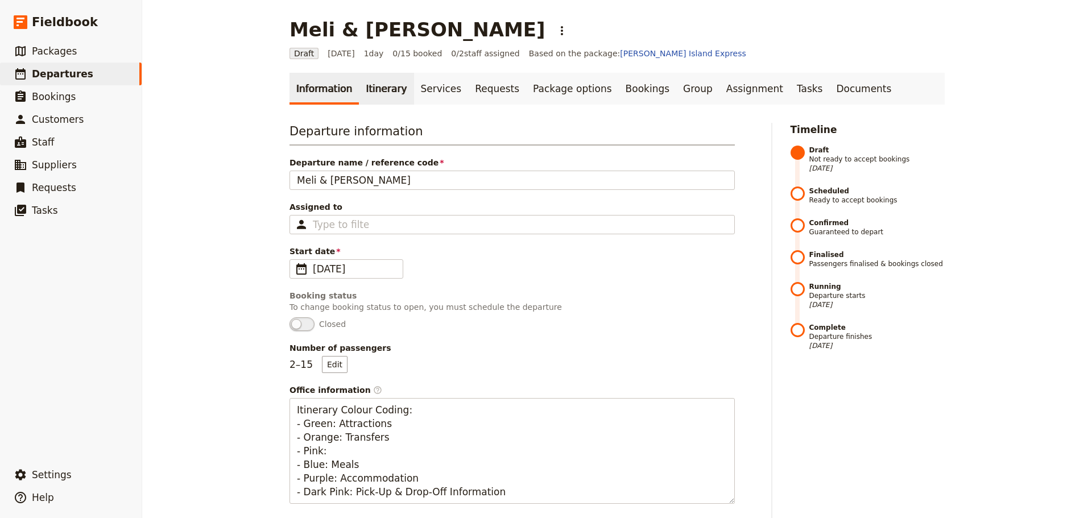
click at [388, 84] on link "Itinerary" at bounding box center [386, 89] width 55 height 32
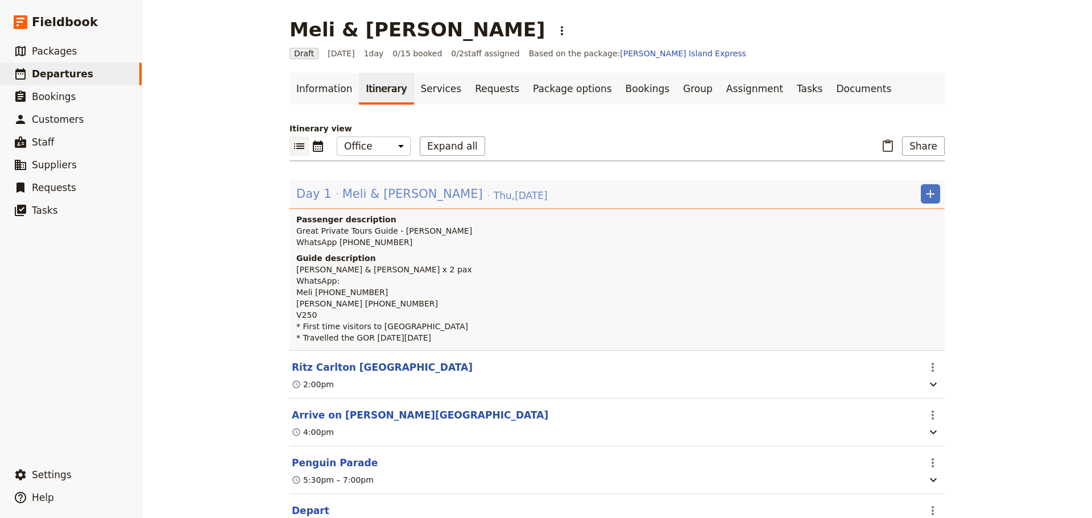
click at [371, 191] on span "Meli & [PERSON_NAME]" at bounding box center [412, 193] width 140 height 17
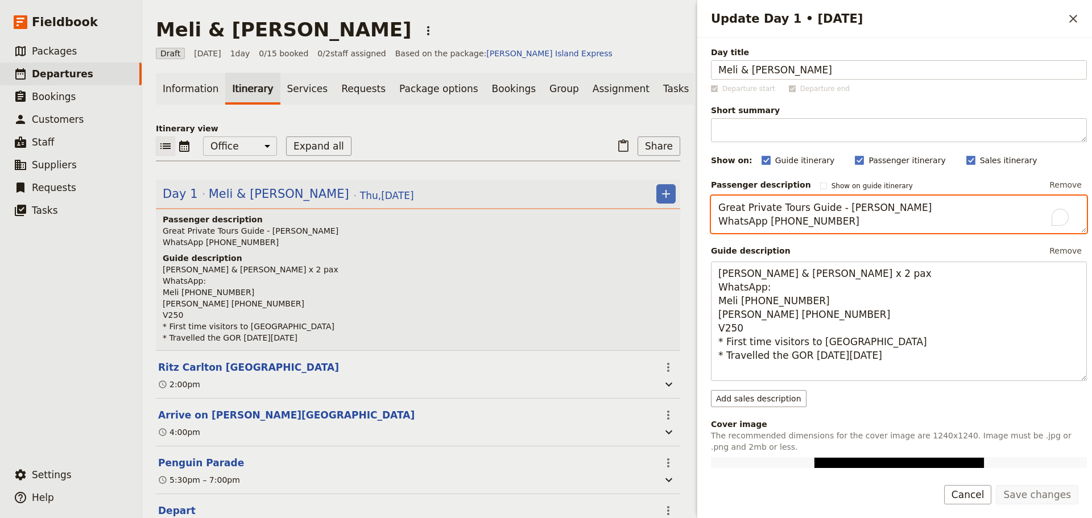
click at [902, 225] on textarea "Great Private Tours Guide - [PERSON_NAME] WhatsApp [PHONE_NUMBER]" at bounding box center [899, 215] width 376 height 38
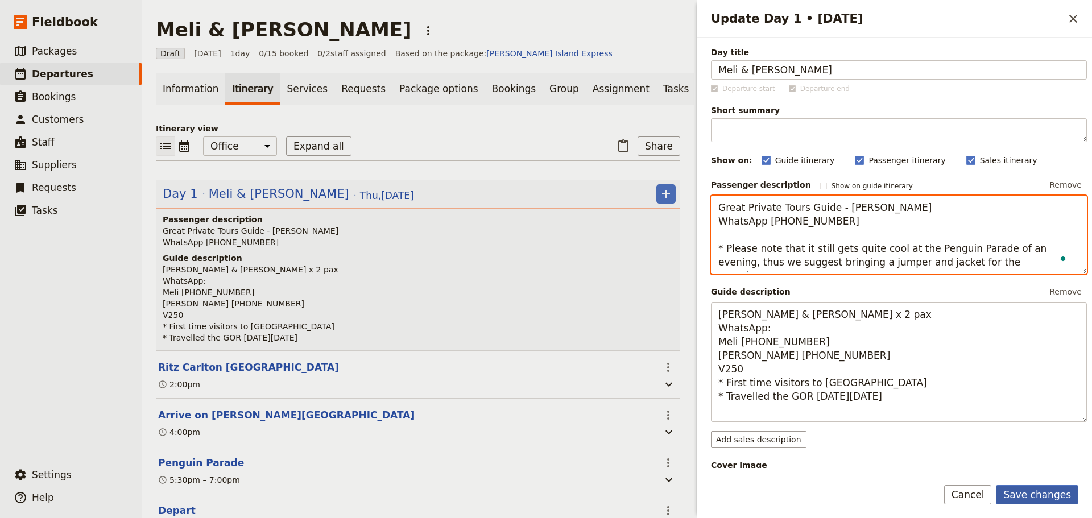
type textarea "Great Private Tours Guide - Allan Larsen WhatsApp +61 447 115 433 * Please note…"
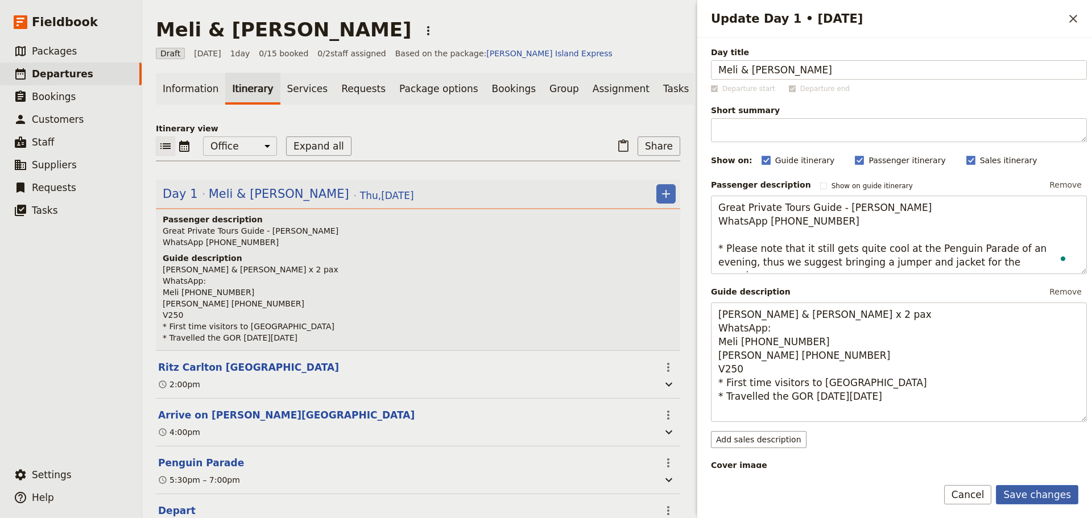
click at [1045, 488] on button "Save changes" at bounding box center [1037, 494] width 82 height 19
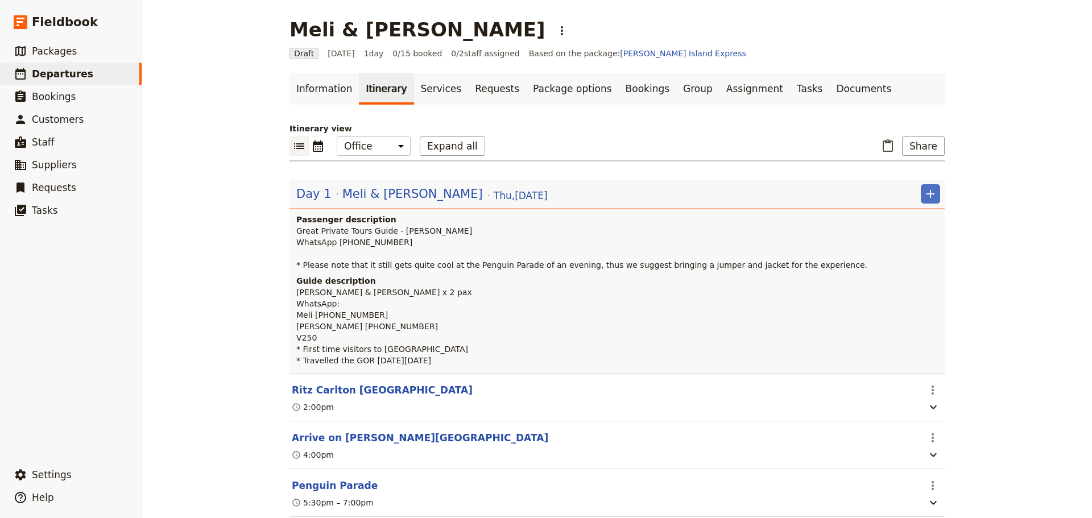
click at [360, 393] on section "Ritz Carlton Melbourne ​ 2:00pm" at bounding box center [616, 397] width 655 height 48
click at [361, 397] on button "Ritz Carlton [GEOGRAPHIC_DATA]" at bounding box center [382, 390] width 181 height 14
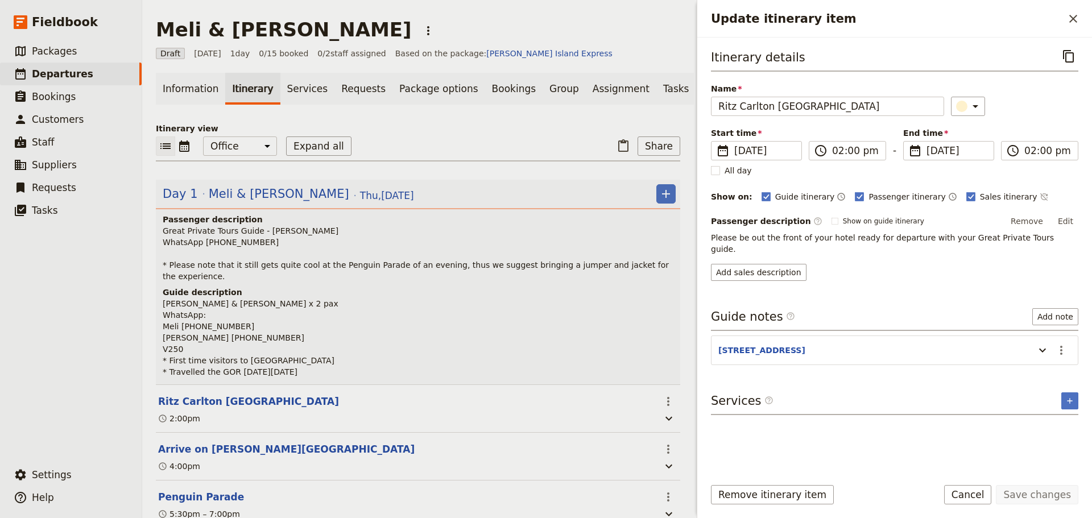
drag, startPoint x: 1007, startPoint y: 199, endPoint x: 1019, endPoint y: 205, distance: 13.0
click at [1039, 200] on icon "Time not shown on sales itinerary" at bounding box center [1043, 196] width 9 height 9
click at [1058, 497] on button "Save changes" at bounding box center [1037, 494] width 82 height 19
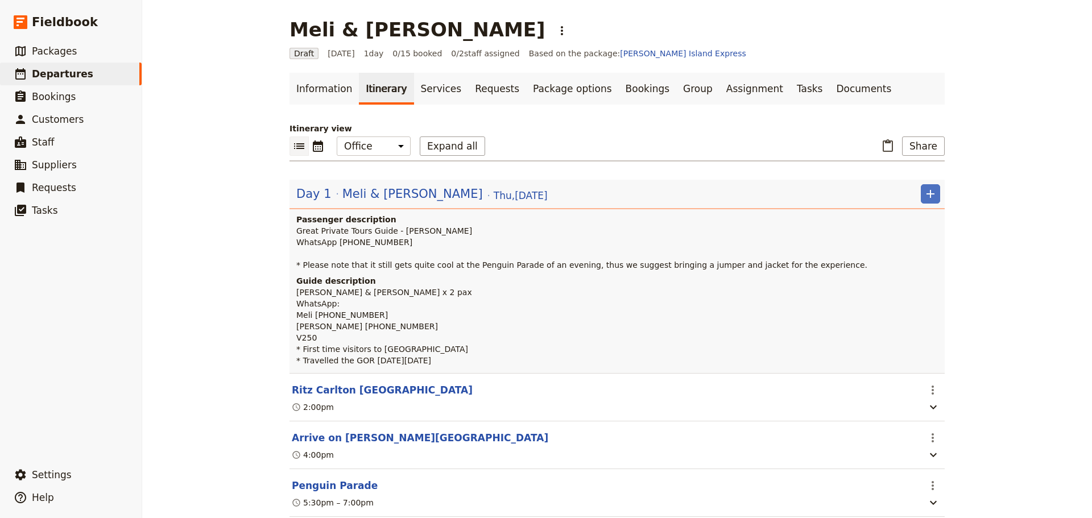
scroll to position [94, 0]
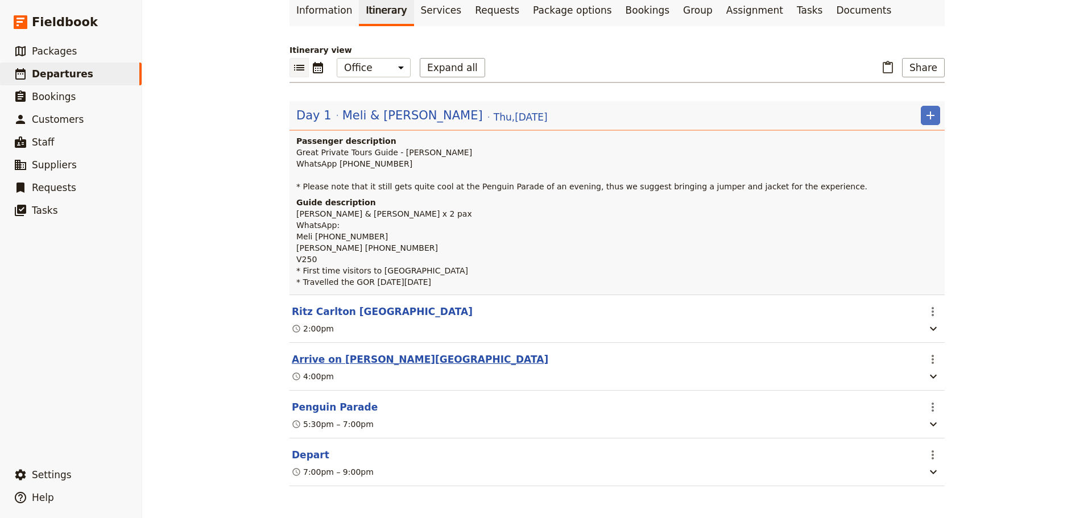
click at [335, 355] on button "Arrive on [PERSON_NAME][GEOGRAPHIC_DATA]" at bounding box center [420, 360] width 256 height 14
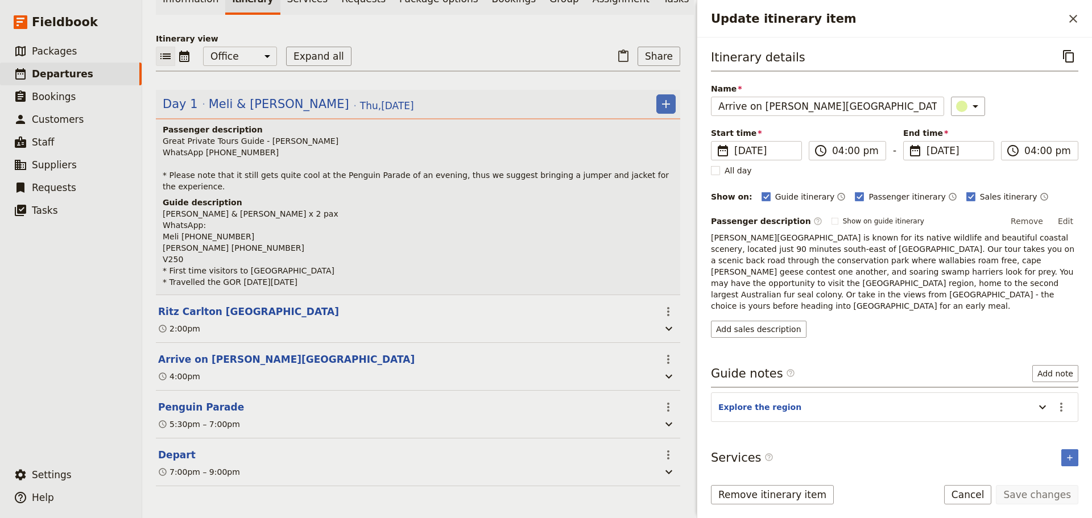
click at [1073, 217] on button "Edit" at bounding box center [1065, 221] width 26 height 17
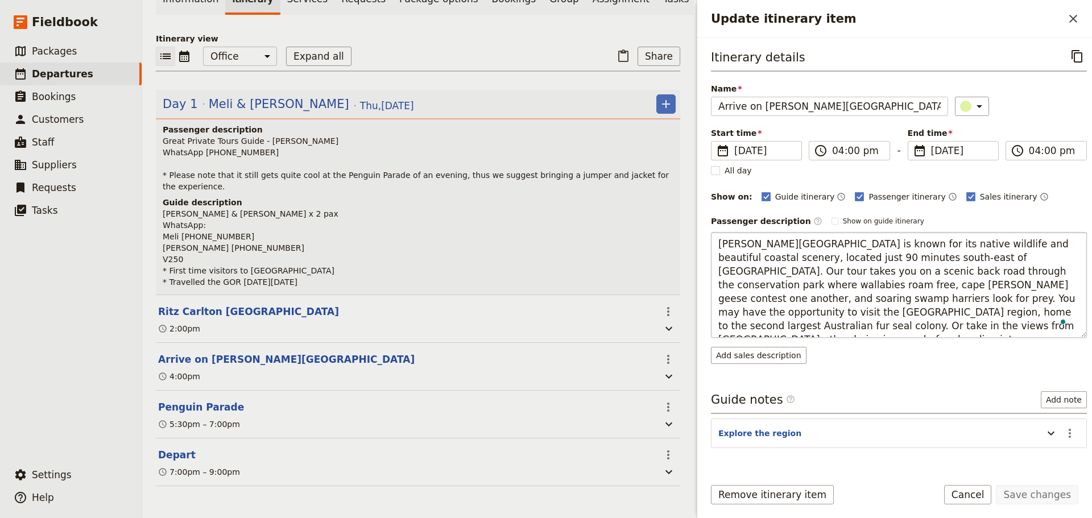
drag, startPoint x: 953, startPoint y: 330, endPoint x: 787, endPoint y: 316, distance: 167.2
click at [785, 317] on textarea "[PERSON_NAME][GEOGRAPHIC_DATA] is known for its native wildlife and beautiful c…" at bounding box center [899, 285] width 376 height 106
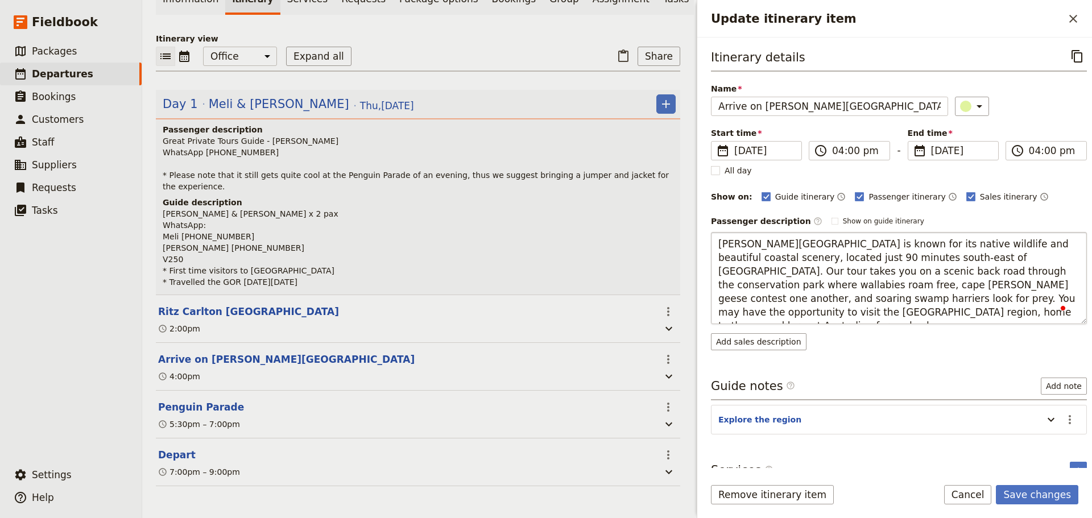
click at [805, 300] on textarea "Phillip Island is known for its native wildlife and beautiful coastal scenery, …" at bounding box center [899, 278] width 376 height 92
type textarea "Phillip Island is known for its native wildlife and beautiful coastal scenery, …"
click at [1039, 487] on button "Save changes" at bounding box center [1037, 494] width 82 height 19
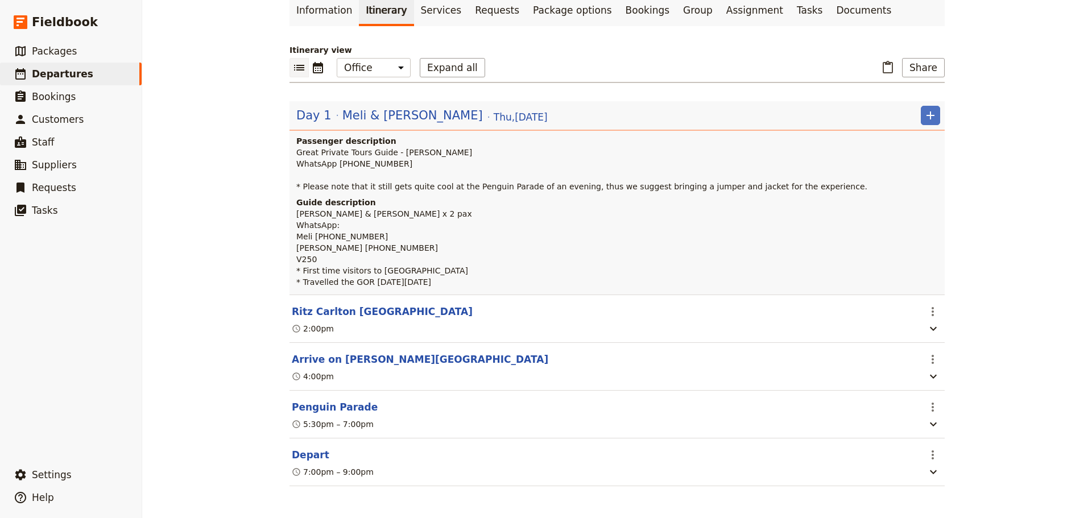
click at [296, 454] on button "Depart" at bounding box center [311, 455] width 38 height 14
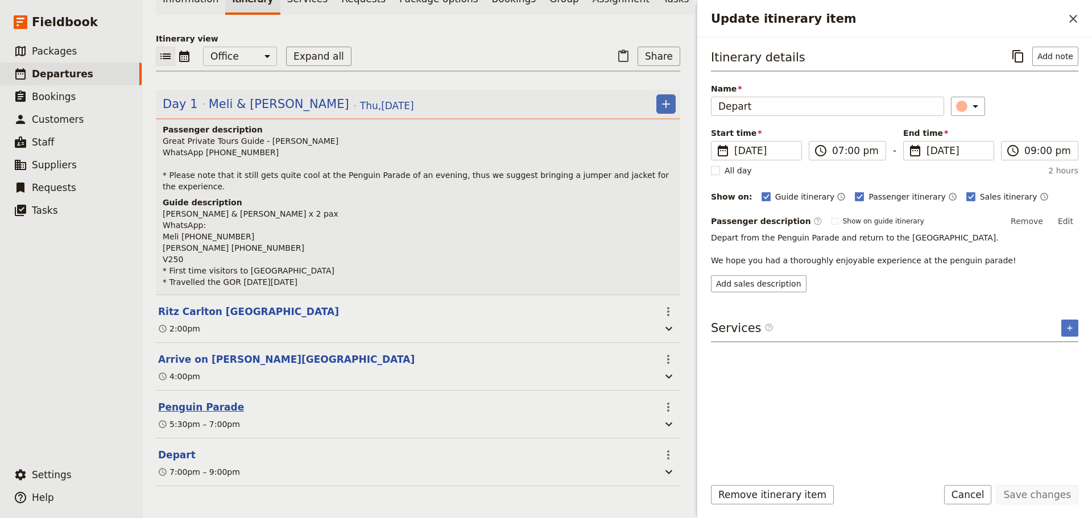
click at [206, 411] on button "Penguin Parade" at bounding box center [201, 407] width 86 height 14
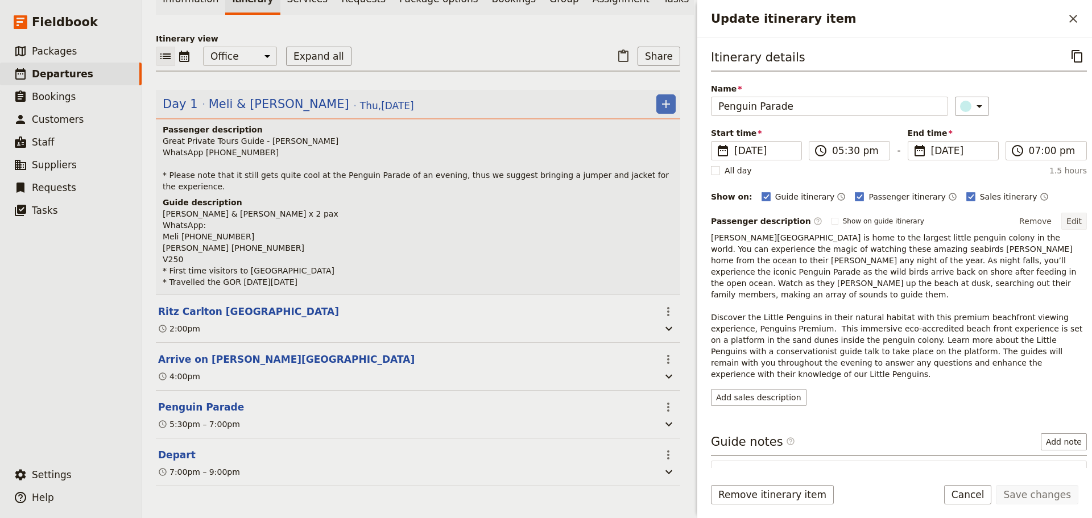
click at [1072, 222] on button "Edit" at bounding box center [1074, 221] width 26 height 17
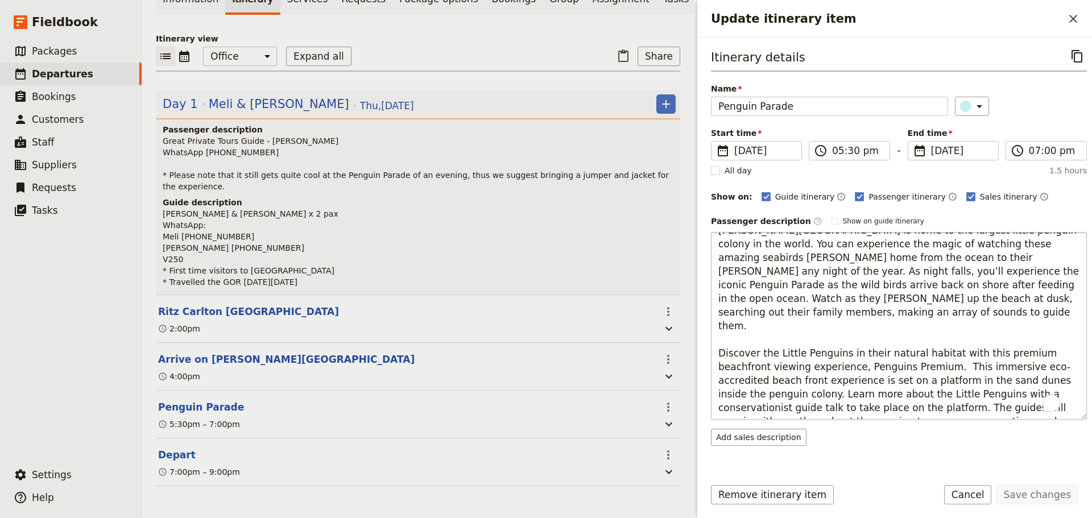
scroll to position [14, 0]
click at [927, 408] on textarea "[PERSON_NAME][GEOGRAPHIC_DATA] is home to the largest little penguin colony in …" at bounding box center [899, 326] width 376 height 188
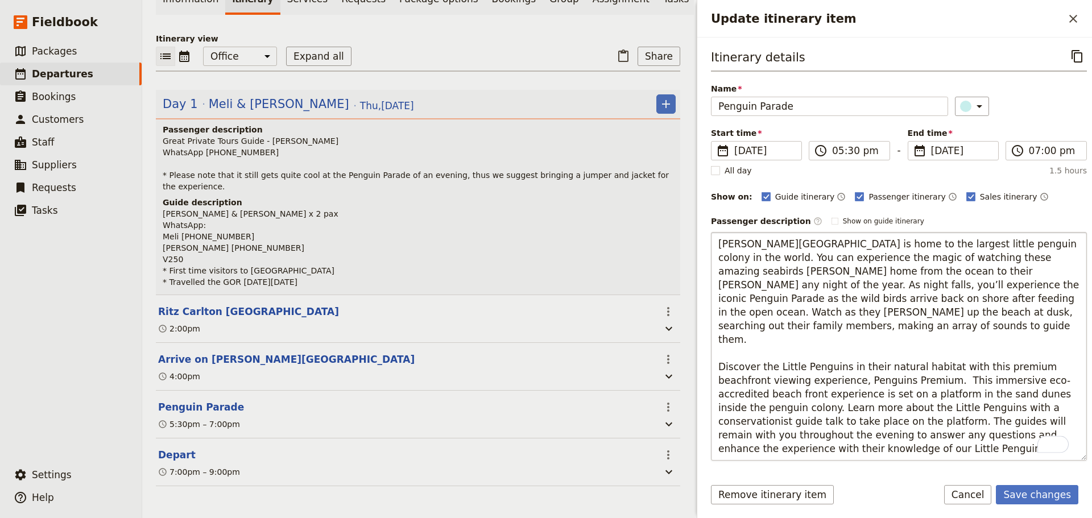
type textarea "Phillip Island is home to the largest little penguin colony in the world. You c…"
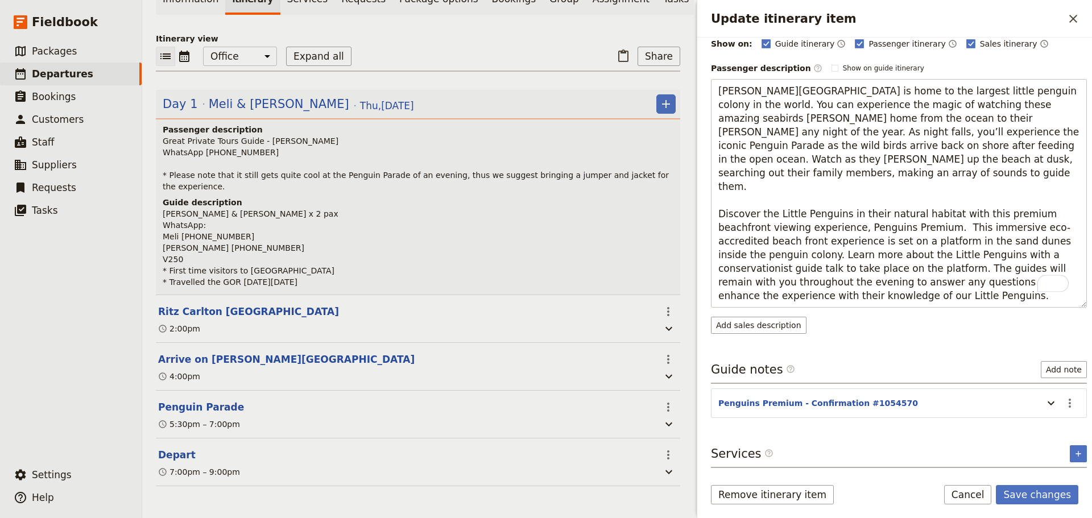
scroll to position [161, 0]
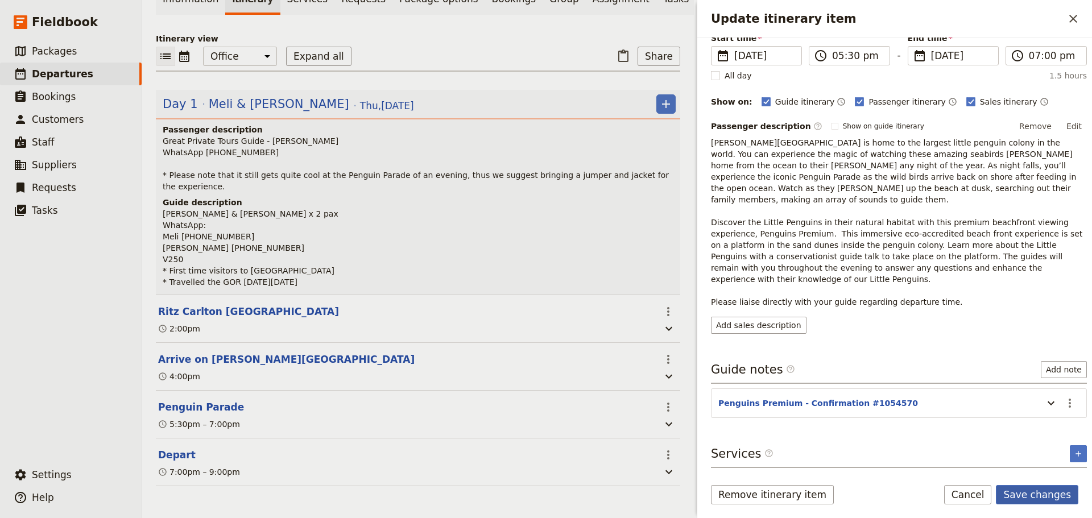
click at [1050, 491] on button "Save changes" at bounding box center [1037, 494] width 82 height 19
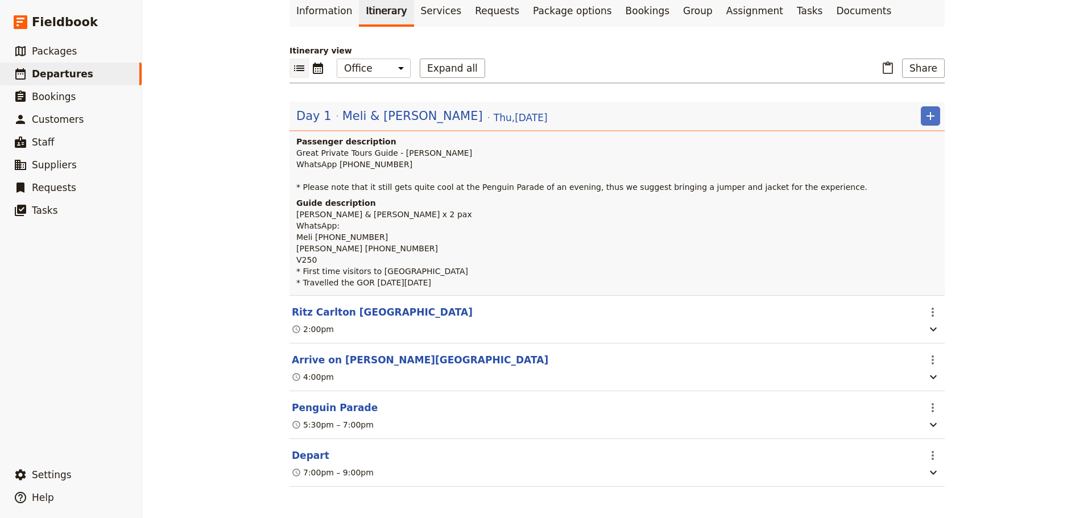
scroll to position [94, 0]
drag, startPoint x: 326, startPoint y: 402, endPoint x: 338, endPoint y: 401, distance: 12.0
click at [326, 403] on button "Penguin Parade" at bounding box center [335, 407] width 86 height 14
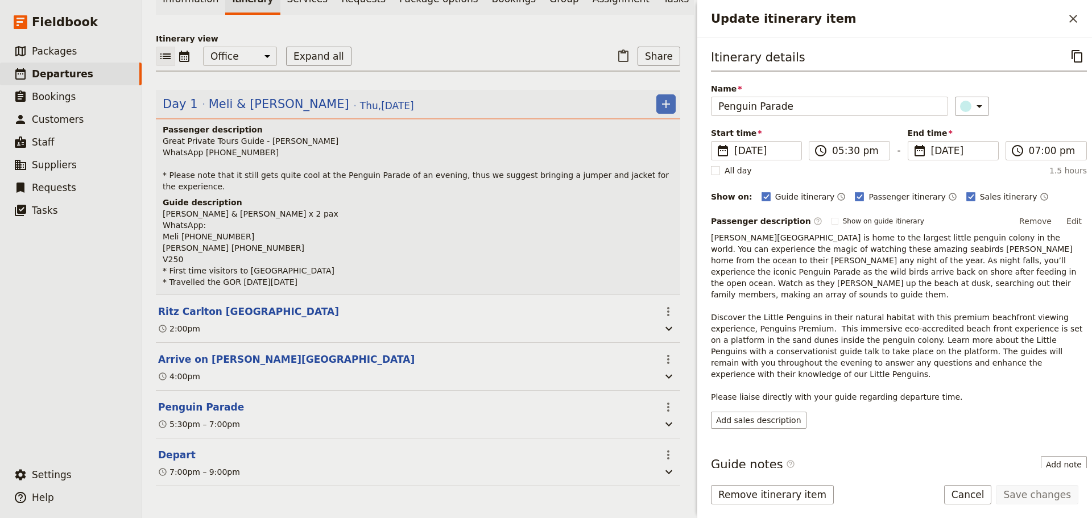
click at [1067, 219] on button "Edit" at bounding box center [1074, 221] width 26 height 17
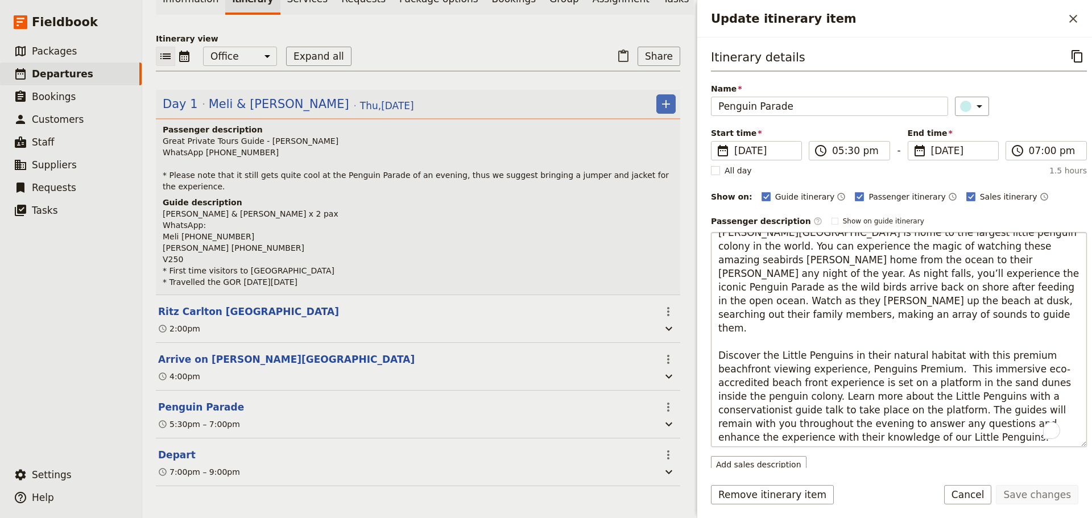
scroll to position [14, 0]
click at [978, 437] on textarea "Phillip Island is home to the largest little penguin colony in the world. You c…" at bounding box center [899, 339] width 376 height 215
click at [981, 437] on textarea "Phillip Island is home to the largest little penguin colony in the world. You c…" at bounding box center [899, 339] width 376 height 215
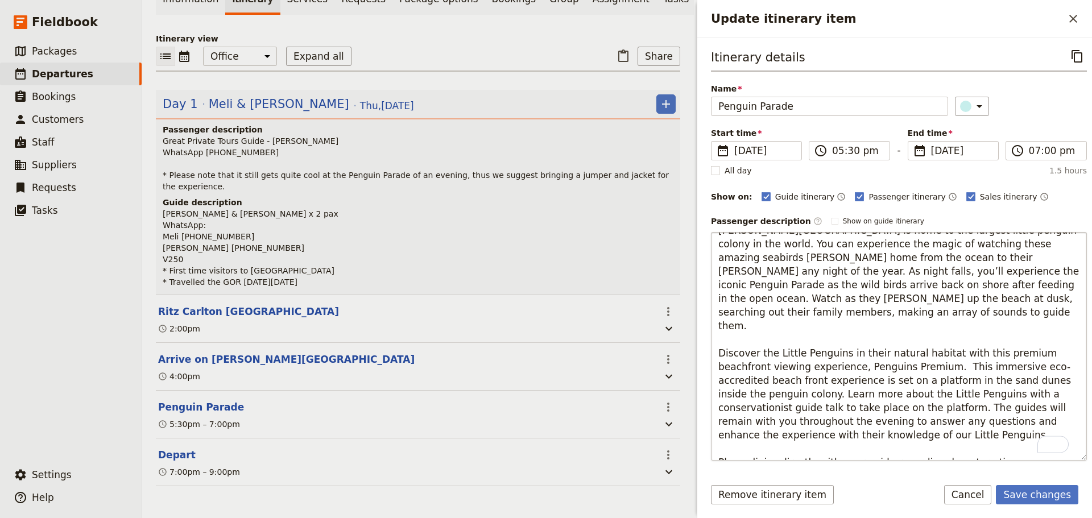
scroll to position [0, 0]
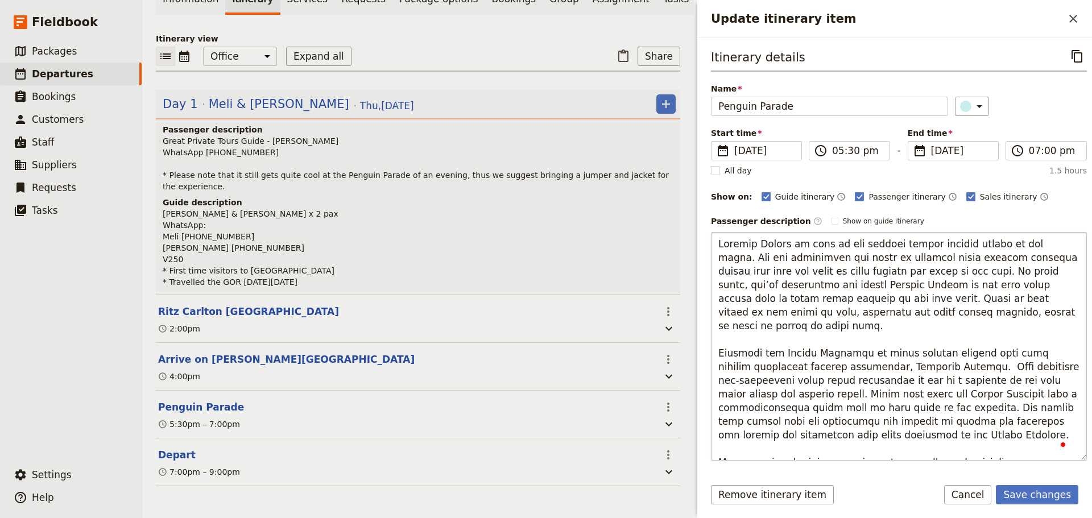
type textarea "Phillip Island is home to the largest little penguin colony in the world. You c…"
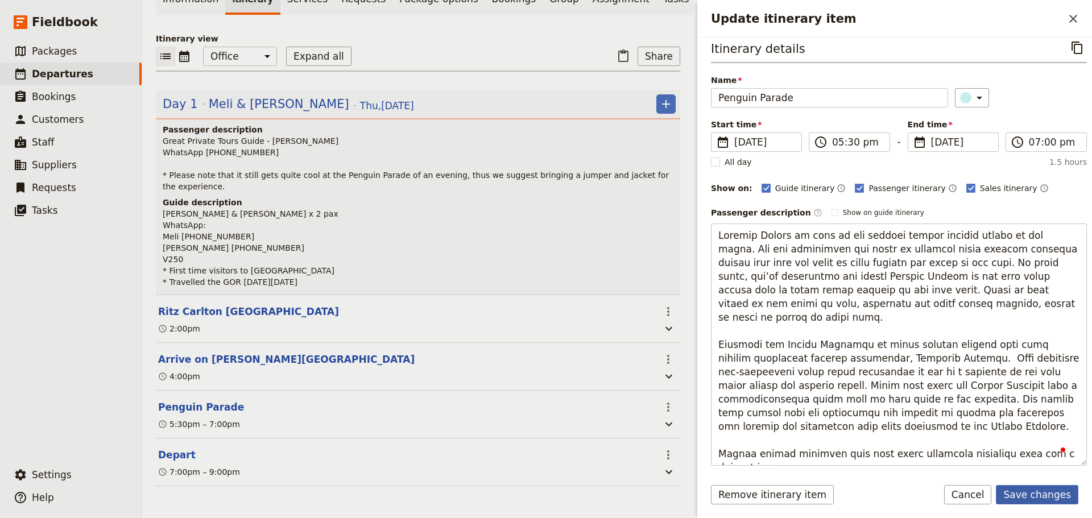
click at [1042, 479] on form "Itinerary details ​ Name Penguin Parade ​ Start time ​ 14 Aug 2025 14/08/2025 2…" at bounding box center [894, 278] width 395 height 480
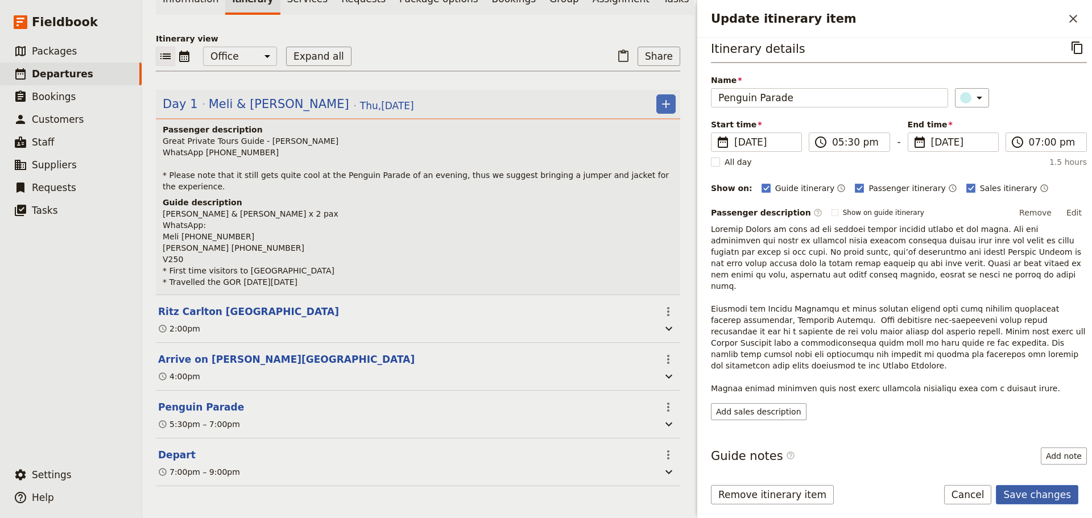
drag, startPoint x: 1038, startPoint y: 491, endPoint x: 1045, endPoint y: 488, distance: 7.9
click at [1040, 491] on button "Save changes" at bounding box center [1037, 494] width 82 height 19
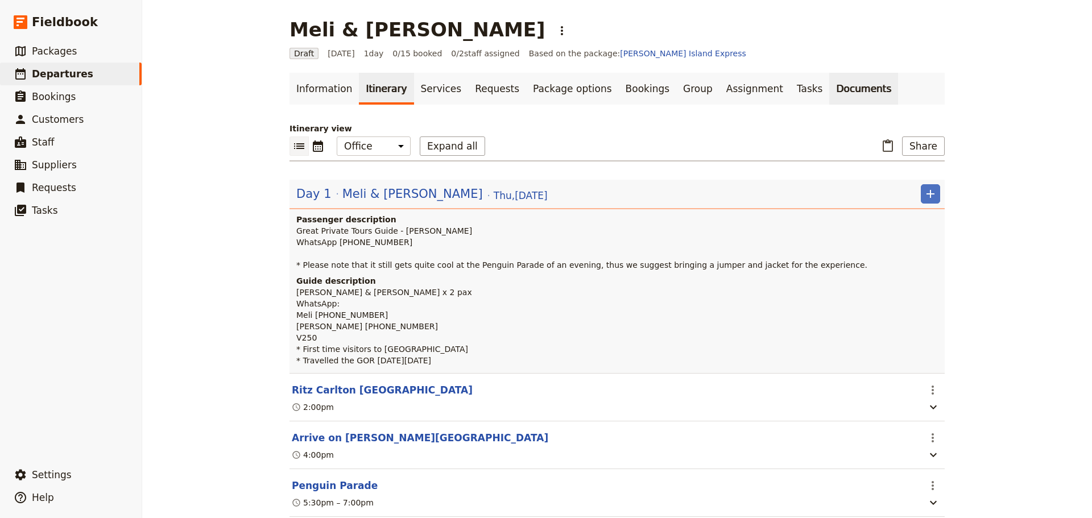
click at [829, 98] on link "Documents" at bounding box center [863, 89] width 69 height 32
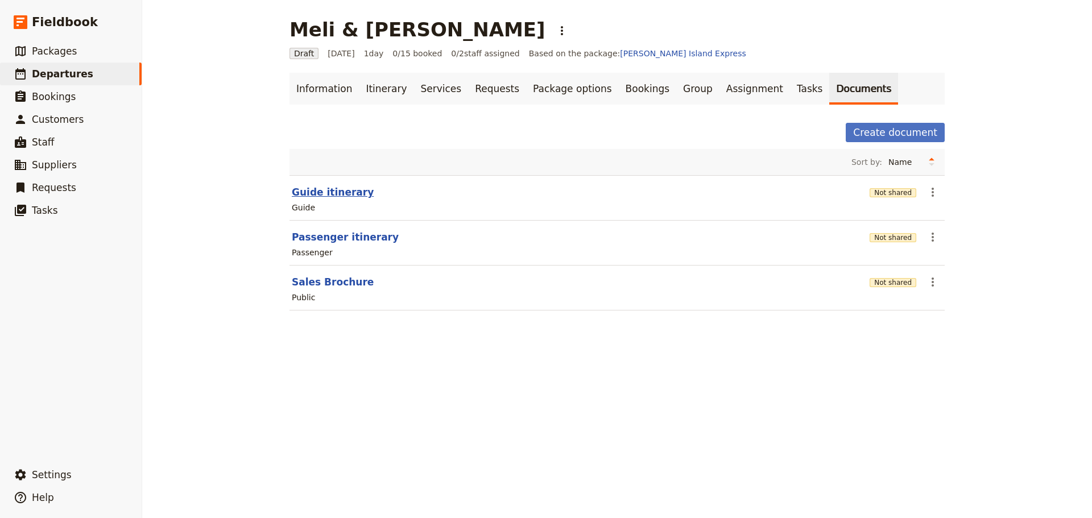
click at [321, 194] on button "Guide itinerary" at bounding box center [333, 192] width 82 height 14
select select "STAFF"
select select "RUN_SHEET"
select select "DEFAULT"
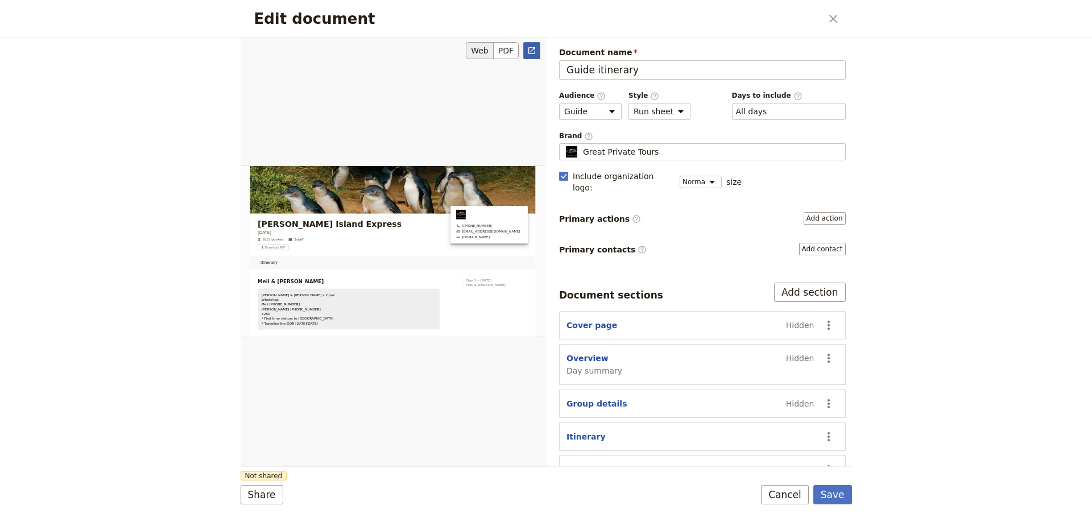
click at [533, 55] on link "​" at bounding box center [531, 50] width 17 height 17
click at [795, 498] on button "Cancel" at bounding box center [785, 494] width 48 height 19
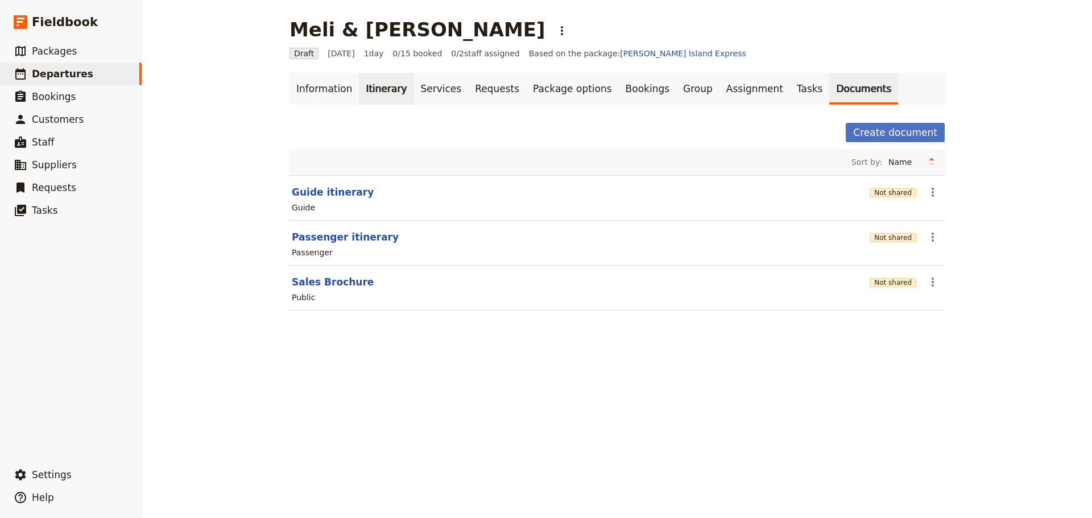
click at [373, 96] on link "Itinerary" at bounding box center [386, 89] width 55 height 32
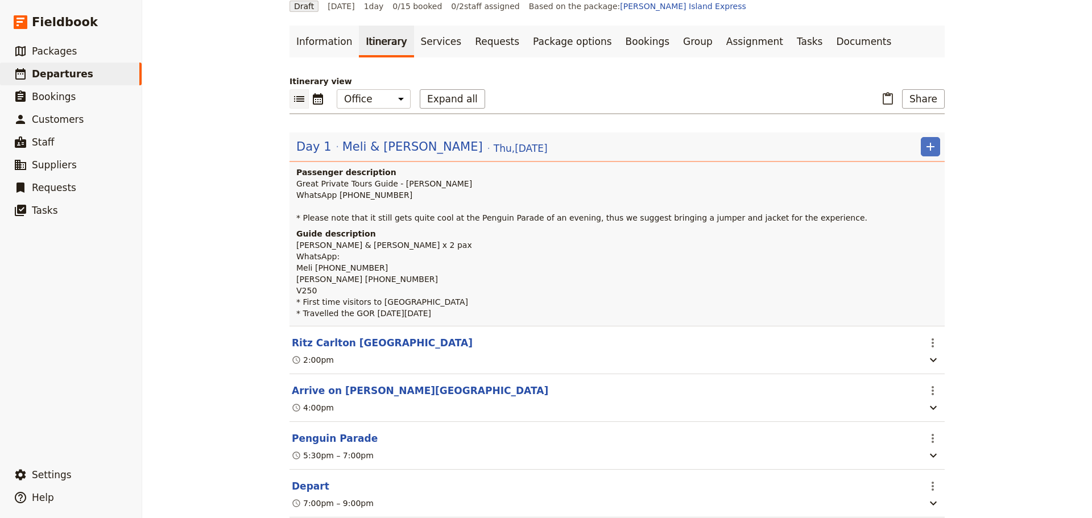
scroll to position [94, 0]
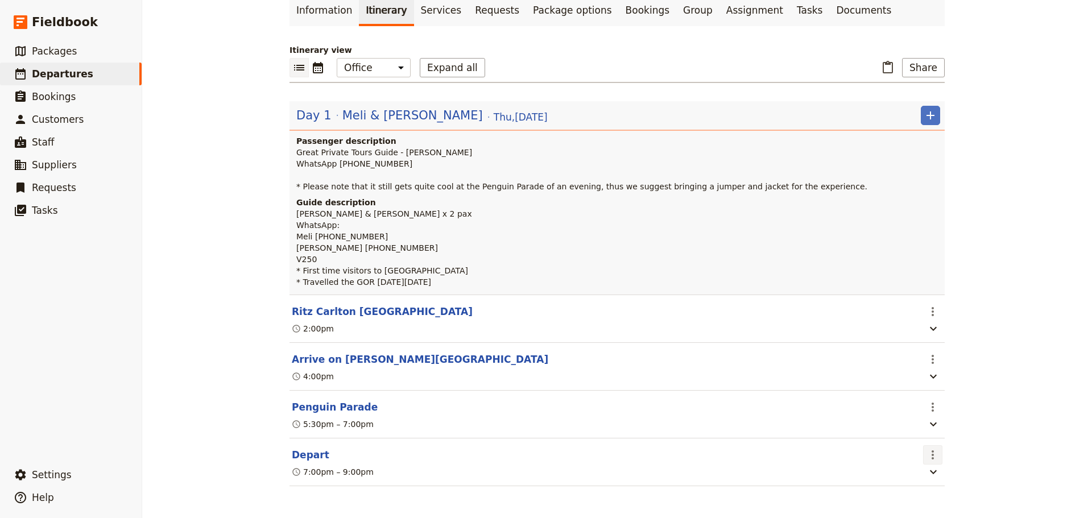
click at [934, 452] on icon "Actions" at bounding box center [933, 455] width 14 height 14
click at [933, 476] on span "Edit this itinerary item" at bounding box center [970, 478] width 89 height 11
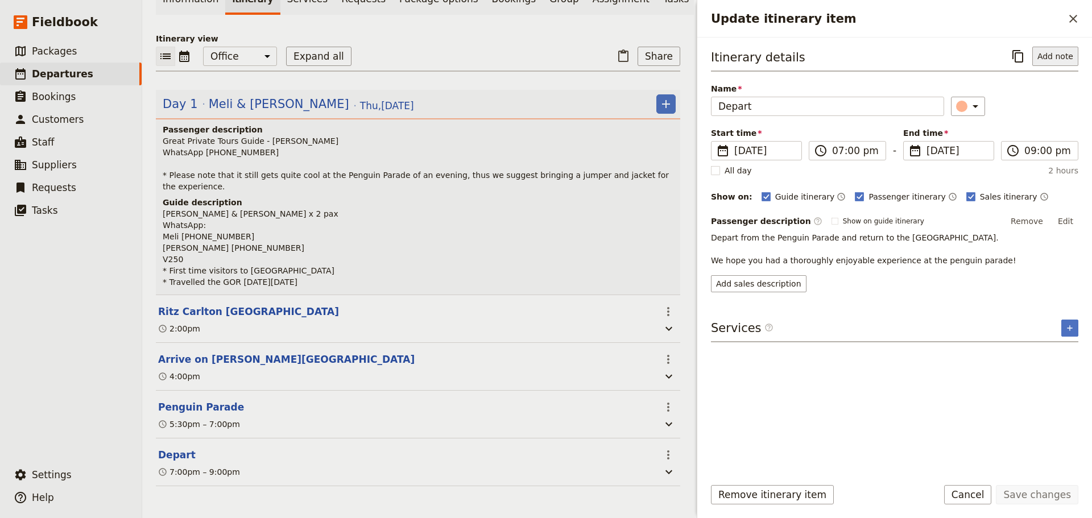
click at [1063, 60] on button "Add note" at bounding box center [1055, 56] width 46 height 19
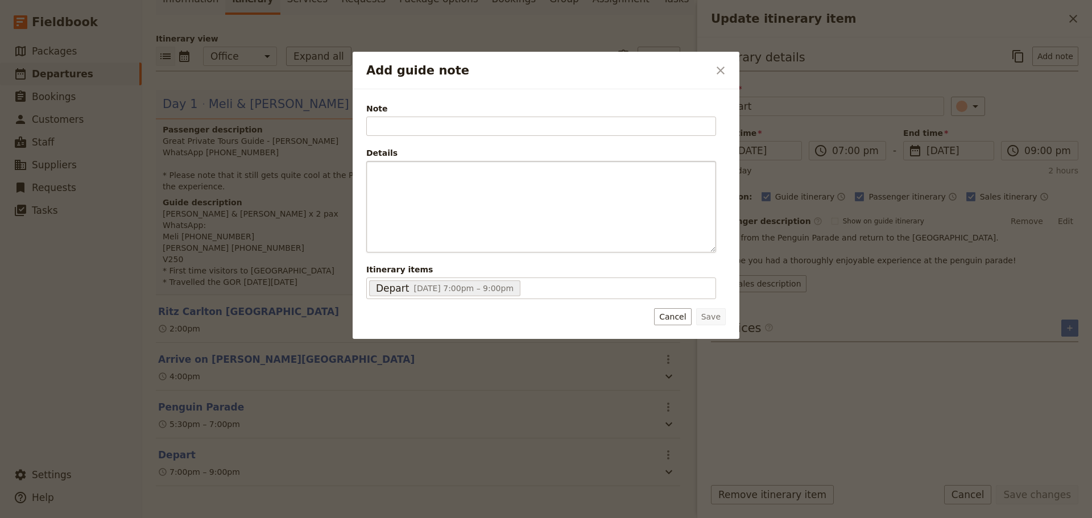
type input ":"
type input "Return to Melbourne"
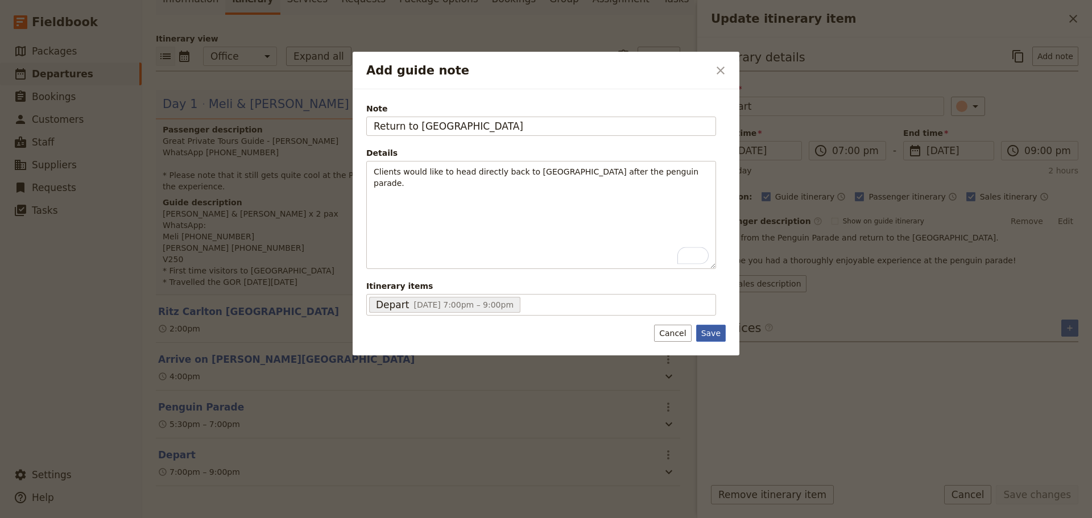
click at [711, 326] on button "Save" at bounding box center [711, 333] width 30 height 17
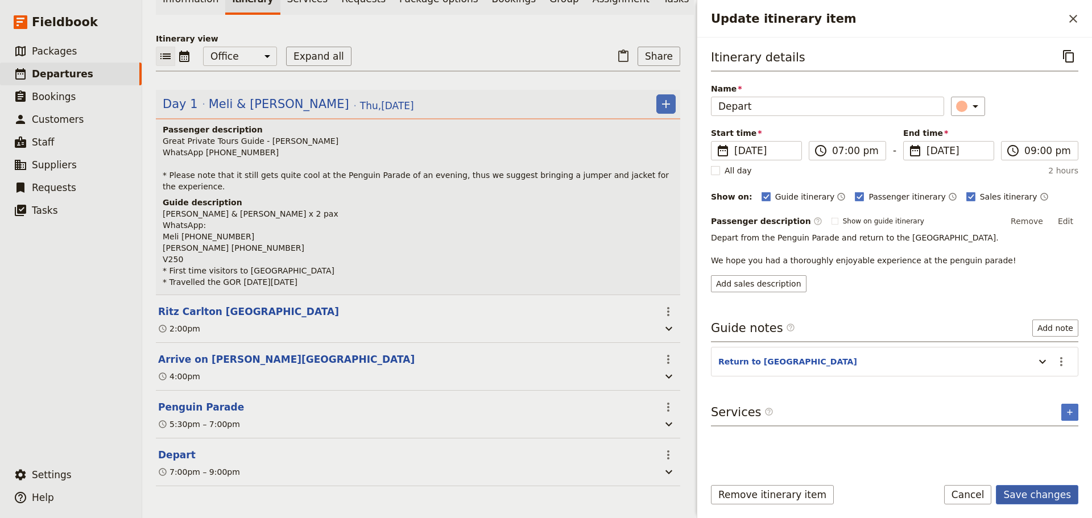
click at [1048, 494] on button "Save changes" at bounding box center [1037, 494] width 82 height 19
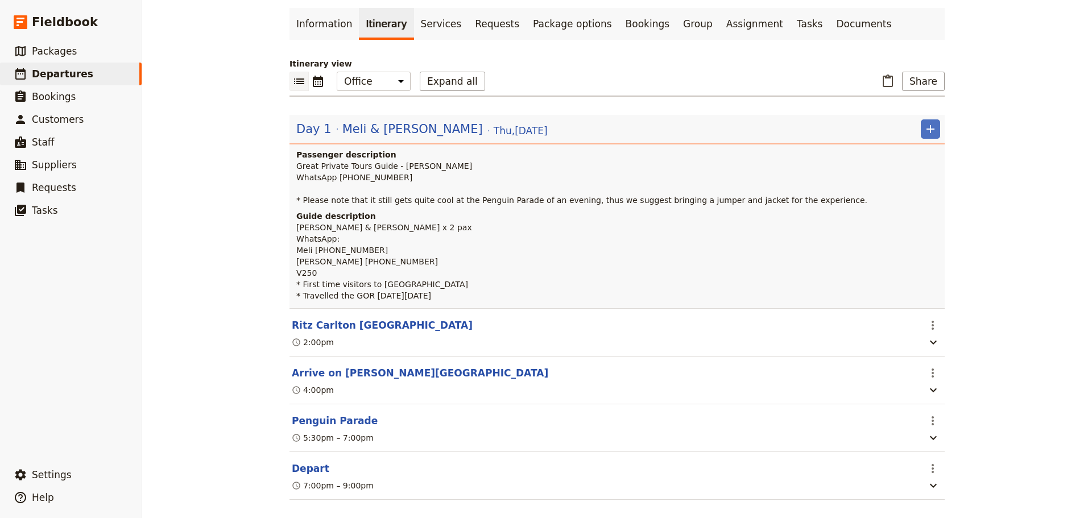
scroll to position [0, 0]
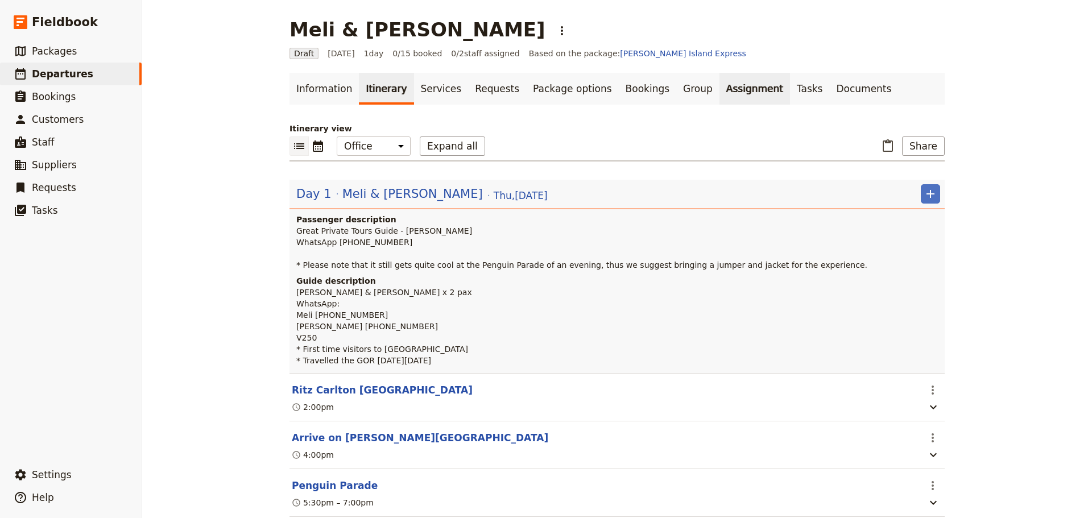
click at [719, 81] on link "Assignment" at bounding box center [754, 89] width 71 height 32
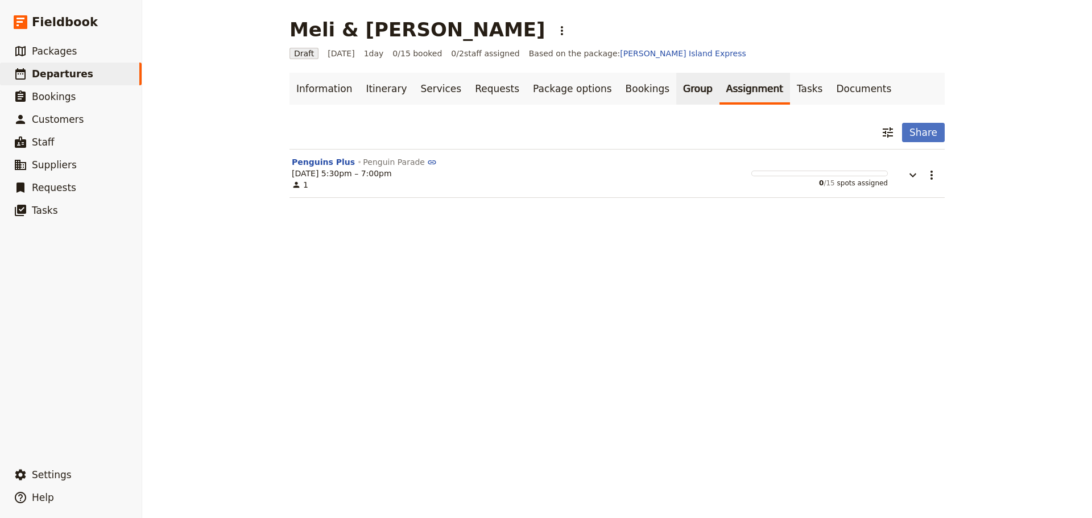
click at [676, 92] on link "Group" at bounding box center [697, 89] width 43 height 32
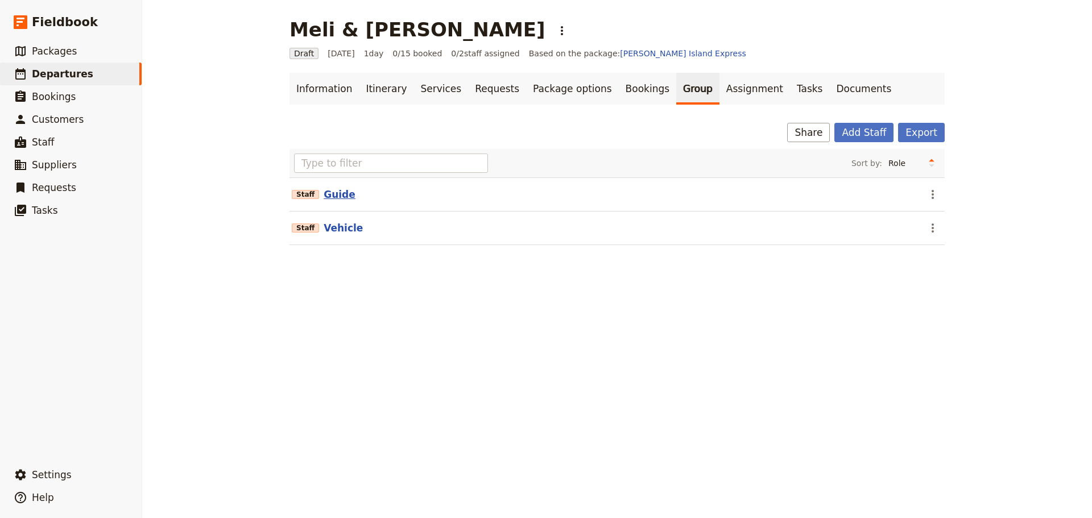
click at [331, 193] on button "Guide" at bounding box center [340, 195] width 32 height 14
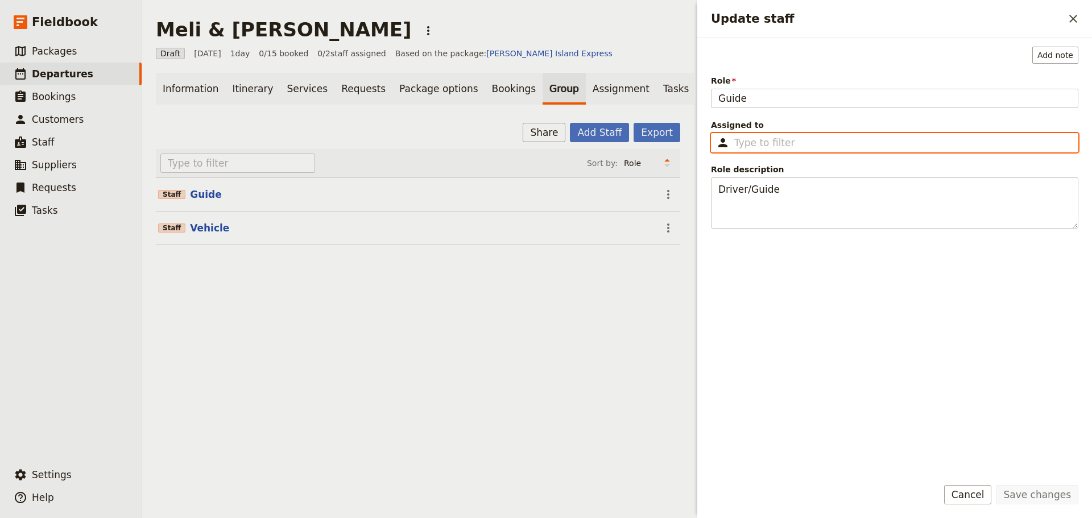
click at [812, 140] on input "Assigned to ​" at bounding box center [902, 143] width 337 height 14
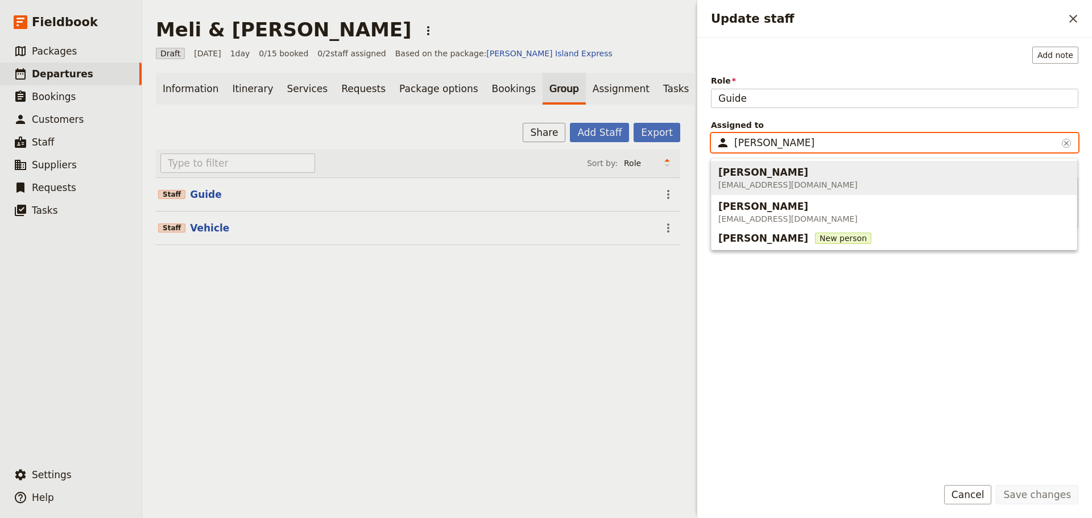
click at [837, 190] on span "Allan Larsen allanlarsenwork65@gmail.com" at bounding box center [893, 178] width 351 height 30
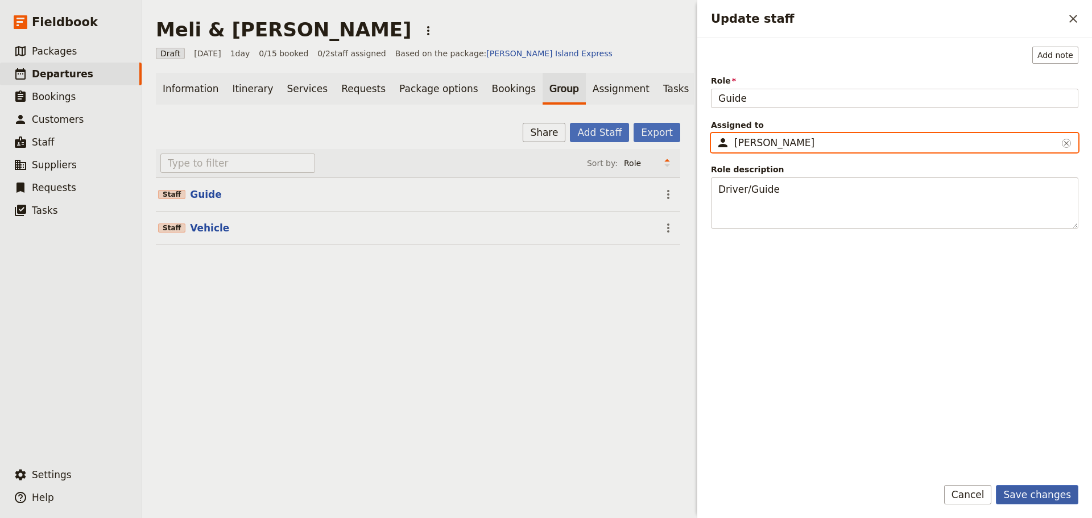
type input "Allan Larsen"
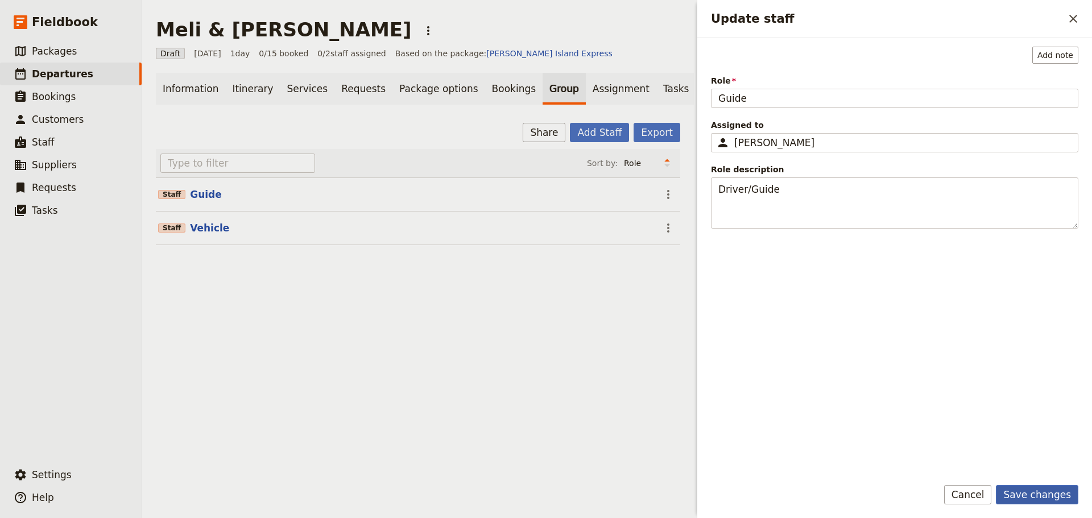
drag, startPoint x: 1048, startPoint y: 503, endPoint x: 1048, endPoint y: 496, distance: 7.4
click at [1048, 503] on button "Save changes" at bounding box center [1037, 494] width 82 height 19
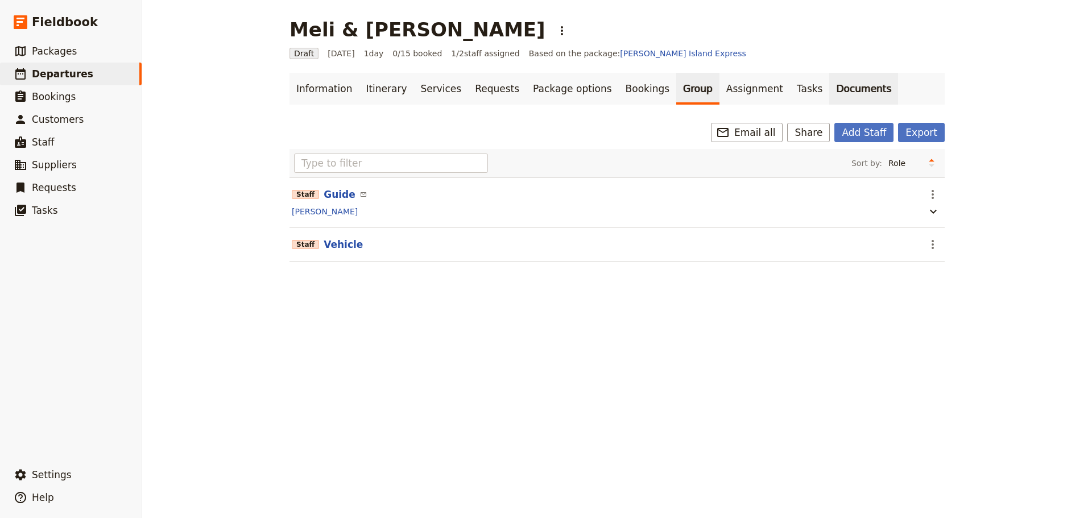
click at [829, 96] on link "Documents" at bounding box center [863, 89] width 69 height 32
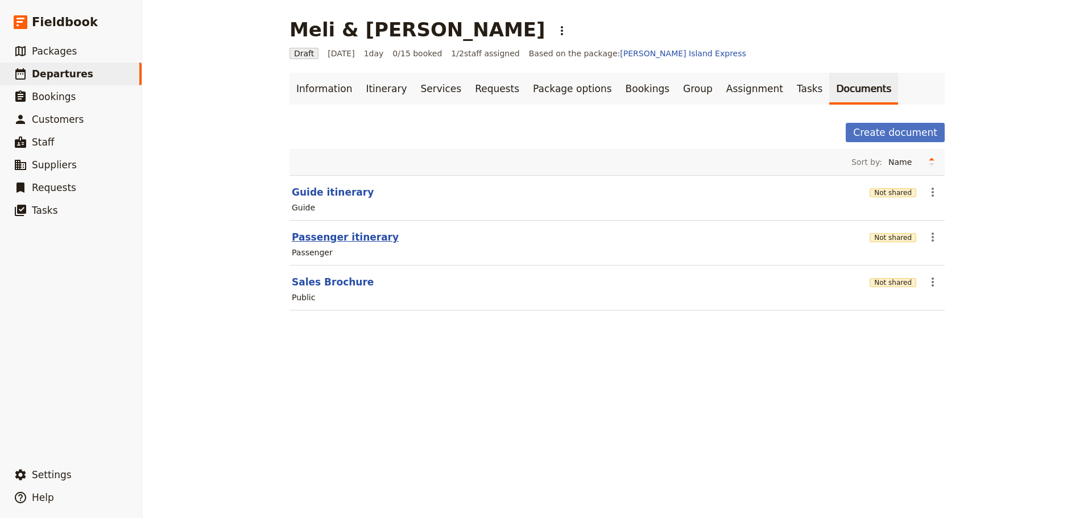
click at [324, 236] on button "Passenger itinerary" at bounding box center [345, 237] width 107 height 14
select select "PASSENGER"
select select "DEFAULT"
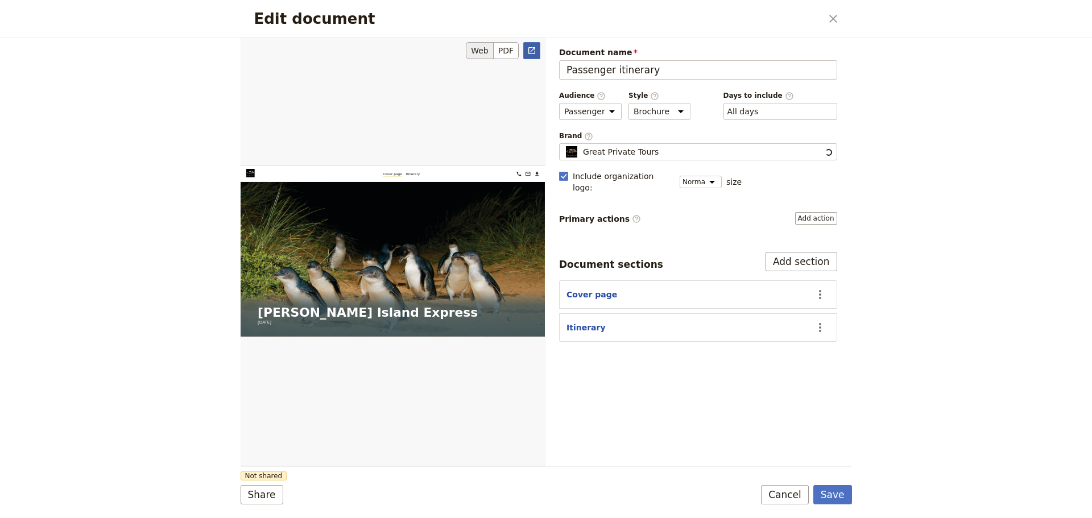
click at [538, 49] on link "​" at bounding box center [531, 50] width 17 height 17
click at [779, 492] on button "Cancel" at bounding box center [785, 494] width 48 height 19
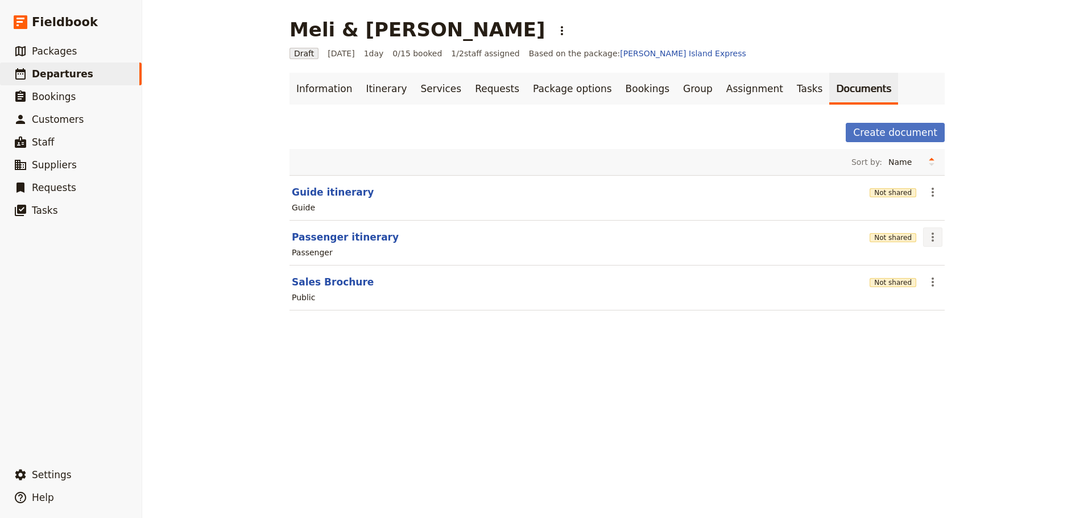
click at [928, 239] on icon "Actions" at bounding box center [933, 237] width 14 height 14
click at [938, 258] on span "Share" at bounding box center [937, 261] width 23 height 11
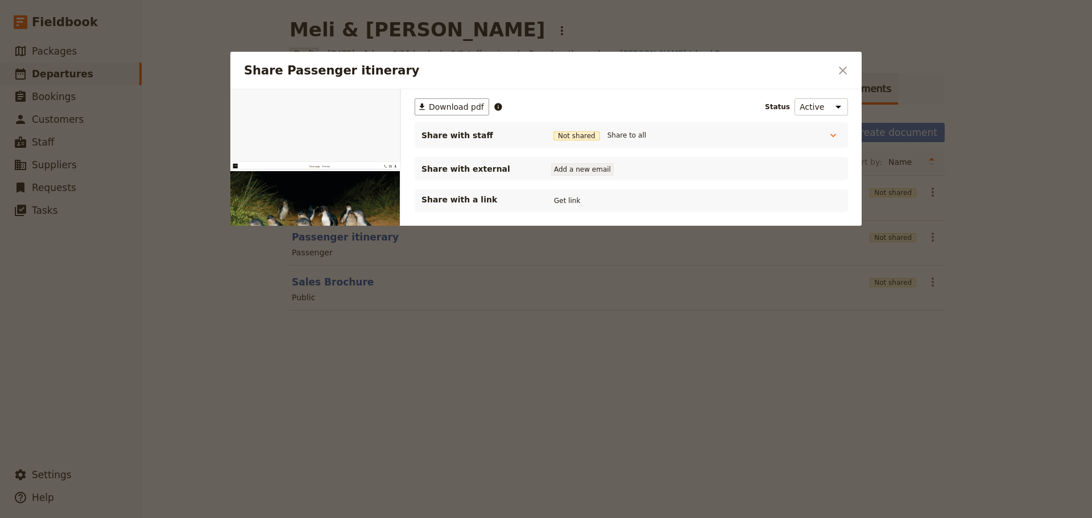
click at [569, 175] on button "Add a new email" at bounding box center [582, 169] width 63 height 13
click at [844, 63] on button "​" at bounding box center [842, 70] width 19 height 19
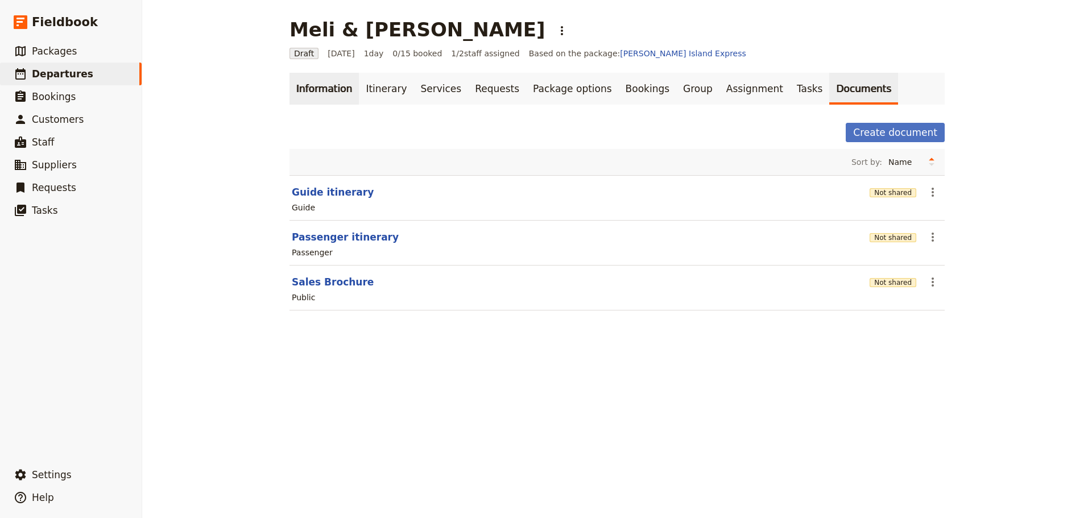
click at [323, 88] on link "Information" at bounding box center [323, 89] width 69 height 32
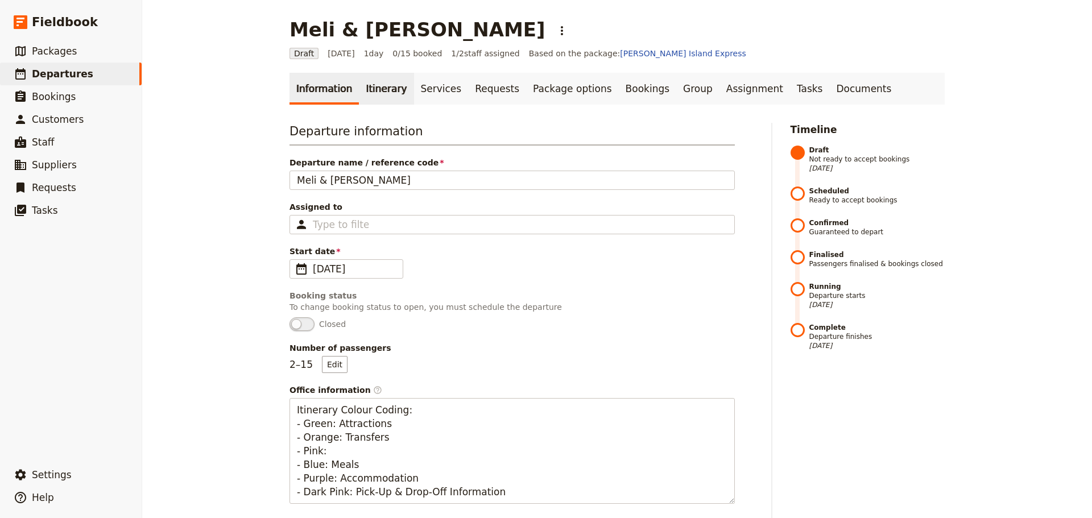
click at [371, 87] on link "Itinerary" at bounding box center [386, 89] width 55 height 32
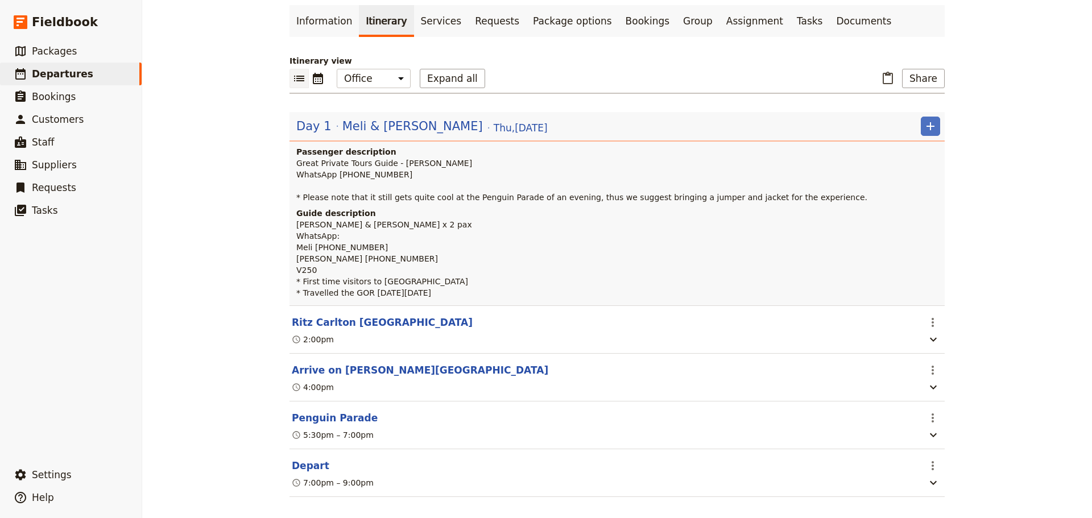
scroll to position [94, 0]
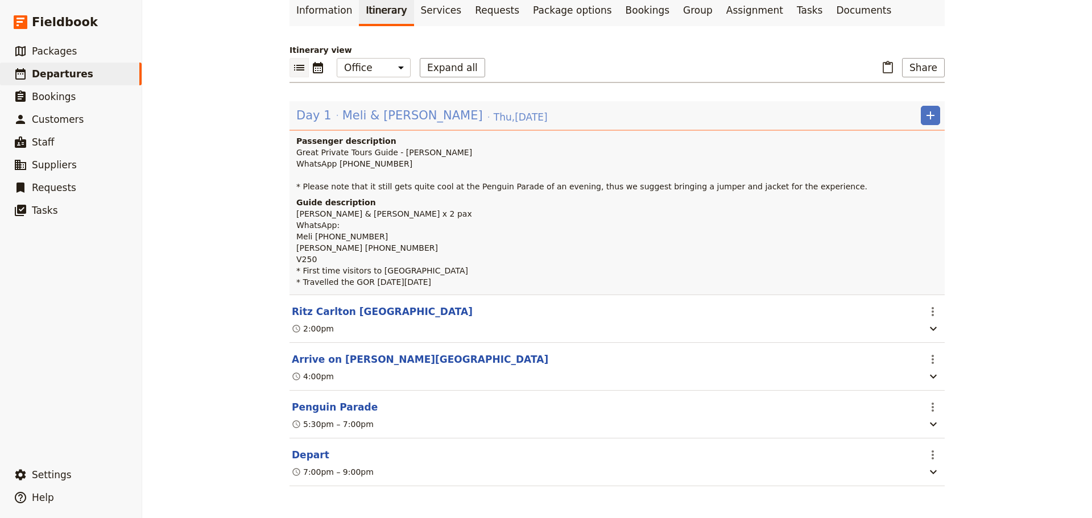
click at [384, 107] on span "Meli & [PERSON_NAME]" at bounding box center [412, 115] width 140 height 17
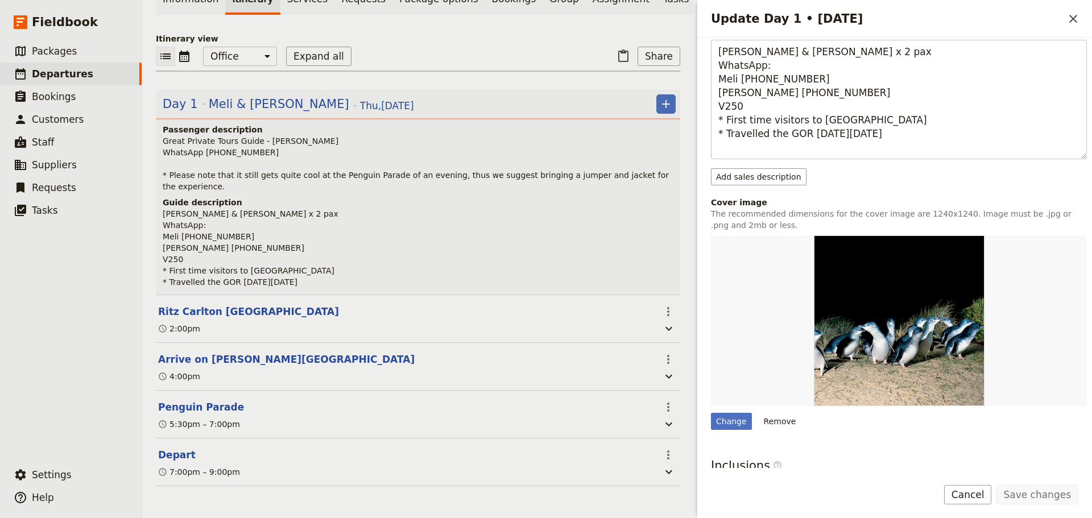
scroll to position [380, 0]
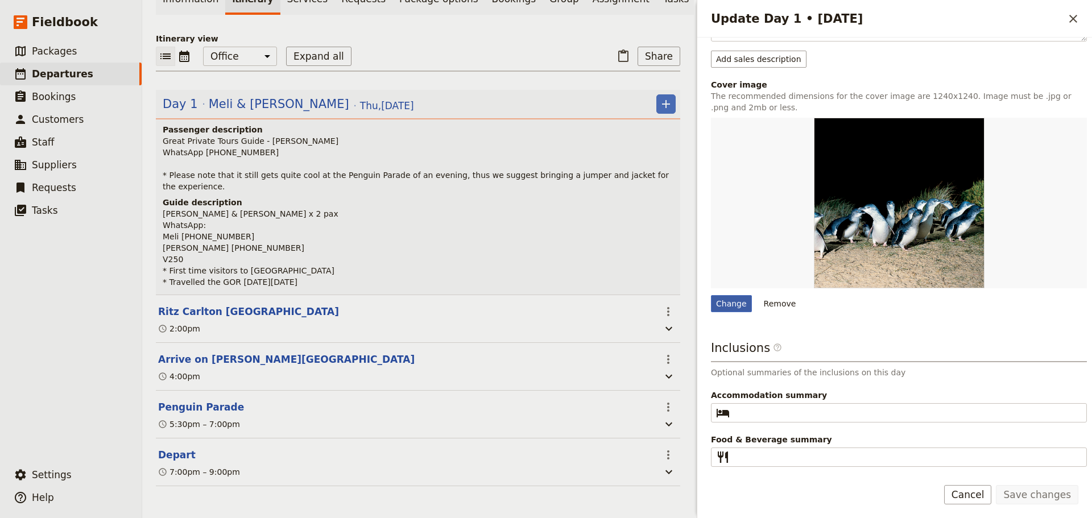
click at [724, 299] on div "Change" at bounding box center [731, 303] width 41 height 17
click at [711, 295] on input "Change" at bounding box center [710, 295] width 1 height 1
type input "C:\fakepath\24-05-22-VIC_PI-A7III-ANTARCTIC_JOURNEY-LR-5 Connor Vaughan.jpg"
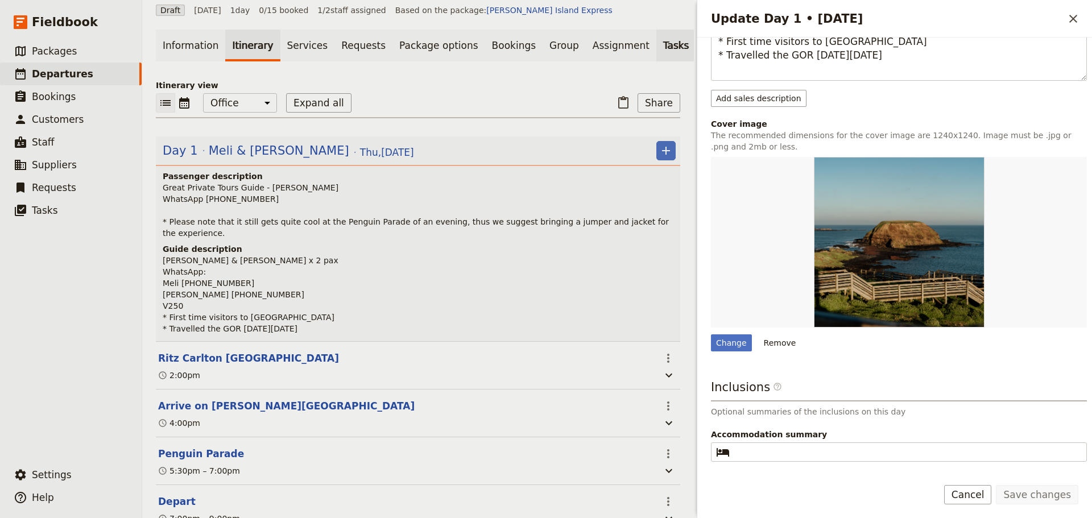
scroll to position [0, 0]
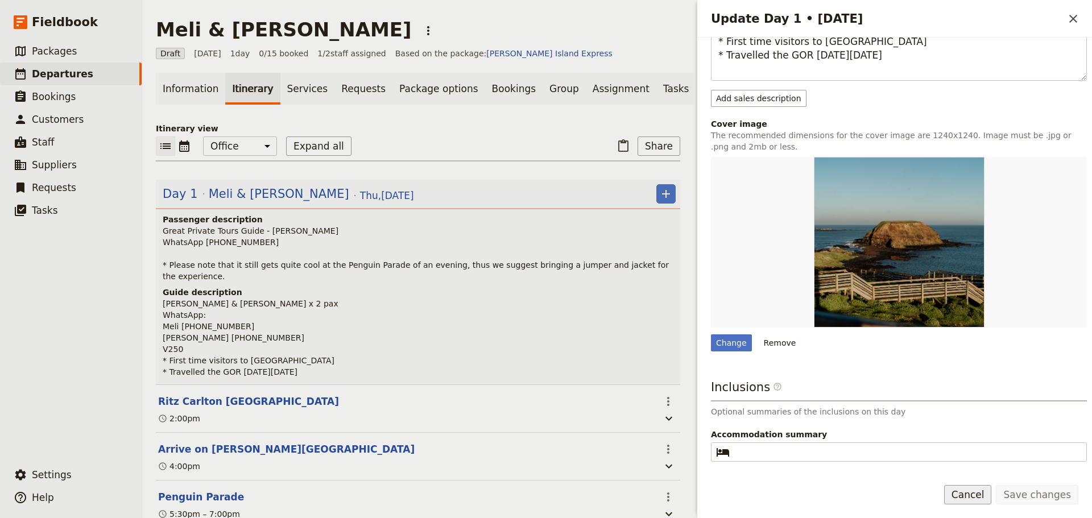
click at [978, 497] on button "Cancel" at bounding box center [968, 494] width 48 height 19
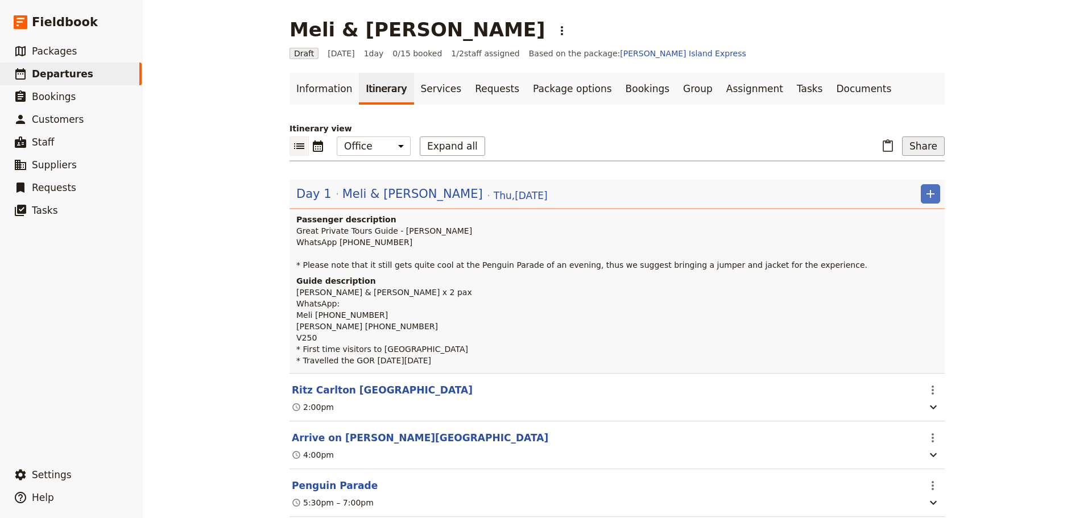
click at [918, 140] on button "Share" at bounding box center [923, 145] width 43 height 19
click at [901, 182] on span "Passenger itinerary" at bounding box center [894, 186] width 77 height 11
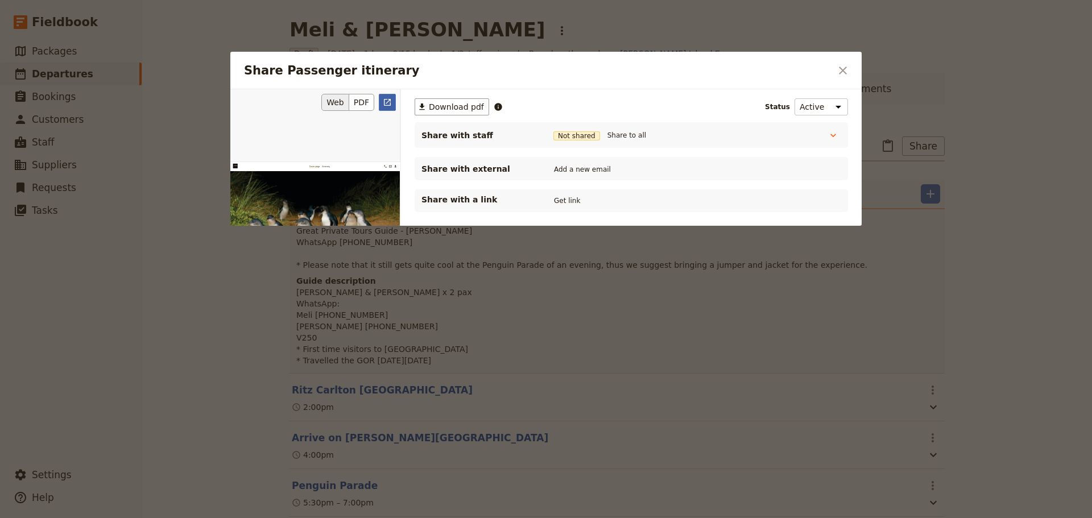
click at [391, 102] on icon "Open full preview" at bounding box center [387, 102] width 9 height 9
click at [563, 202] on button "Get link" at bounding box center [567, 200] width 32 height 13
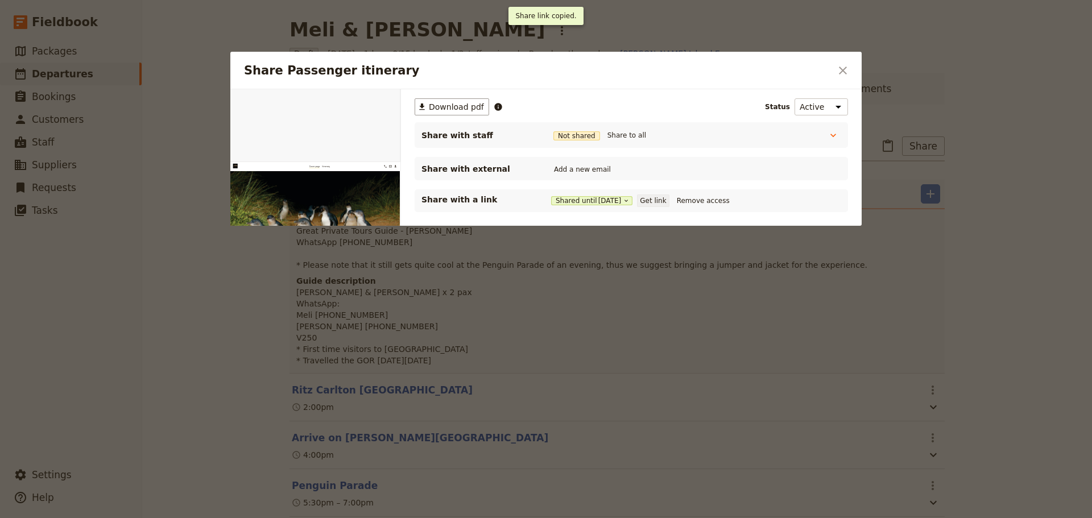
click at [657, 202] on button "Get link" at bounding box center [653, 200] width 32 height 13
click at [580, 169] on button "Add a new email" at bounding box center [582, 169] width 63 height 13
click at [587, 167] on button "Add a new email" at bounding box center [582, 169] width 63 height 13
type input "stephenmeli@msn.com"
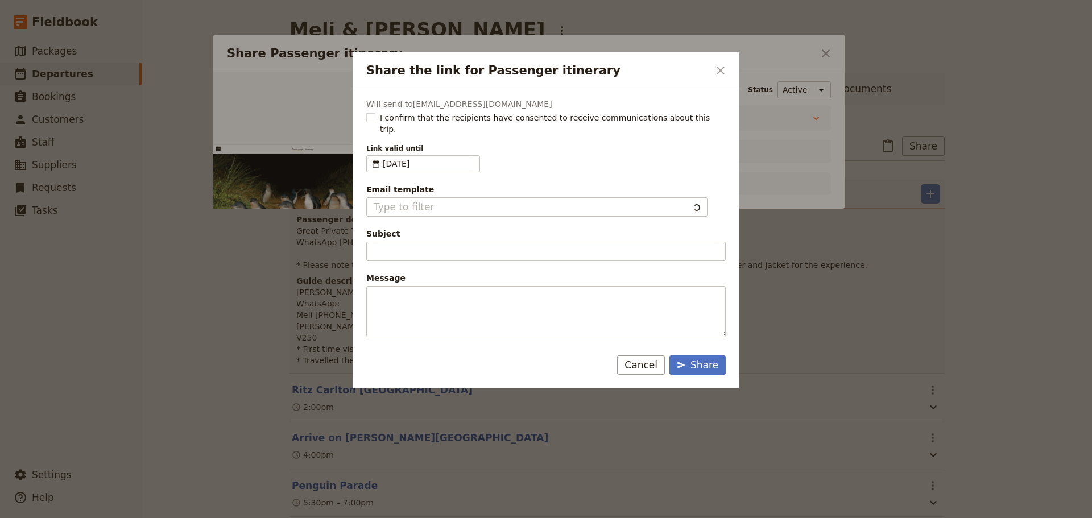
type input "Document shared with you: Passenger itinerary - Phillip Island Express"
type textarea "Good Morning / Afternoon, We are looking forward to welcoming you on our XYZ Da…"
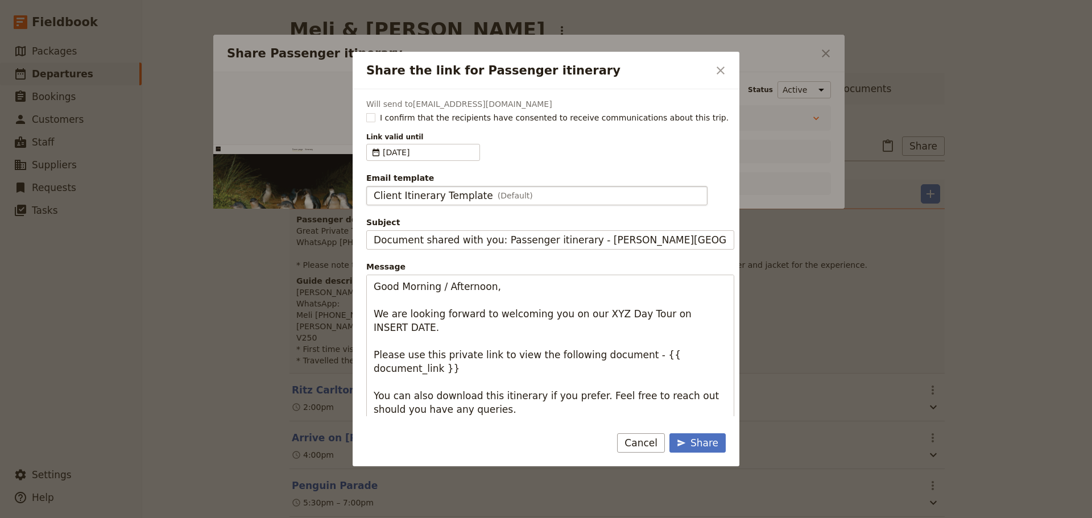
click at [467, 197] on span "Client Itinerary Template" at bounding box center [433, 196] width 119 height 14
click at [374, 186] on input "Client Itinerary Template" at bounding box center [373, 186] width 1 height 1
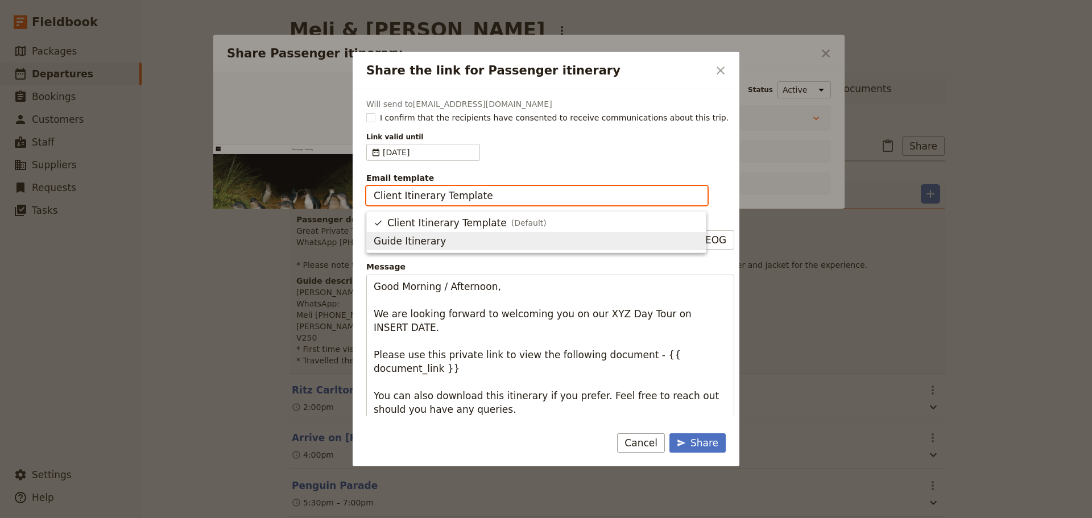
click at [437, 240] on span "Guide Itinerary" at bounding box center [536, 241] width 325 height 14
type input "Guide Itinerary"
type input "TOUR NAME & Date"
type textarea "Hi {{ contact_name }} Please find a link to your upcoming tour of Phillip Islan…"
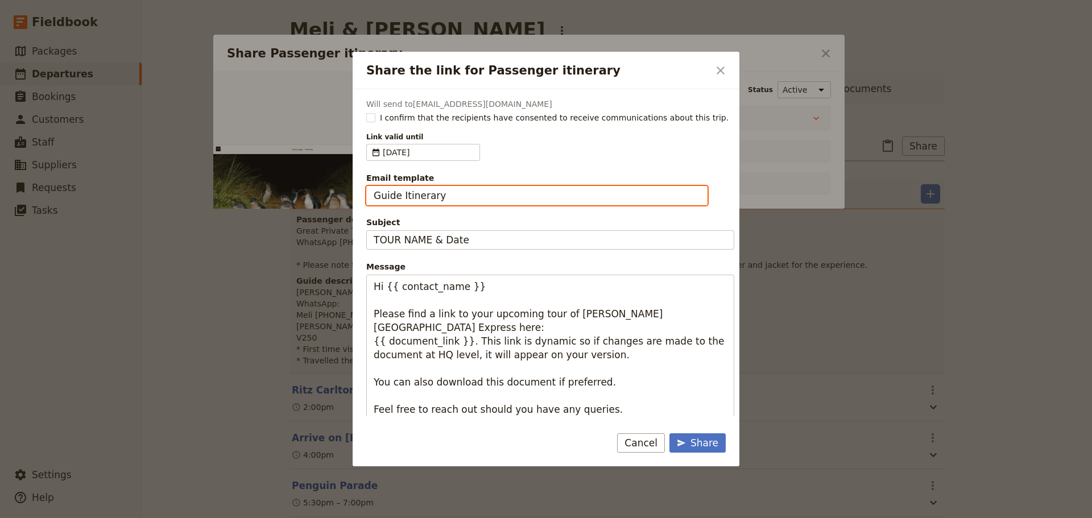
click at [452, 191] on input "Guide Itinerary" at bounding box center [537, 196] width 326 height 14
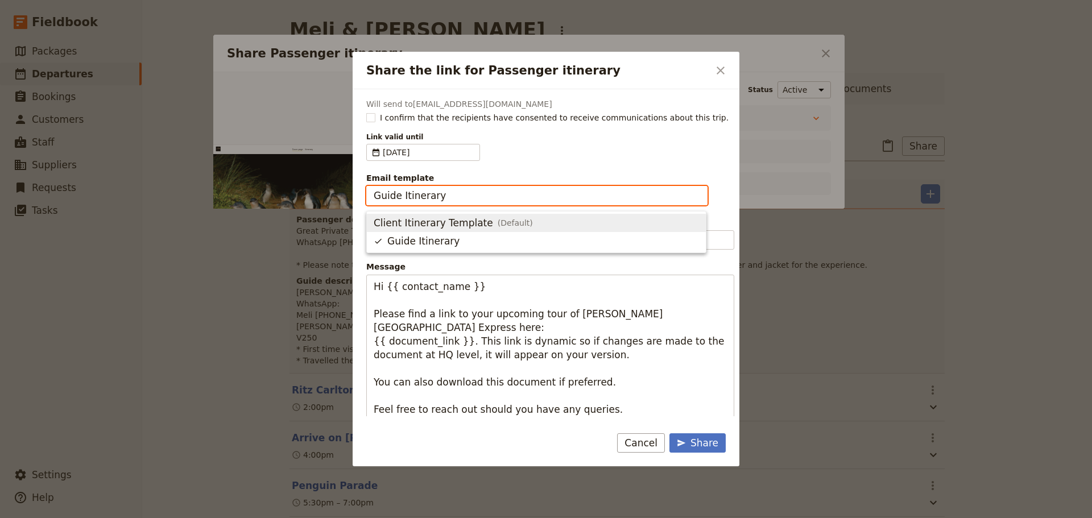
click at [438, 221] on span "Client Itinerary Template" at bounding box center [433, 223] width 119 height 14
type input "Client Itinerary Template"
type input "Document shared with you: Passenger itinerary - Phillip Island Express"
type textarea "Good Morning / Afternoon, We are looking forward to welcoming you on our XYZ Da…"
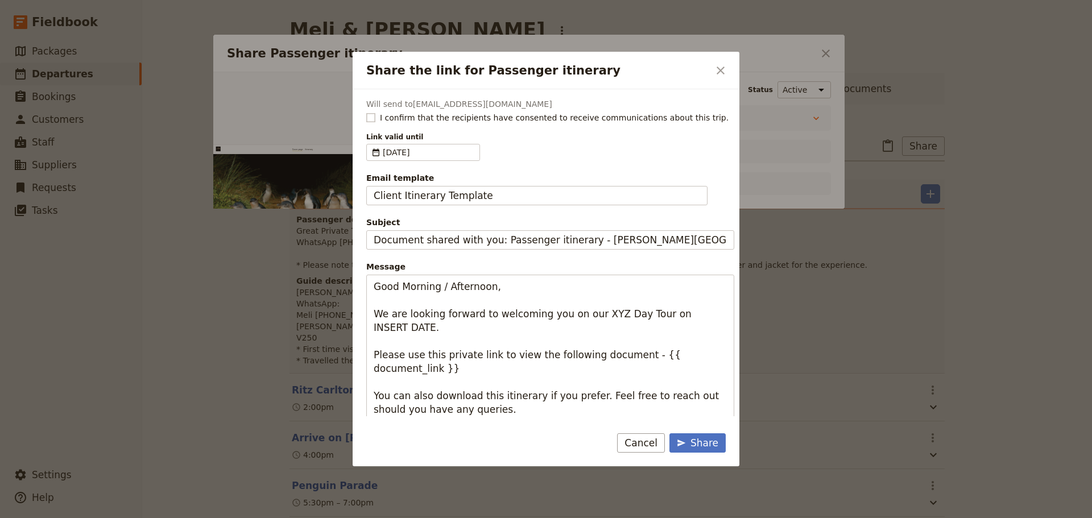
click at [371, 121] on rect "Share the link for Passenger itinerary" at bounding box center [370, 117] width 9 height 9
click at [366, 112] on input "I confirm that the recipients have consented to receive communications about th…" at bounding box center [366, 111] width 1 height 1
checkbox input "true"
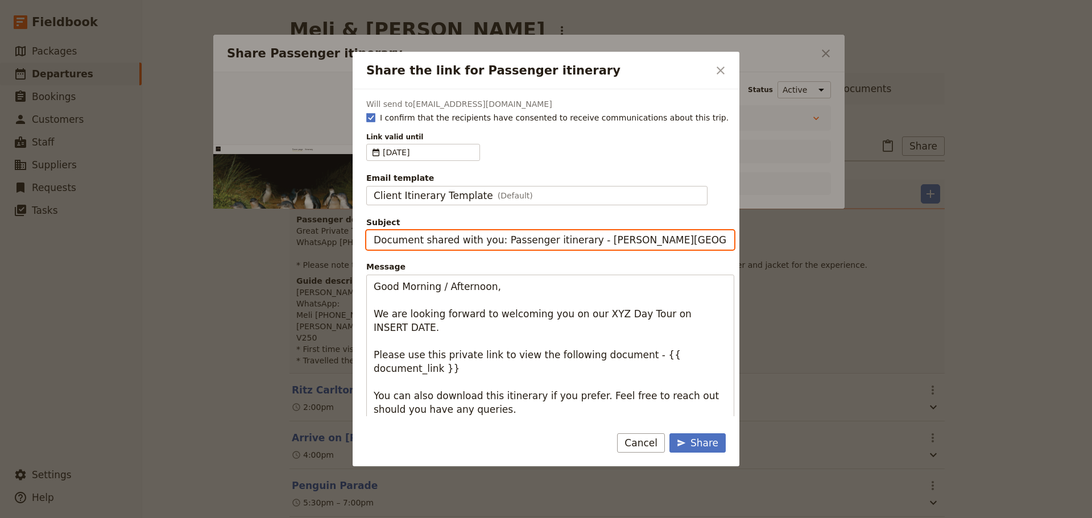
drag, startPoint x: 583, startPoint y: 239, endPoint x: 384, endPoint y: 246, distance: 199.1
click at [384, 246] on input "Document shared with you: Passenger itinerary - Phillip Island Express" at bounding box center [550, 239] width 368 height 19
click at [503, 240] on input "[PERSON_NAME] Island Express" at bounding box center [550, 239] width 368 height 19
type input "Phillip Island Express - Thu 14 August"
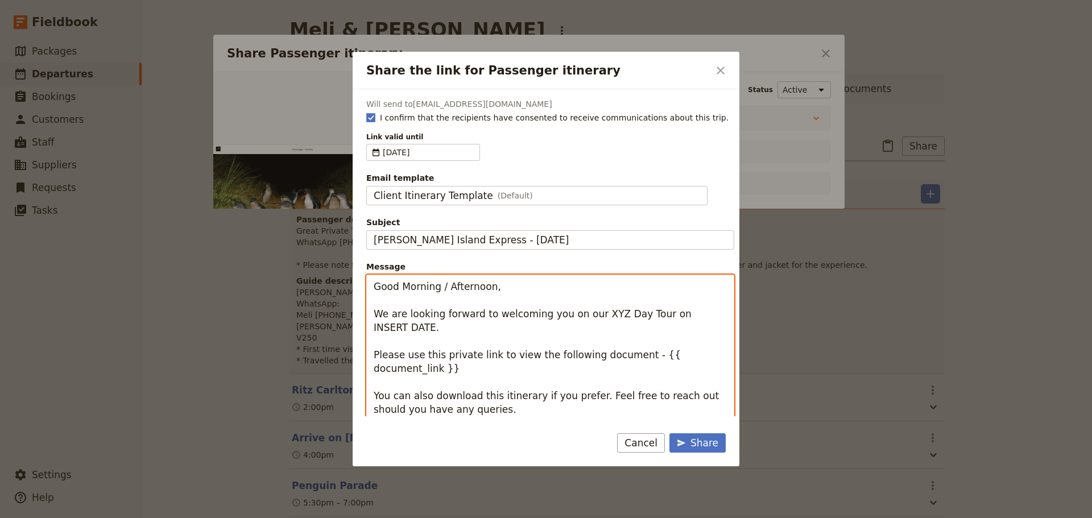
drag, startPoint x: 442, startPoint y: 288, endPoint x: 401, endPoint y: 285, distance: 41.0
click at [401, 285] on textarea "Good Morning / Afternoon, We are looking forward to welcoming you on our XYZ Da…" at bounding box center [550, 369] width 368 height 188
click at [442, 292] on textarea "Good Afternoon, We are looking forward to welcoming you on our XYZ Day Tour on …" at bounding box center [550, 369] width 368 height 188
click at [588, 312] on textarea "Good Afternoon Meli & Stephen, We are looking forward to welcoming you on our X…" at bounding box center [550, 369] width 368 height 188
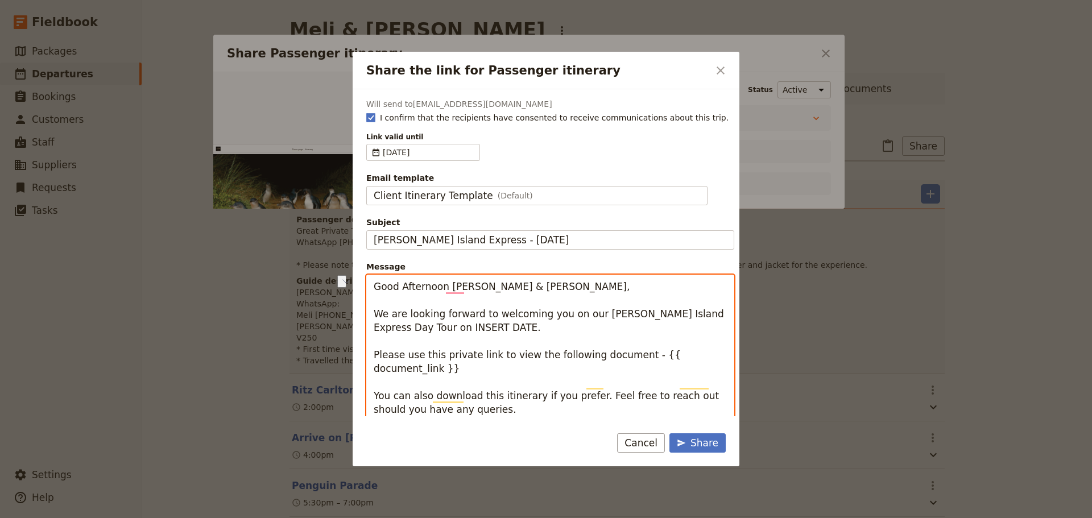
drag, startPoint x: 451, startPoint y: 330, endPoint x: 387, endPoint y: 326, distance: 64.9
click at [387, 326] on textarea "Good Afternoon Meli & Stephen, We are looking forward to welcoming you on our P…" at bounding box center [550, 375] width 368 height 201
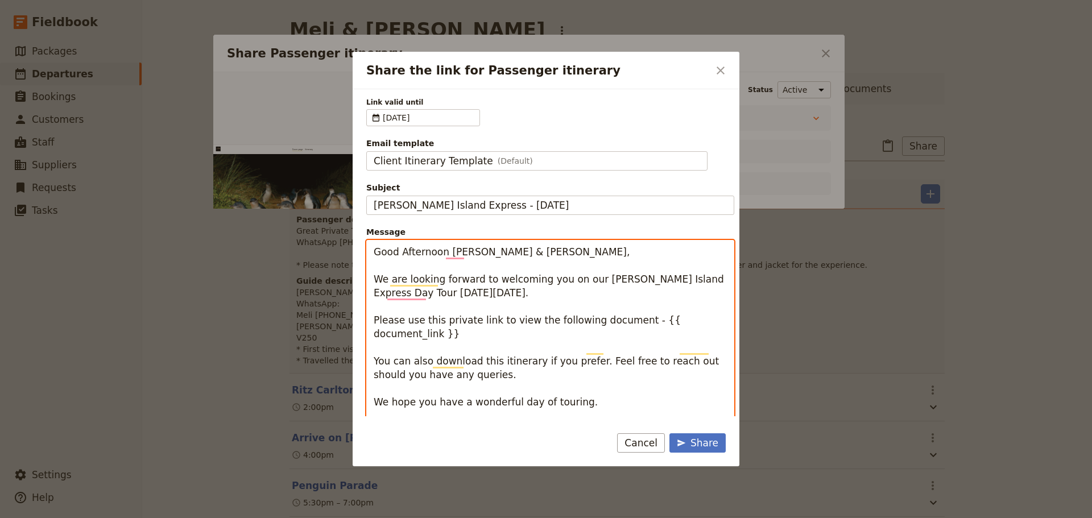
scroll to position [61, 0]
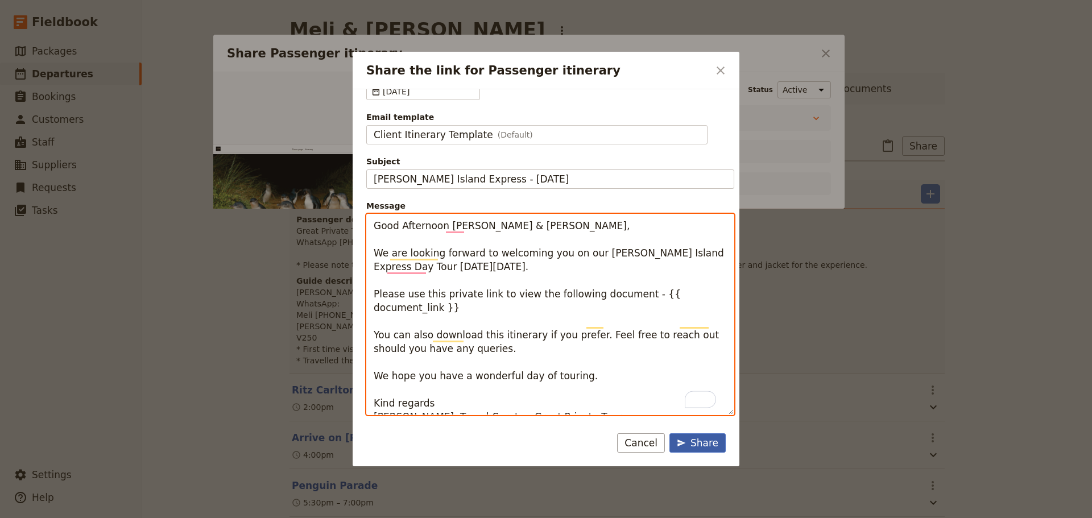
type textarea "Good Afternoon Meli & Stephen, We are looking forward to welcoming you on our P…"
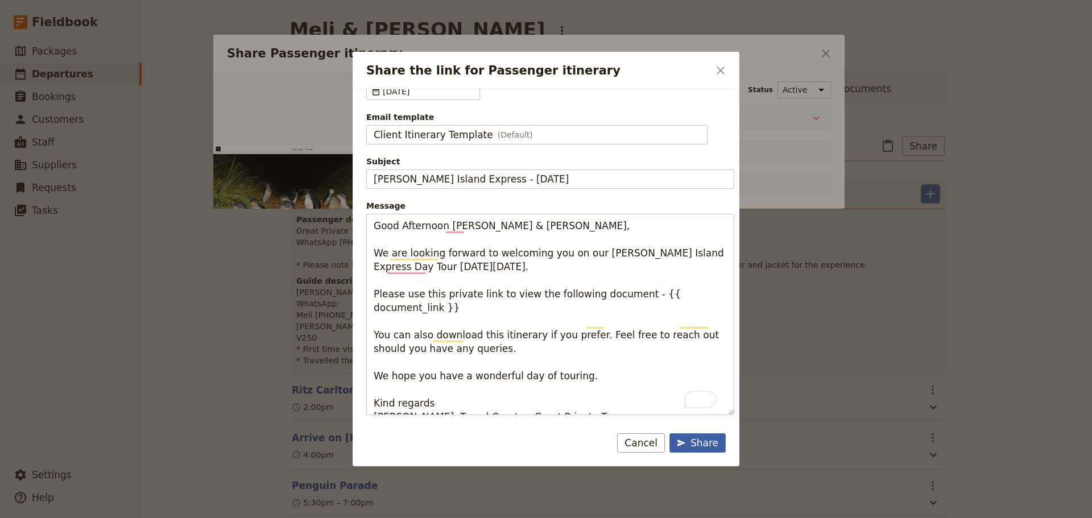
click at [688, 447] on div "Share" at bounding box center [698, 443] width 42 height 14
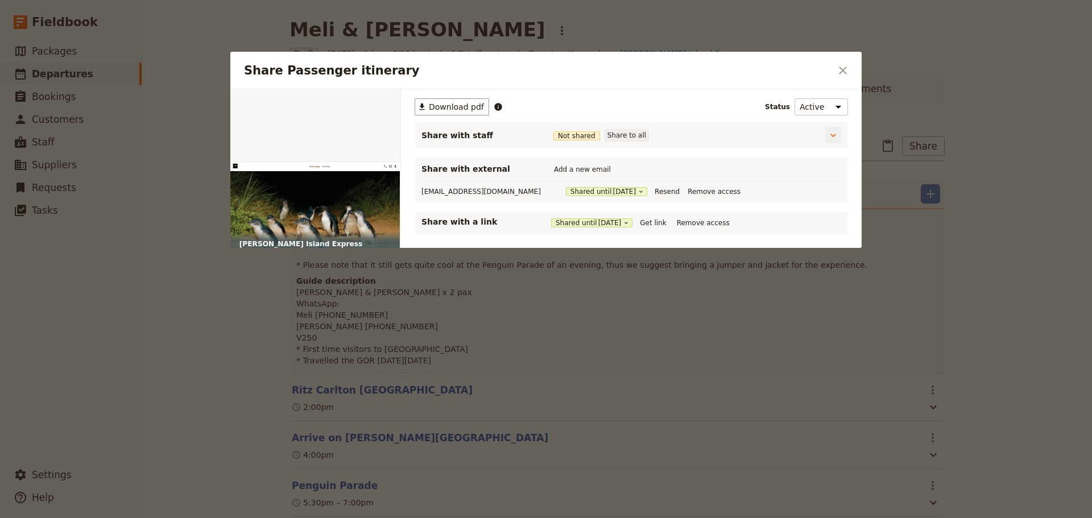
click at [625, 136] on button "Share to all" at bounding box center [626, 135] width 44 height 13
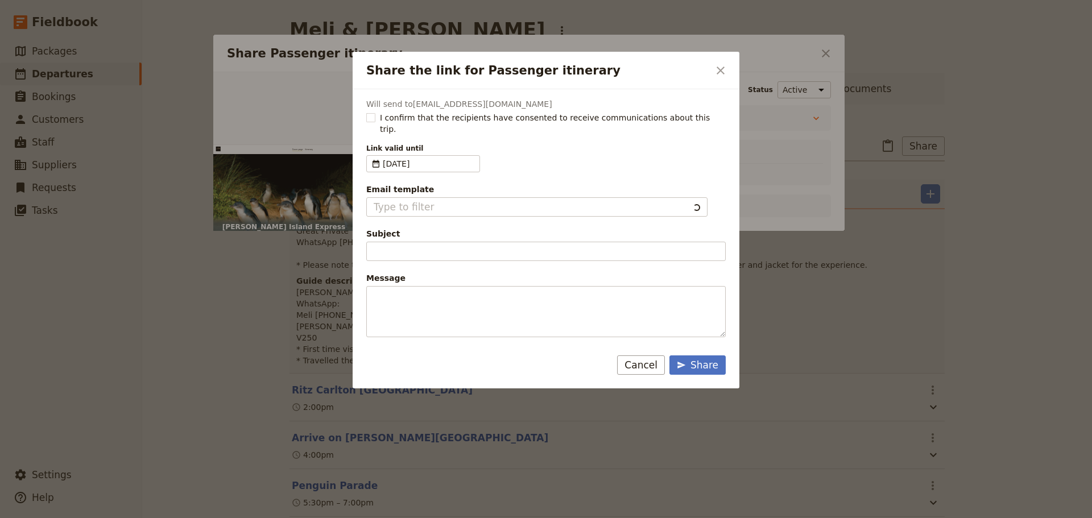
type input "Document shared with you: Passenger itinerary - Phillip Island Express"
type textarea "Good Morning / Afternoon, We are looking forward to welcoming you on our XYZ Da…"
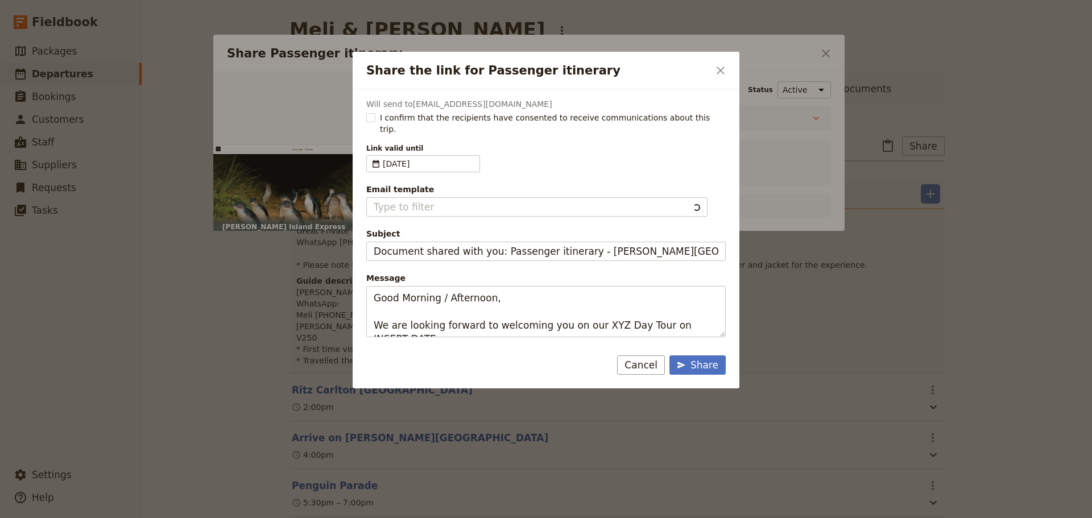
type input "Client Itinerary Template"
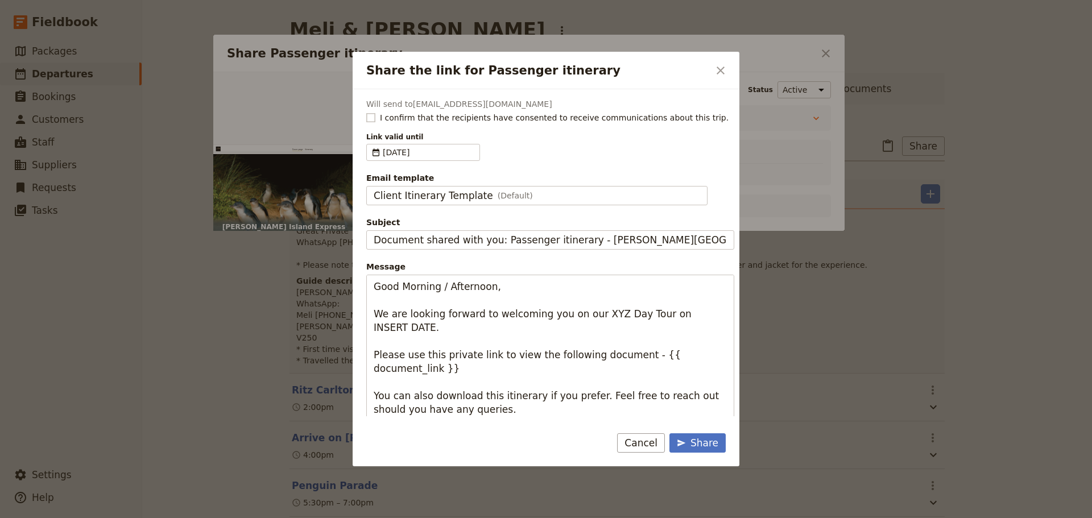
click at [373, 117] on rect "Share the link for Passenger itinerary" at bounding box center [370, 117] width 9 height 9
click at [366, 112] on input "I confirm that the recipients have consented to receive communications about th…" at bounding box center [366, 111] width 1 height 1
checkbox input "true"
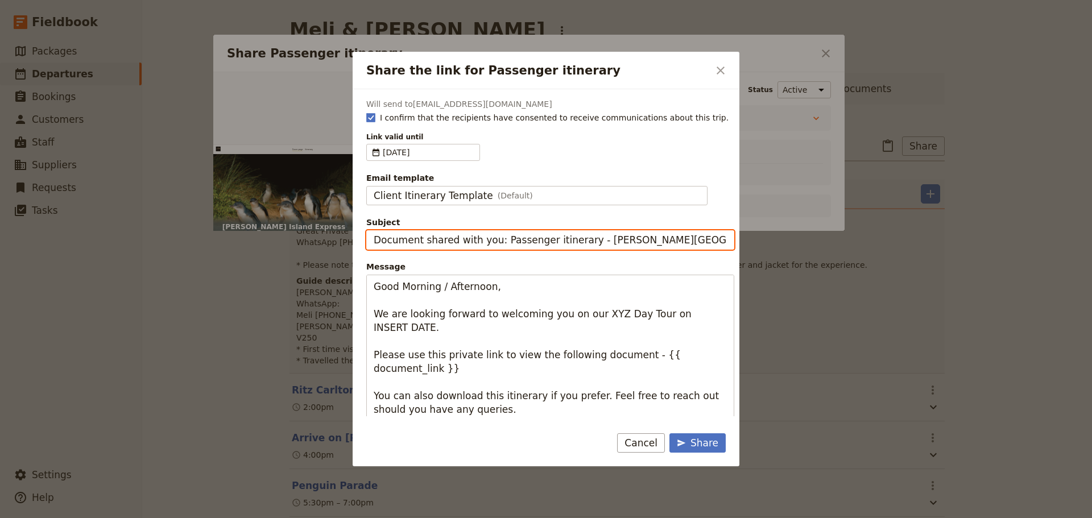
drag, startPoint x: 495, startPoint y: 244, endPoint x: 265, endPoint y: 240, distance: 230.3
click at [265, 517] on div "Share the link for Passenger itinerary ​ Will send to allanlarsenwork65@gmail.c…" at bounding box center [546, 518] width 1092 height 0
type input "Passenger itinerary - Phillip Island Express"
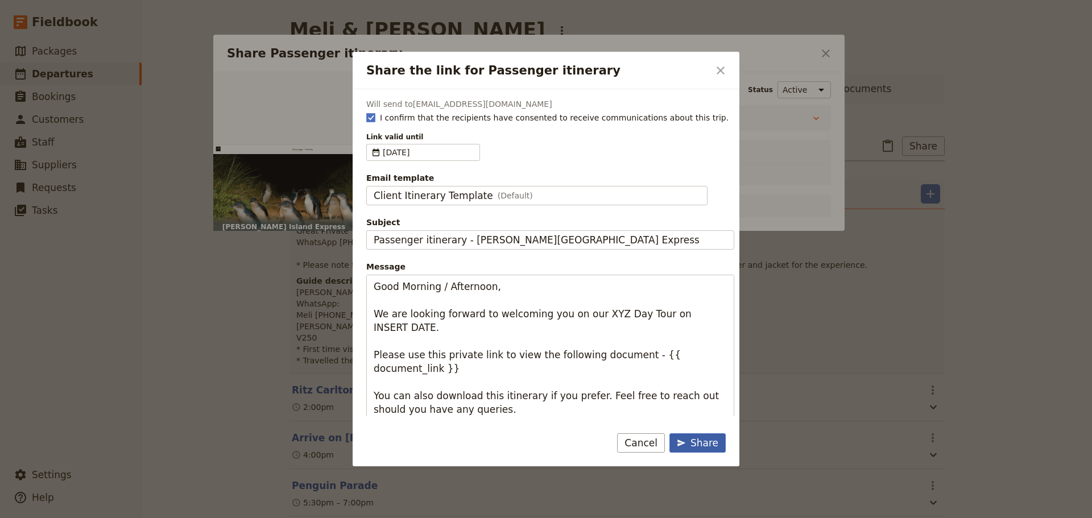
click at [699, 443] on div "Share" at bounding box center [698, 443] width 42 height 14
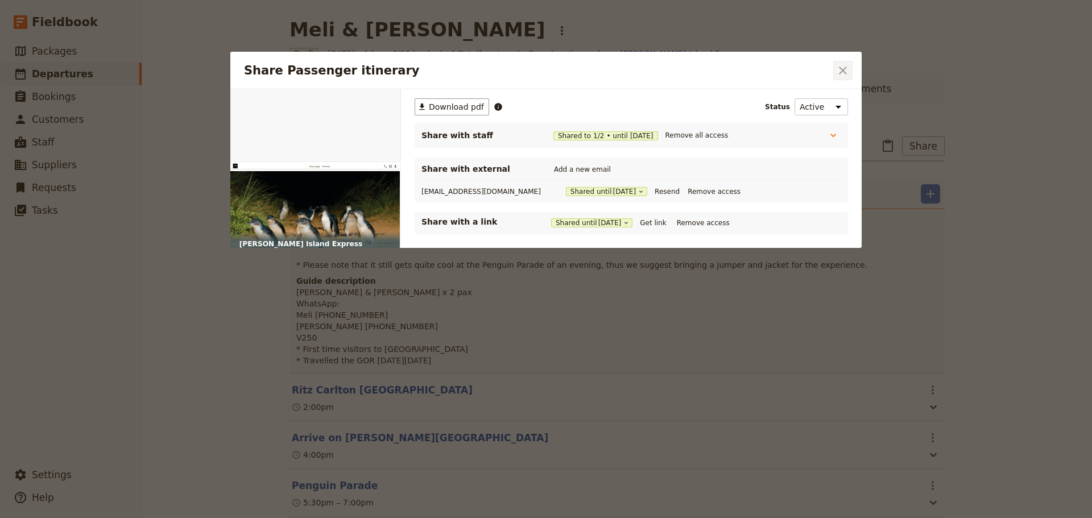
click at [847, 73] on icon "Close dialog" at bounding box center [843, 71] width 14 height 14
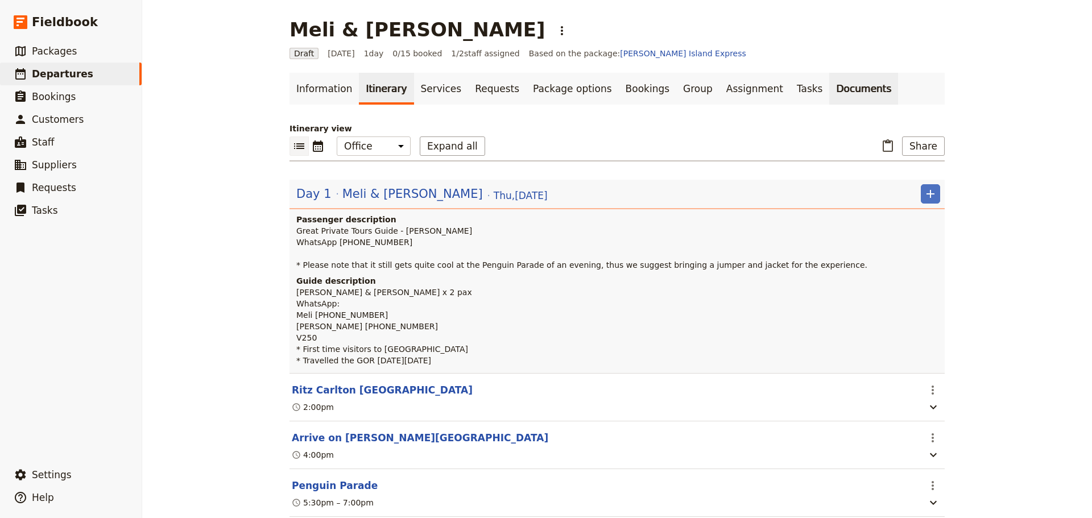
click at [829, 84] on link "Documents" at bounding box center [863, 89] width 69 height 32
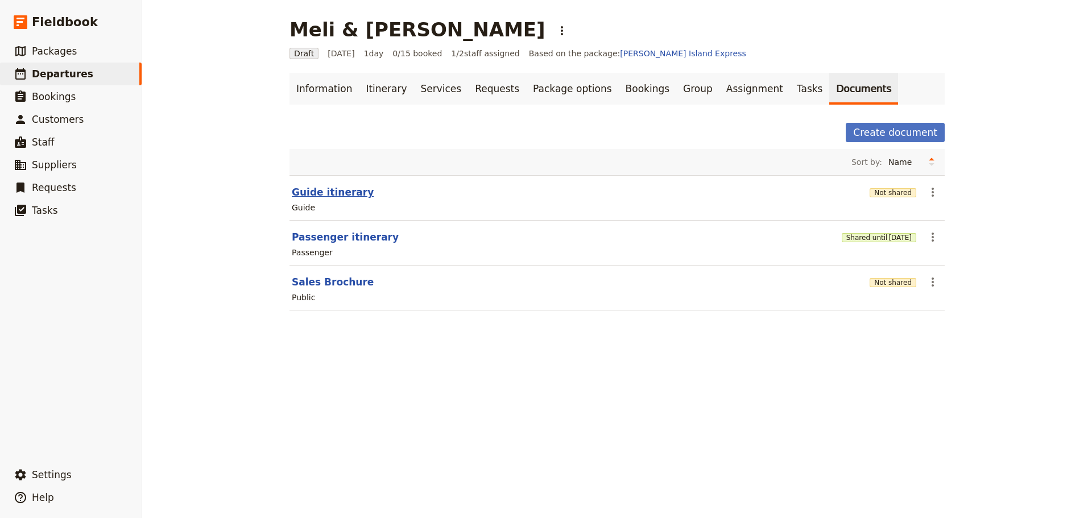
click at [333, 193] on button "Guide itinerary" at bounding box center [333, 192] width 82 height 14
select select "STAFF"
select select "RUN_SHEET"
select select "DEFAULT"
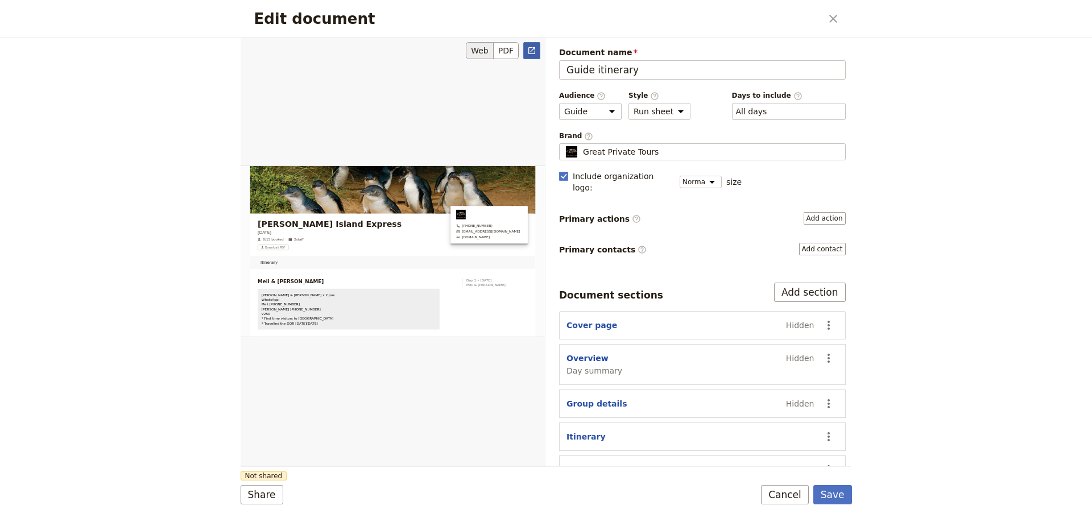
click at [528, 47] on icon "Open full preview" at bounding box center [531, 50] width 9 height 9
drag, startPoint x: 834, startPoint y: 497, endPoint x: 849, endPoint y: 426, distance: 73.4
click at [834, 497] on button "Save" at bounding box center [832, 494] width 39 height 19
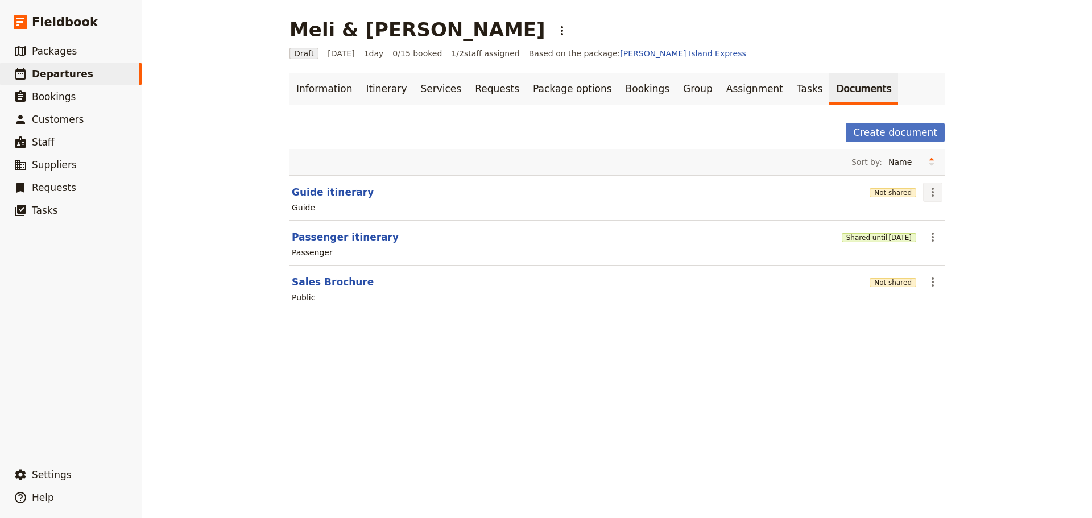
click at [938, 192] on button "​" at bounding box center [932, 192] width 19 height 19
click at [932, 213] on span "Share" at bounding box center [937, 217] width 23 height 11
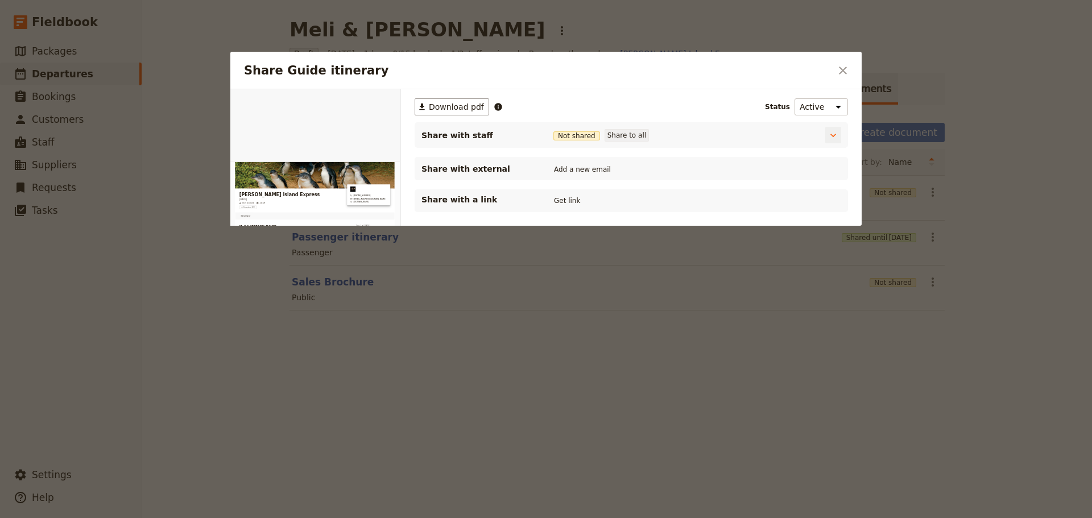
click at [623, 136] on button "Share to all" at bounding box center [626, 135] width 44 height 13
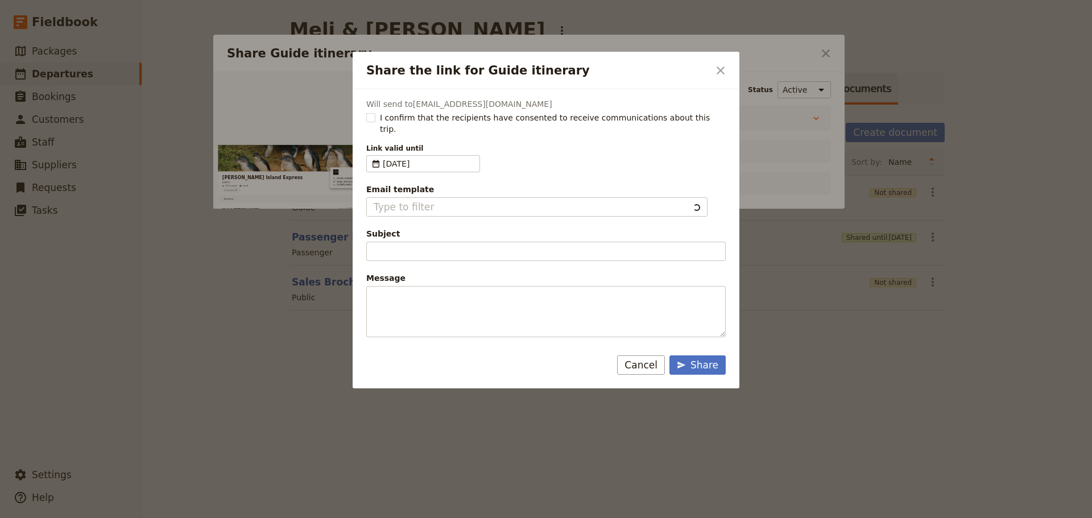
type input "Client Itinerary Template"
type input "Document shared with you: Guide itinerary - Phillip Island Express"
type textarea "Good Morning / Afternoon, We are looking forward to welcoming you on our XYZ Da…"
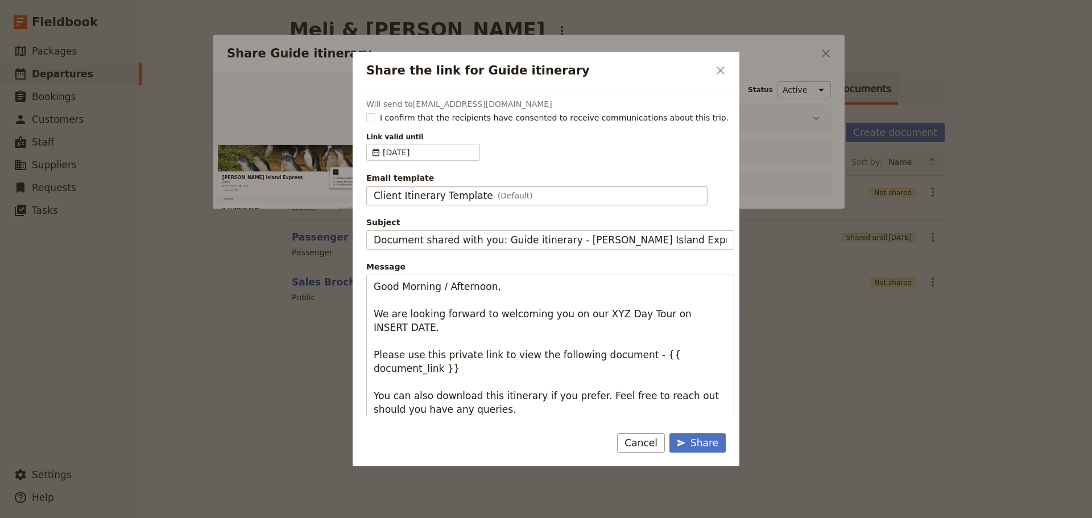
click at [391, 200] on span "Client Itinerary Template" at bounding box center [433, 196] width 119 height 14
click at [374, 186] on input "Client Itinerary Template" at bounding box center [373, 186] width 1 height 1
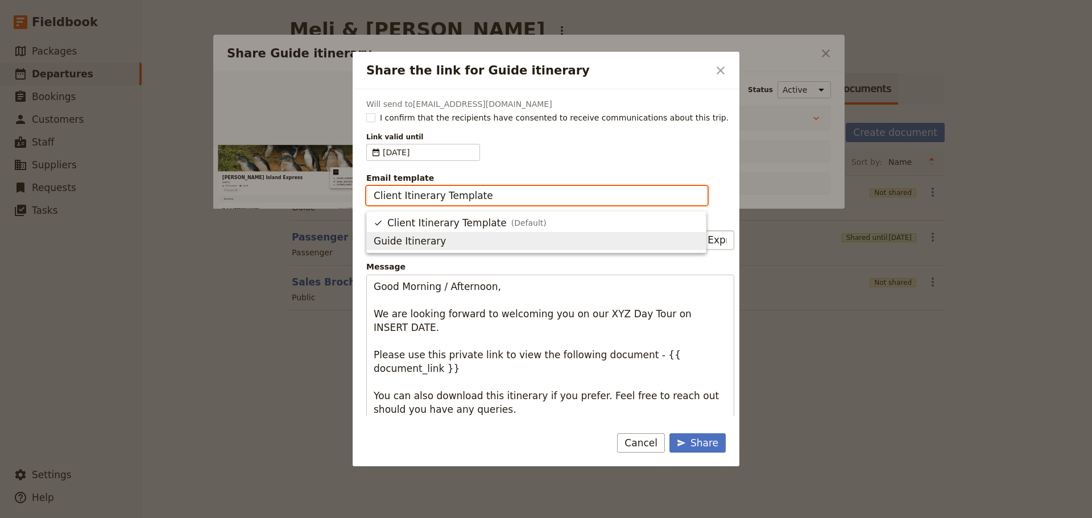
click at [395, 237] on span "Guide Itinerary" at bounding box center [410, 241] width 72 height 14
type input "Guide Itinerary"
type input "TOUR NAME & Date"
type textarea "Hi {{ contact_name }} Please find a link to your upcoming tour of Phillip Islan…"
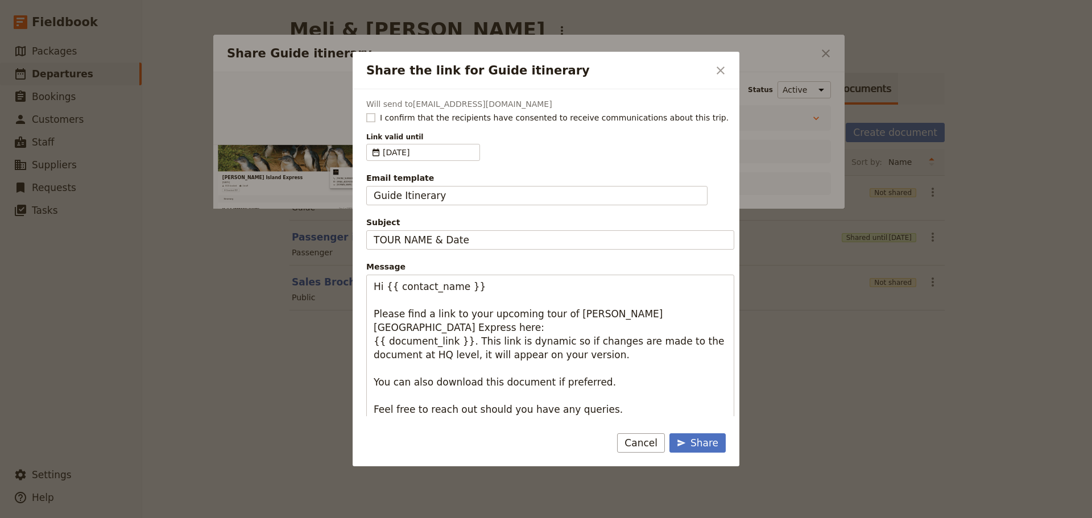
click at [371, 112] on label "I confirm that the recipients have consented to receive communications about th…" at bounding box center [550, 117] width 368 height 11
click at [366, 112] on input "I confirm that the recipients have consented to receive communications about th…" at bounding box center [366, 111] width 1 height 1
checkbox input "true"
drag, startPoint x: 500, startPoint y: 291, endPoint x: 383, endPoint y: 292, distance: 116.6
click at [383, 292] on textarea "Hi {{ contact_name }} Please find a link to your upcoming tour of Phillip Islan…" at bounding box center [550, 362] width 368 height 174
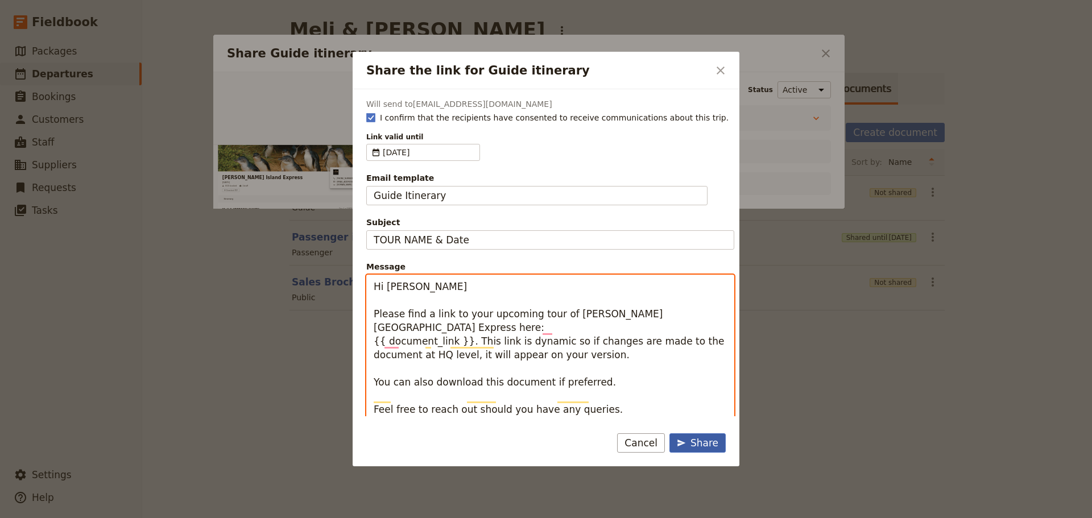
type textarea "Hi Allan Please find a link to your upcoming tour of Phillip Island Express her…"
click at [714, 443] on div "Share" at bounding box center [698, 443] width 42 height 14
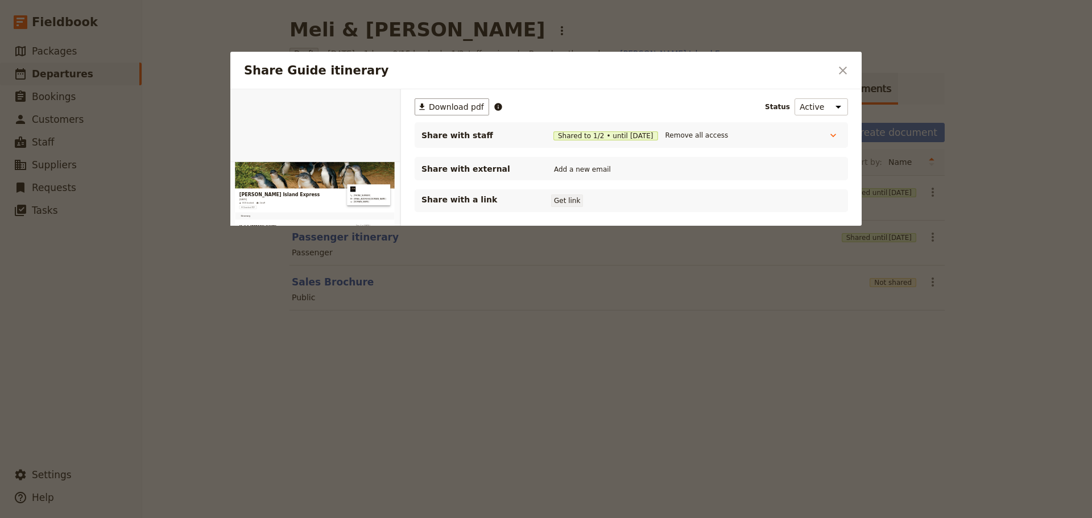
click at [572, 203] on button "Get link" at bounding box center [567, 200] width 32 height 13
click at [657, 203] on button "Get link" at bounding box center [653, 200] width 32 height 13
click at [838, 71] on icon "Close dialog" at bounding box center [843, 71] width 14 height 14
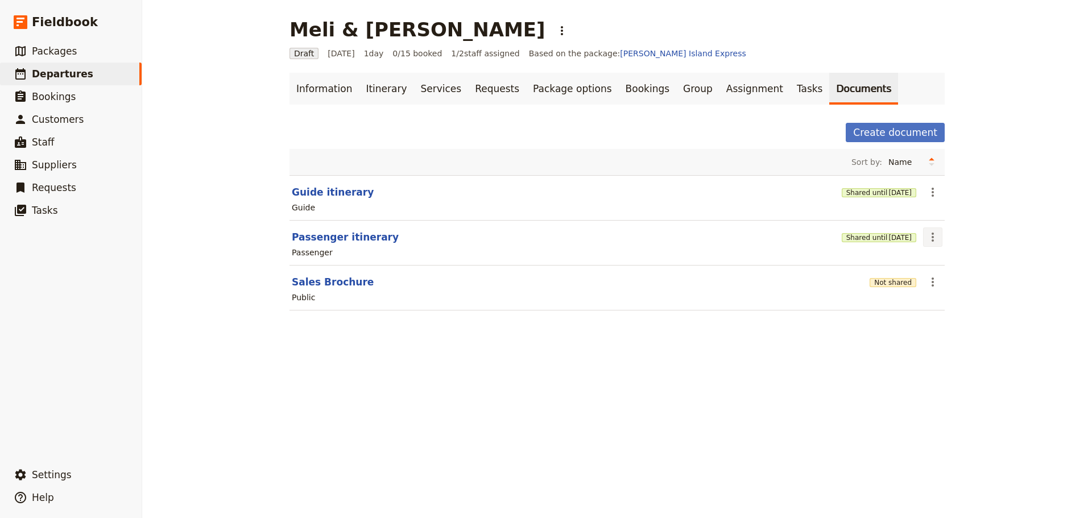
click at [926, 241] on icon "Actions" at bounding box center [933, 237] width 14 height 14
click at [940, 260] on span "Share" at bounding box center [937, 261] width 23 height 11
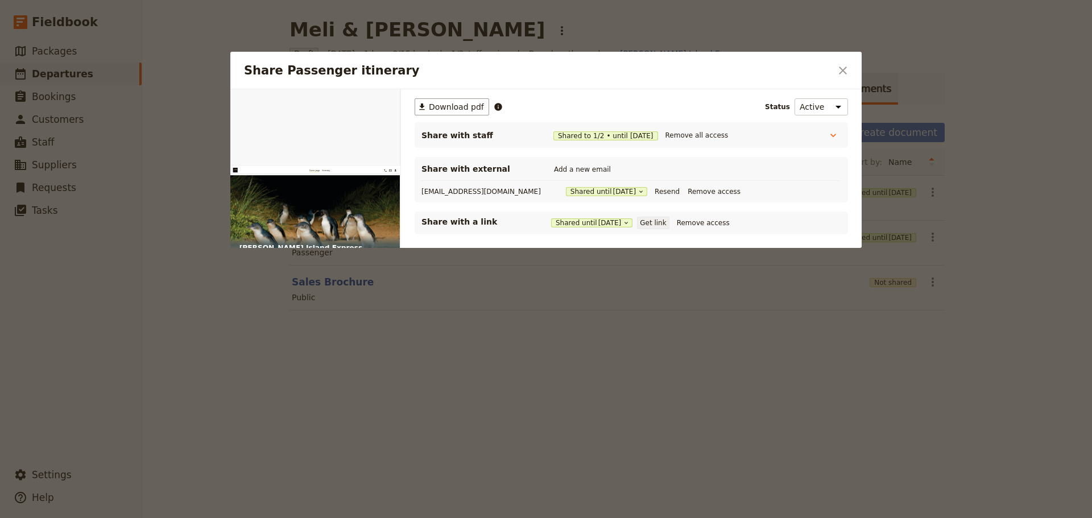
click at [657, 226] on button "Get link" at bounding box center [653, 223] width 32 height 13
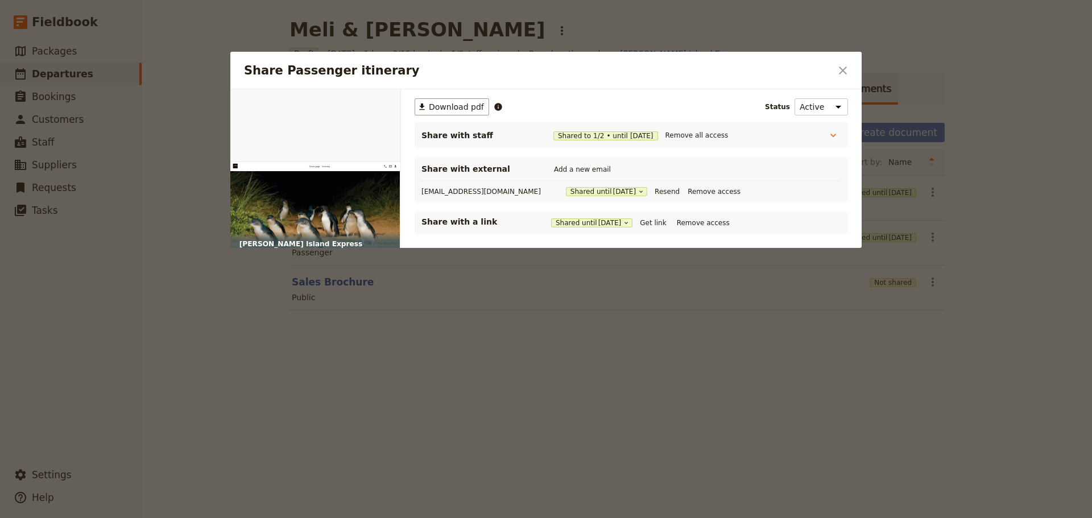
click at [47, 75] on div at bounding box center [546, 259] width 1092 height 518
